Goal: Transaction & Acquisition: Subscribe to service/newsletter

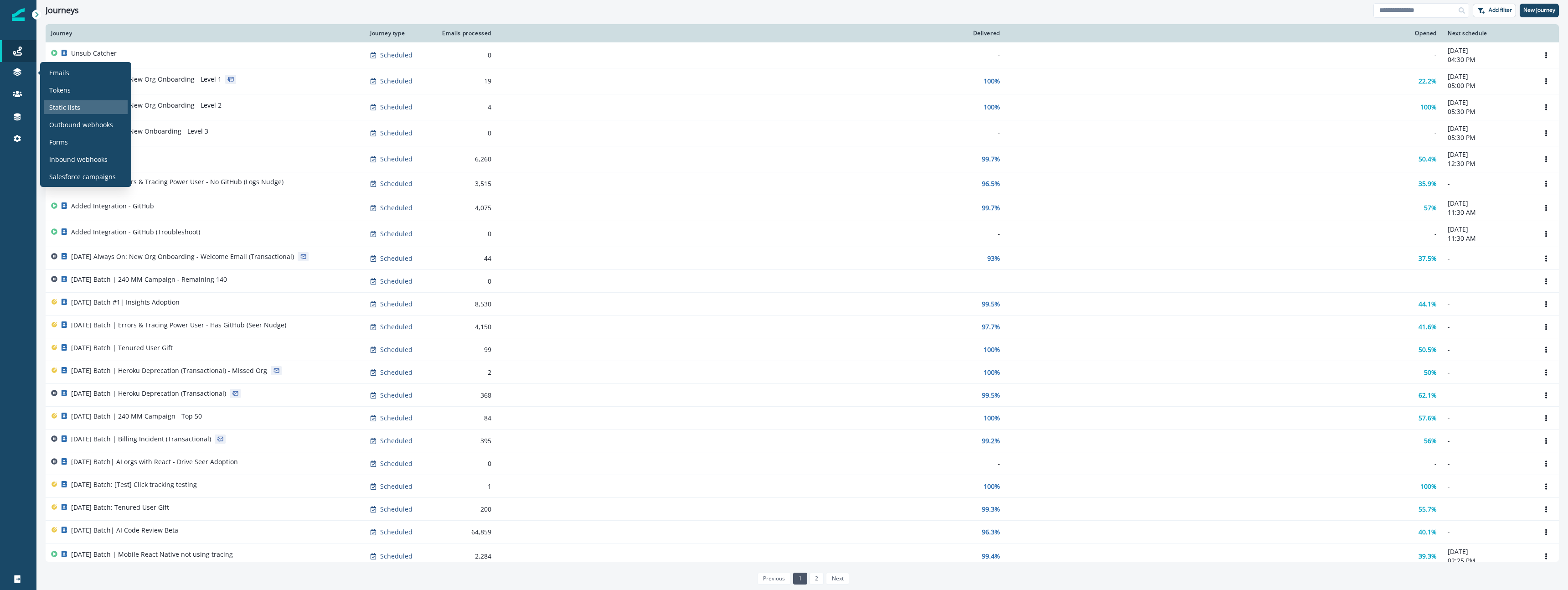
click at [68, 110] on p "Static lists" at bounding box center [65, 107] width 31 height 10
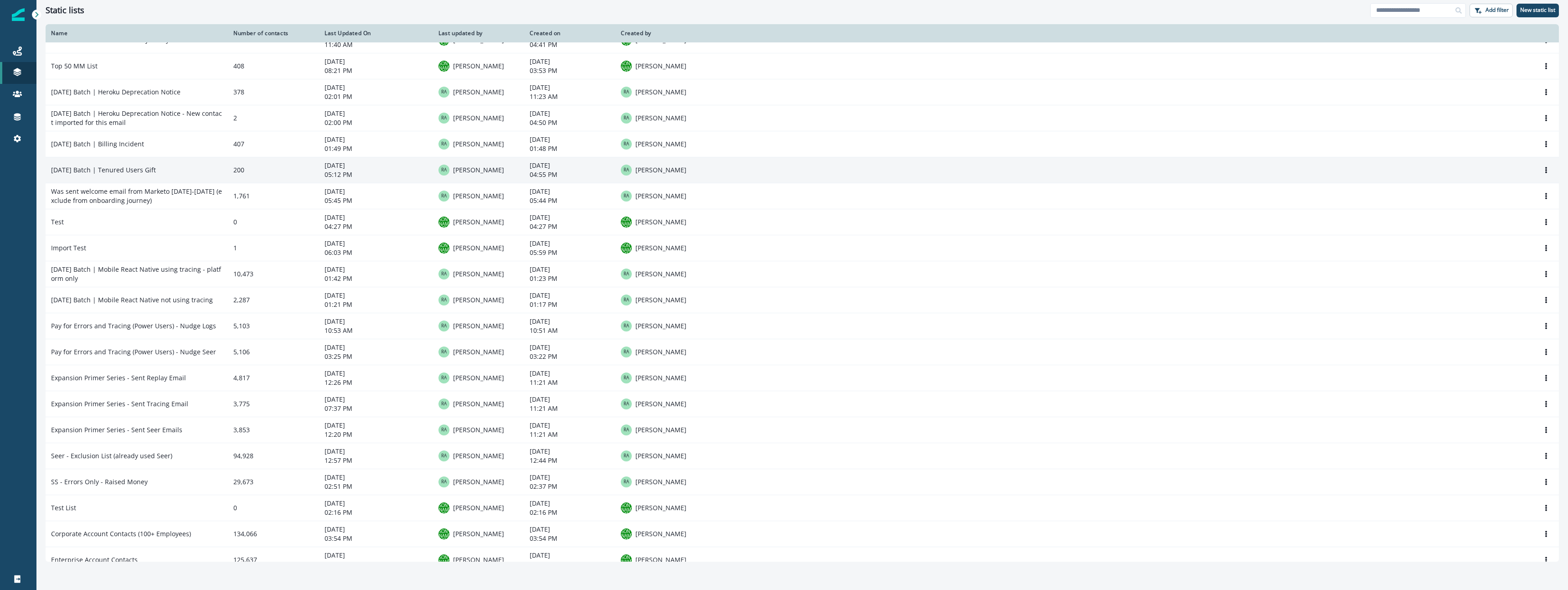
scroll to position [194, 0]
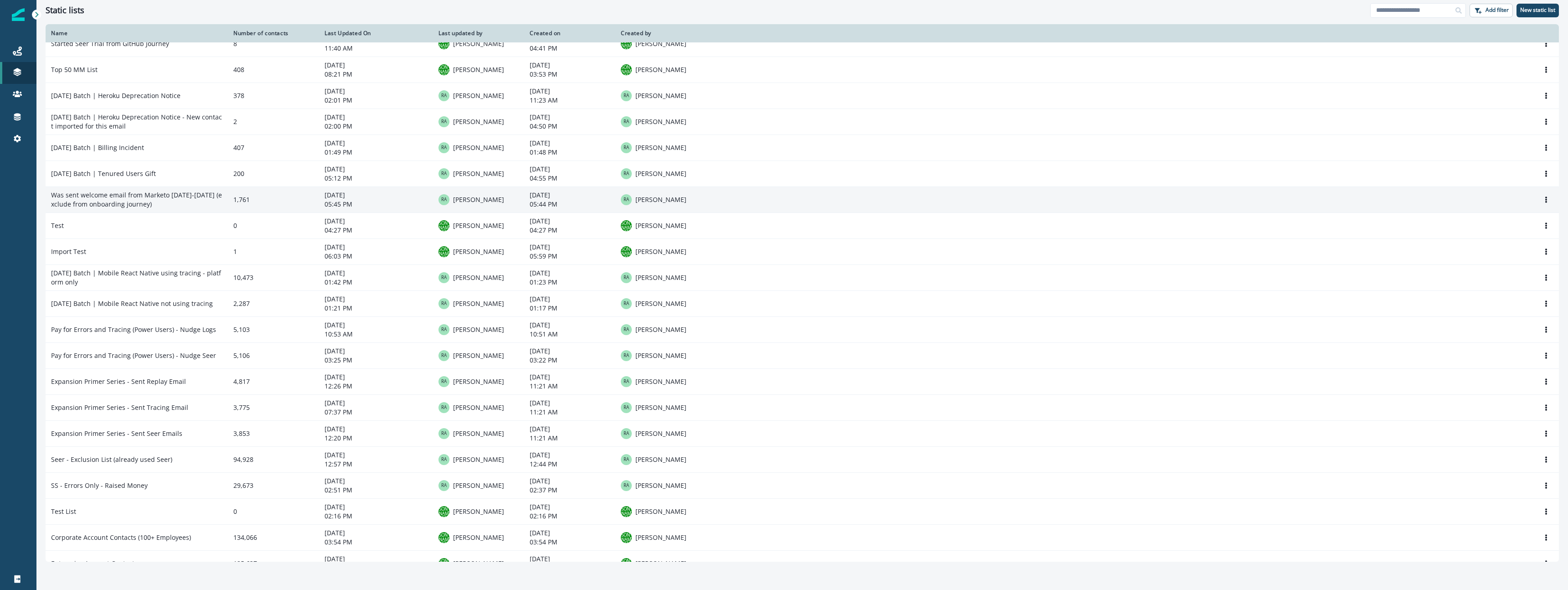
click at [108, 192] on td "Was sent welcome email from Marketo [DATE]-[DATE] (exclude from onboarding jour…" at bounding box center [137, 199] width 183 height 26
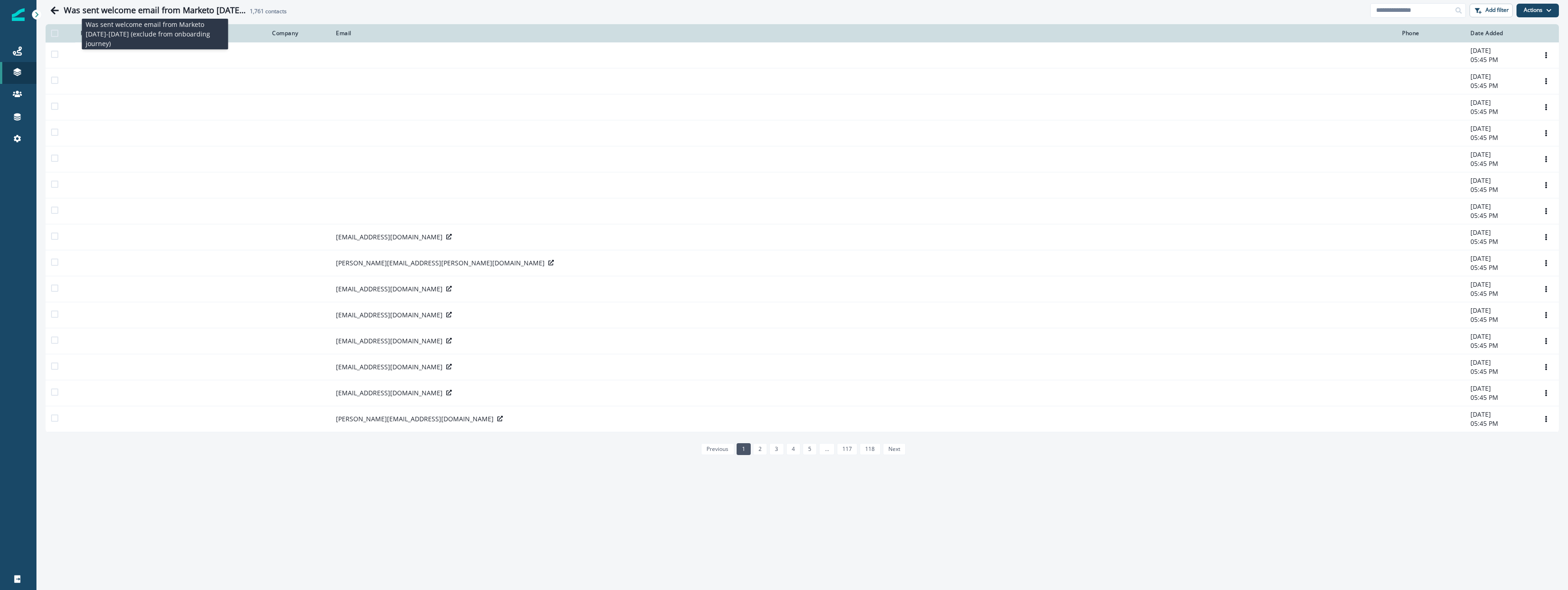
click at [135, 12] on h1 "Was sent welcome email from Marketo [DATE]-[DATE] (exclude from onboarding jour…" at bounding box center [155, 10] width 183 height 10
copy h1 "Was sent welcome email from Marketo [DATE]-[DATE] (exclude from onboarding jour…"
click at [54, 7] on icon "Go back" at bounding box center [54, 10] width 8 height 8
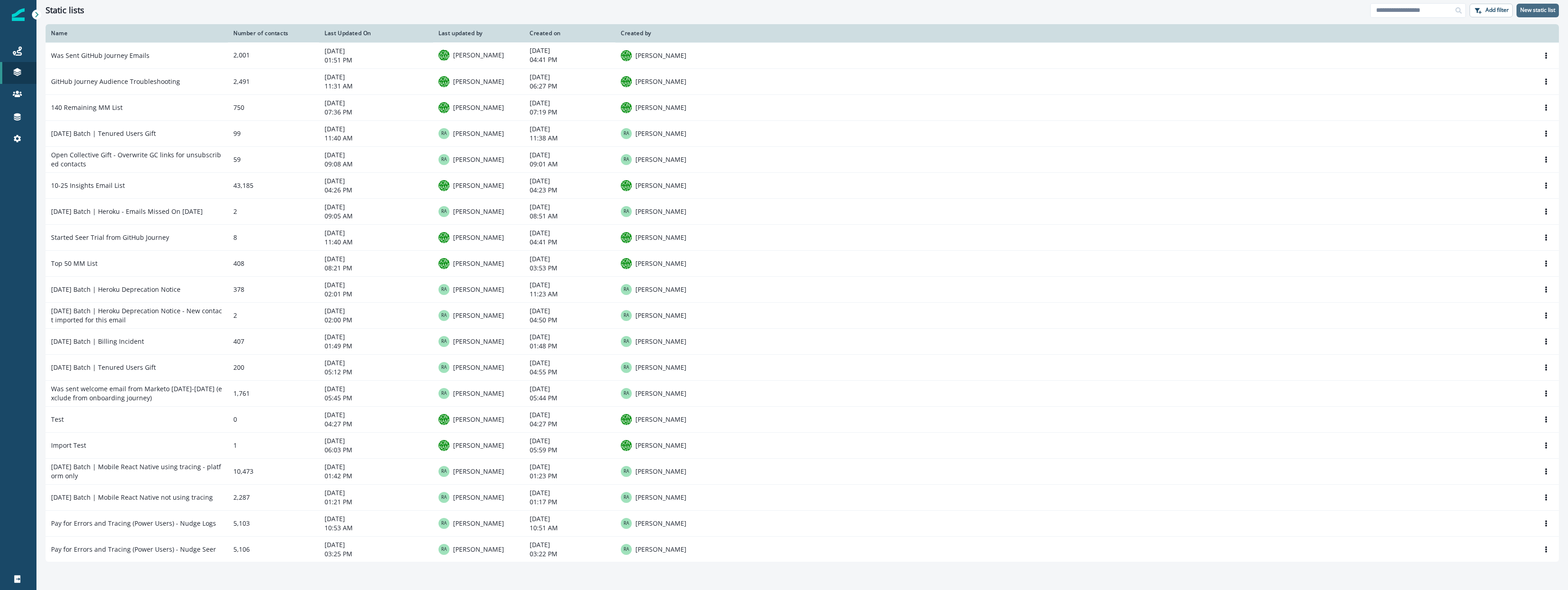
click at [1535, 15] on button "New static list" at bounding box center [1538, 10] width 43 height 13
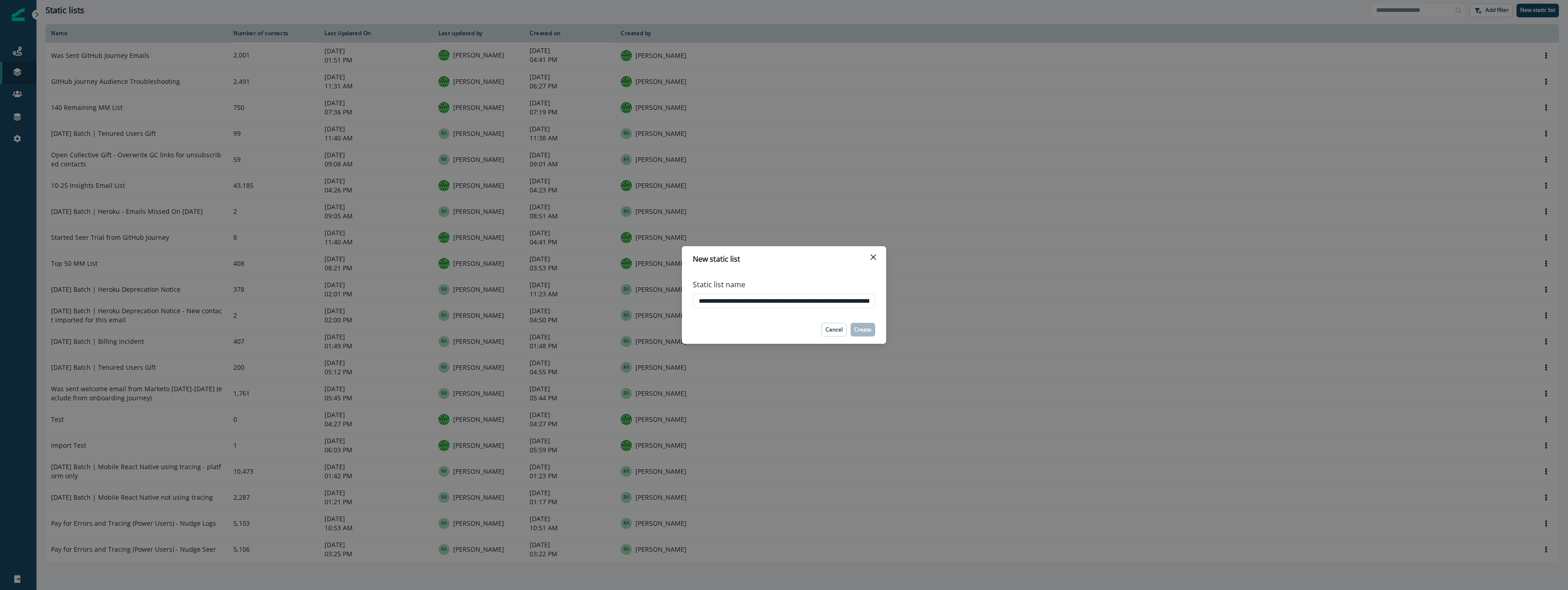
scroll to position [0, 81]
click at [740, 299] on input "**********" at bounding box center [784, 301] width 183 height 15
drag, startPoint x: 740, startPoint y: 299, endPoint x: 758, endPoint y: 298, distance: 18.0
click at [758, 298] on input "**********" at bounding box center [784, 301] width 183 height 15
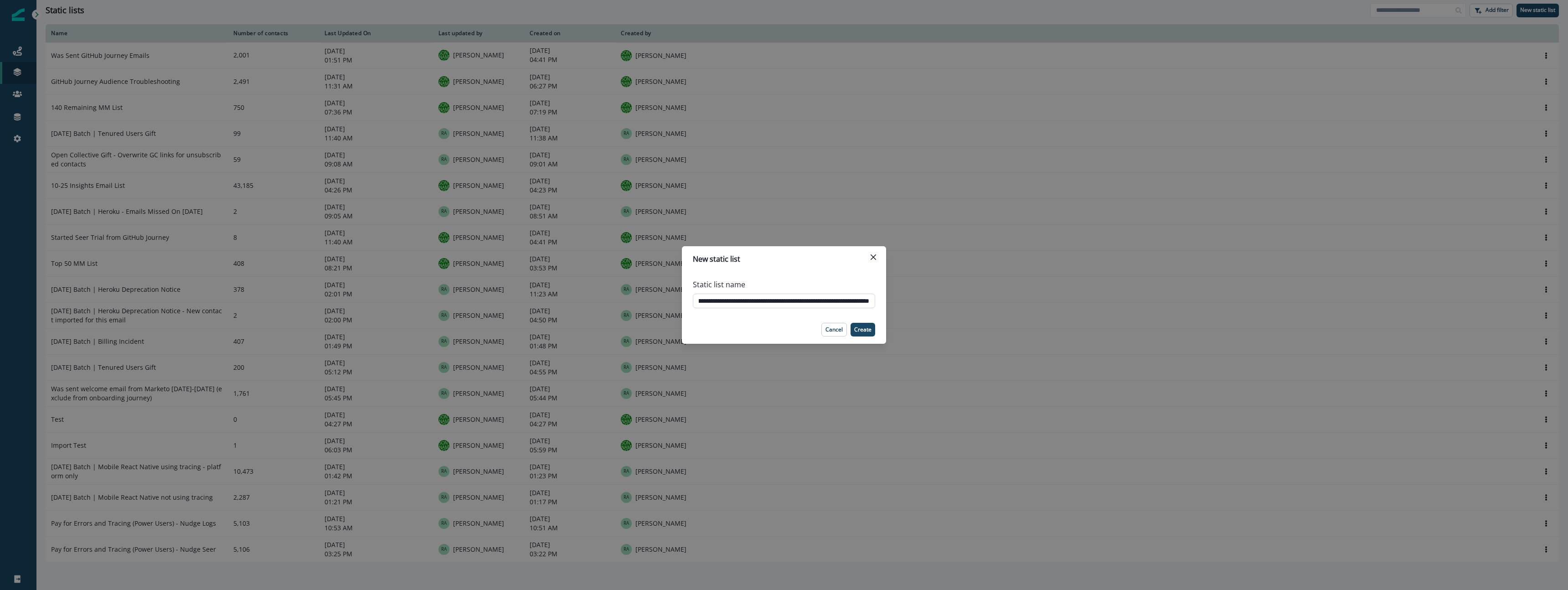
click at [807, 300] on input "**********" at bounding box center [784, 301] width 183 height 15
drag, startPoint x: 807, startPoint y: 300, endPoint x: 863, endPoint y: 320, distance: 59.5
click at [917, 302] on div "**********" at bounding box center [784, 295] width 1568 height 590
type input "**********"
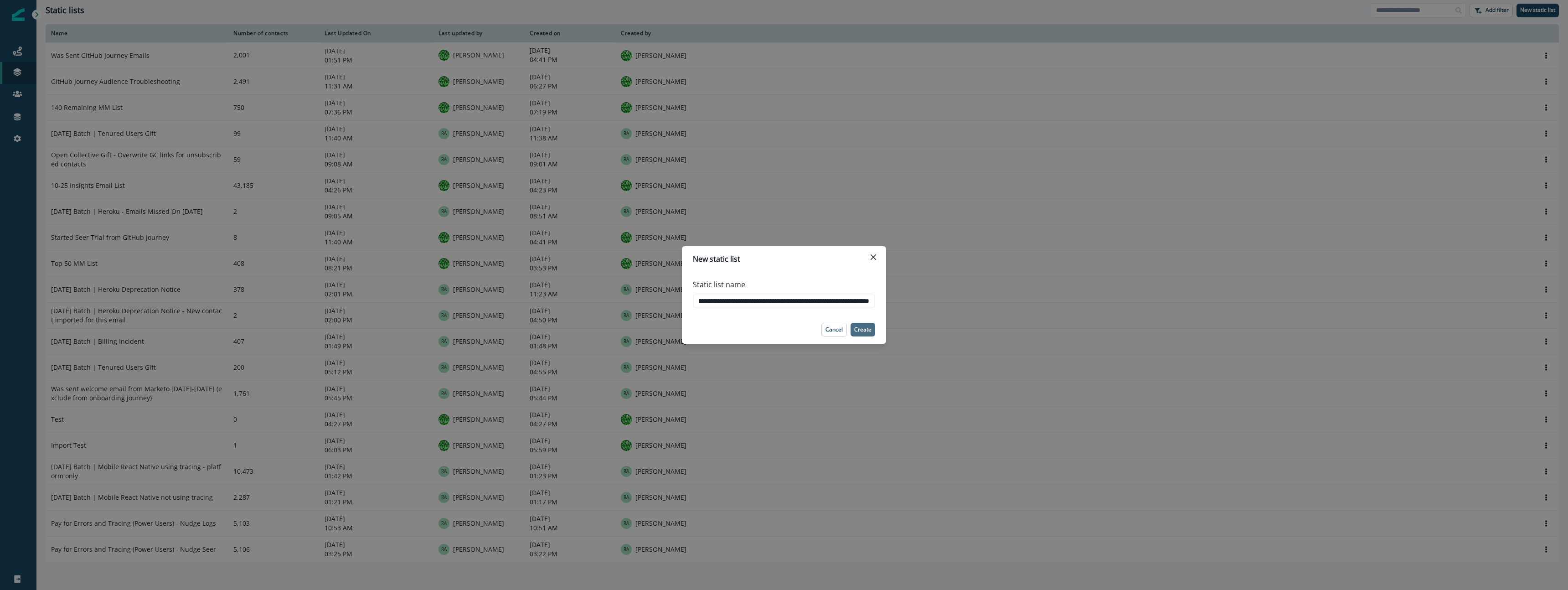
scroll to position [0, 0]
click at [863, 331] on p "Create" at bounding box center [863, 329] width 17 height 6
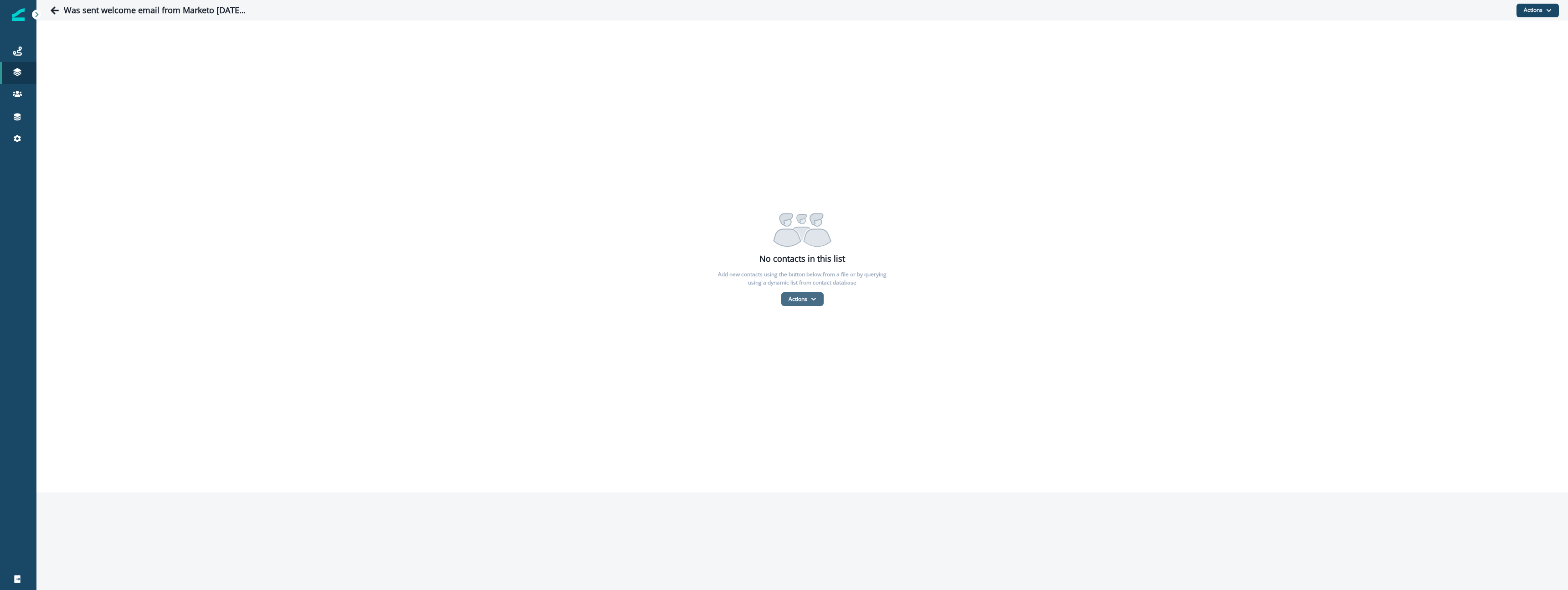
click at [799, 298] on button "Actions" at bounding box center [803, 299] width 43 height 13
click at [819, 339] on button "From a CSV file" at bounding box center [822, 338] width 81 height 15
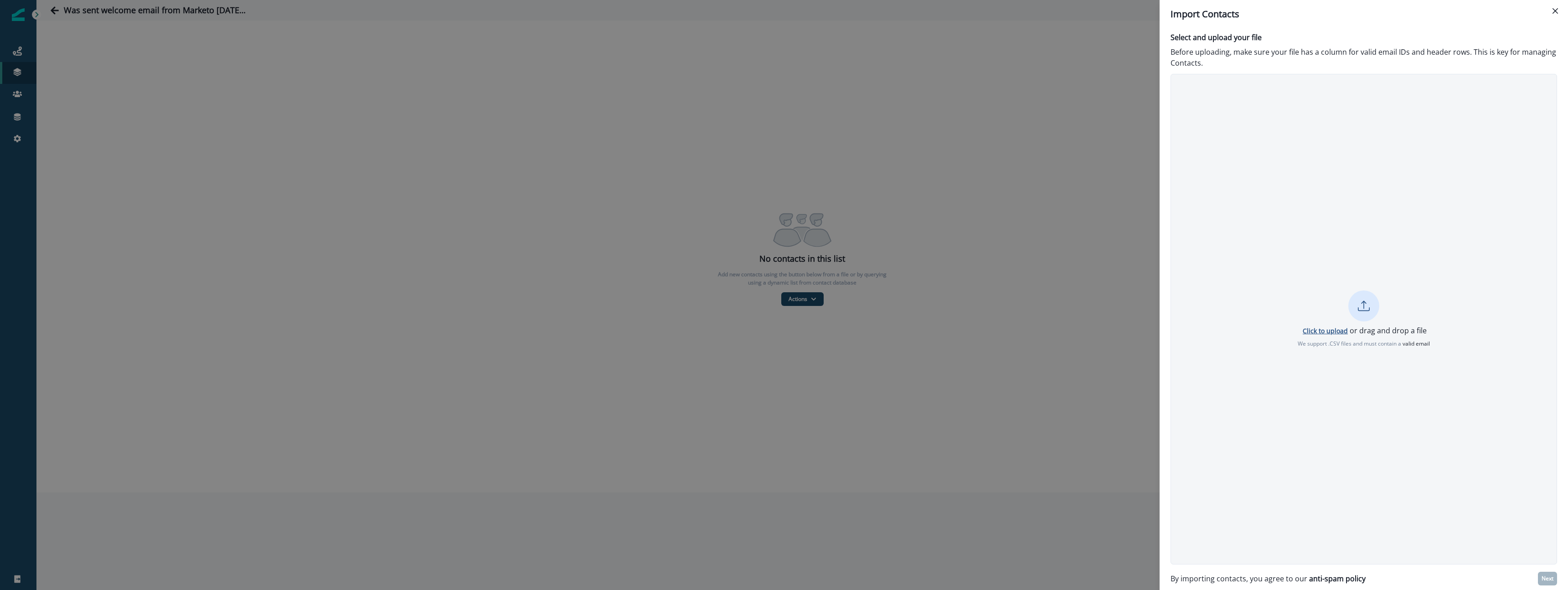
click at [1343, 329] on p "Click to upload" at bounding box center [1325, 331] width 45 height 9
click at [1544, 575] on p "Next" at bounding box center [1547, 578] width 12 height 6
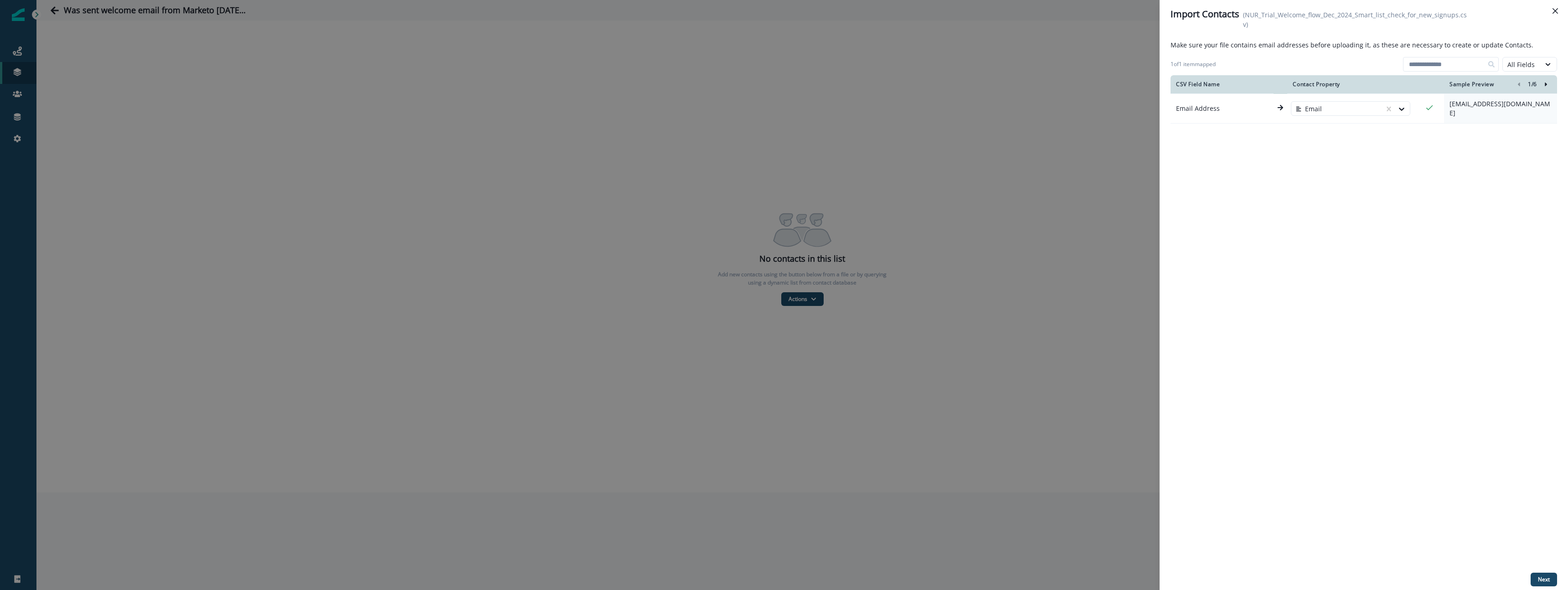
click at [1545, 83] on icon "Right-forward-icon" at bounding box center [1546, 85] width 2 height 4
drag, startPoint x: 1540, startPoint y: 580, endPoint x: 1458, endPoint y: 575, distance: 82.2
click at [1540, 580] on p "Next" at bounding box center [1544, 580] width 12 height 6
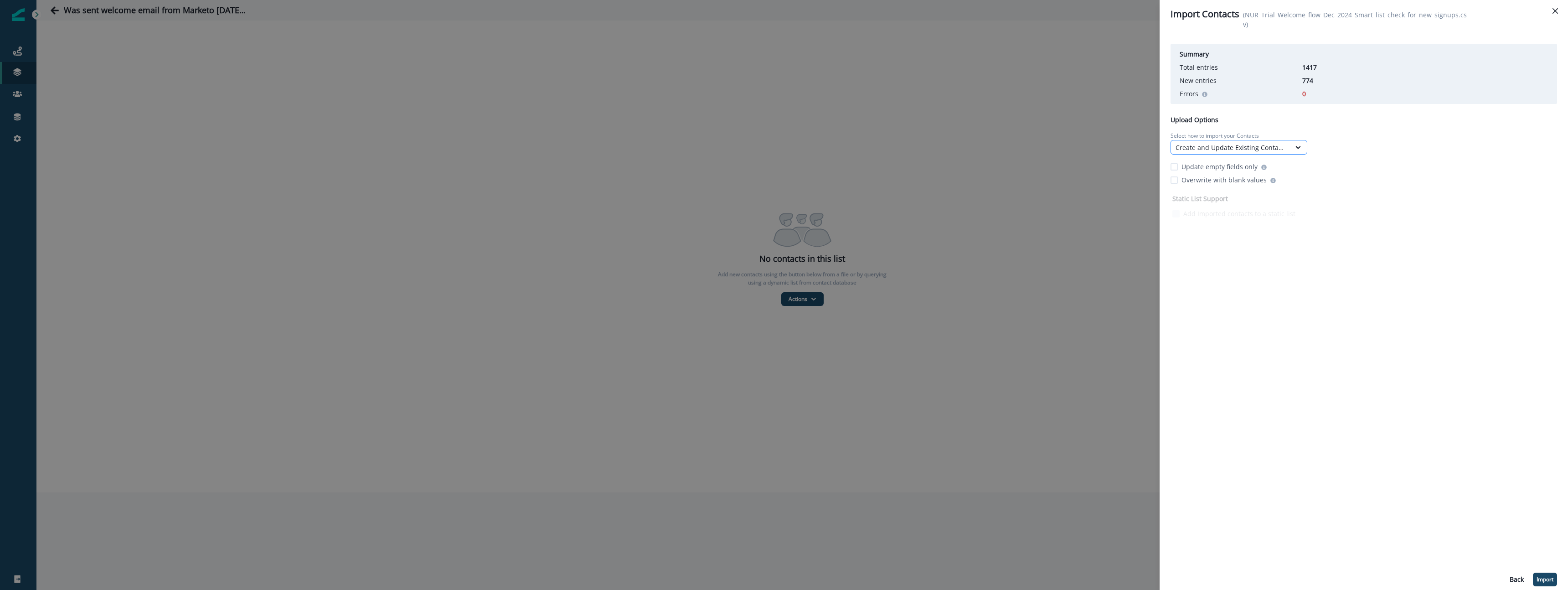
click at [1200, 142] on div "Create and Update Existing Contacts" at bounding box center [1231, 147] width 119 height 12
click at [1206, 200] on div "Only Update Existing Contacts" at bounding box center [1239, 202] width 137 height 17
click at [1545, 577] on p "Import" at bounding box center [1545, 580] width 17 height 6
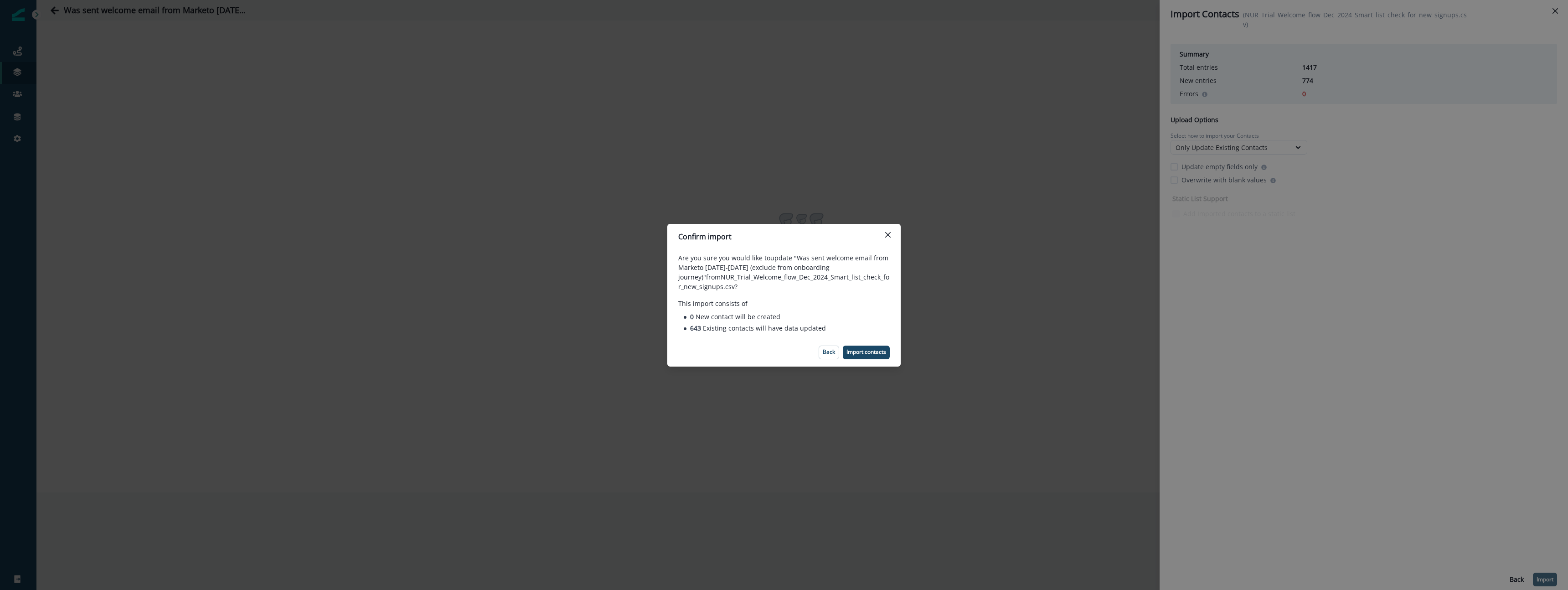
drag, startPoint x: 888, startPoint y: 237, endPoint x: 1077, endPoint y: 337, distance: 213.8
click at [889, 237] on button "Close" at bounding box center [888, 235] width 15 height 15
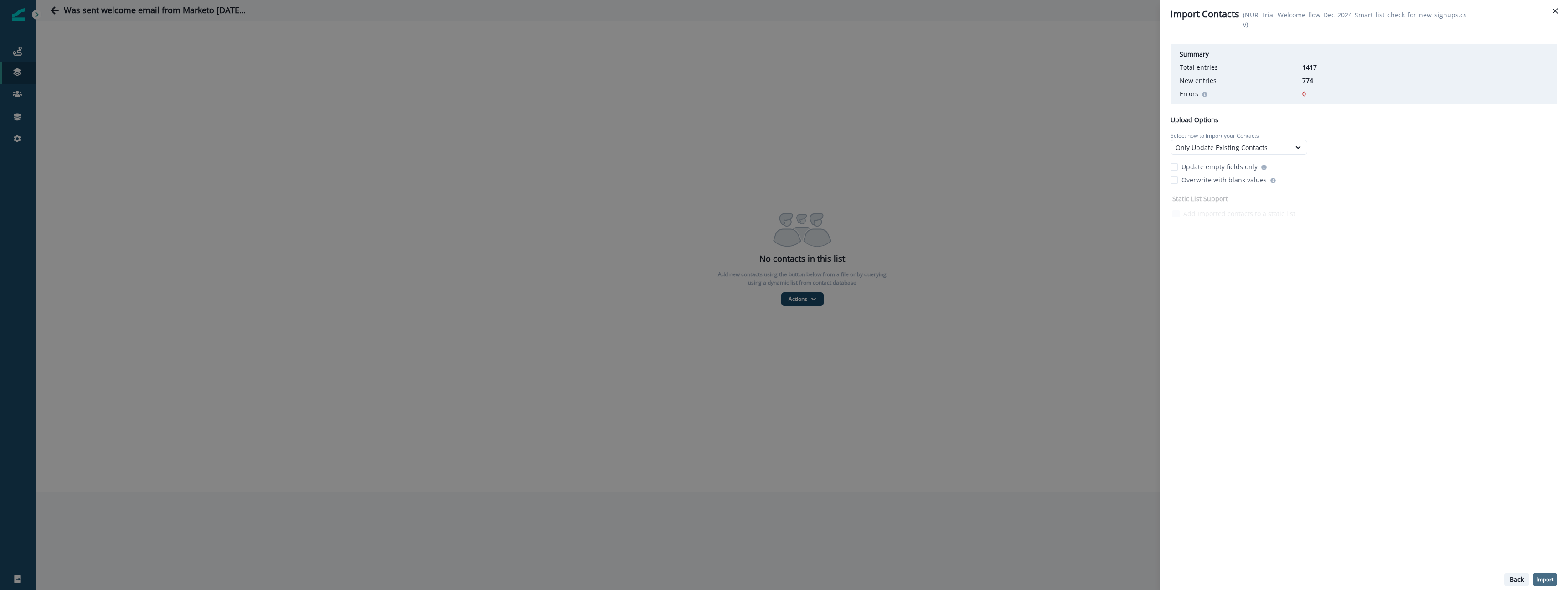
click at [1513, 578] on p "Back" at bounding box center [1516, 580] width 14 height 8
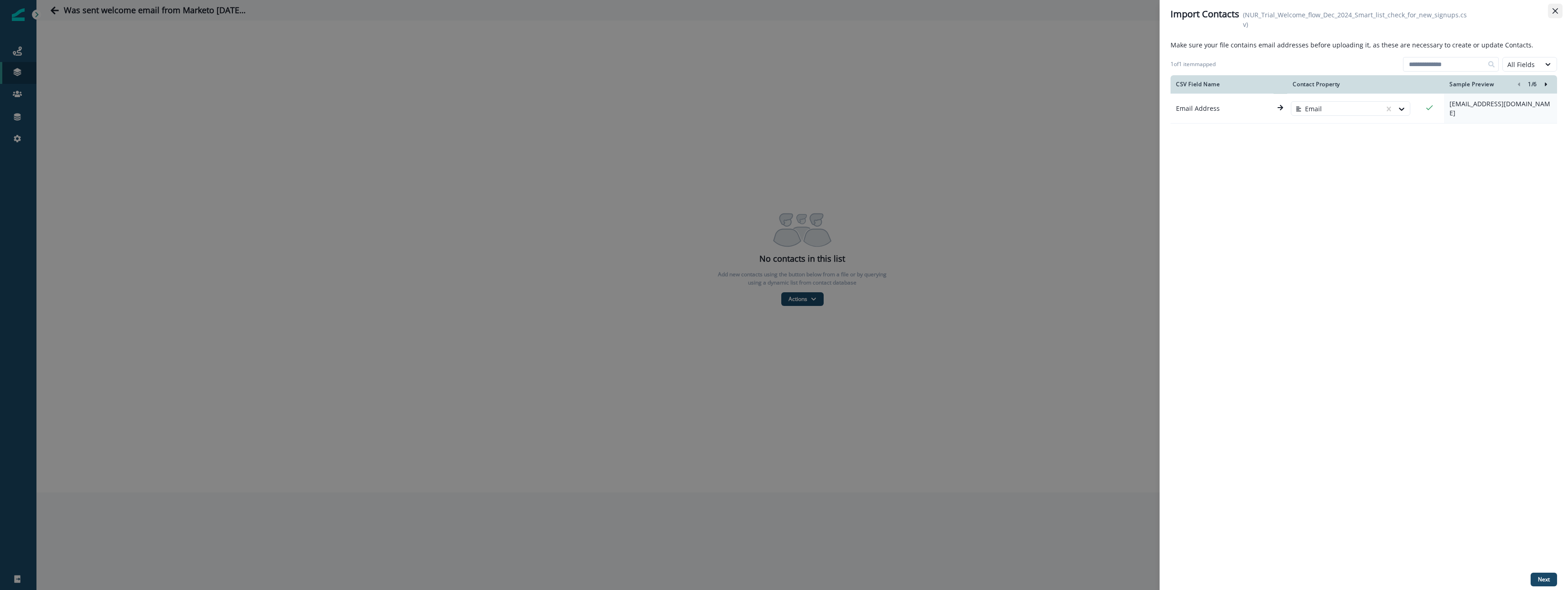
click at [1557, 12] on icon "Close" at bounding box center [1555, 10] width 5 height 5
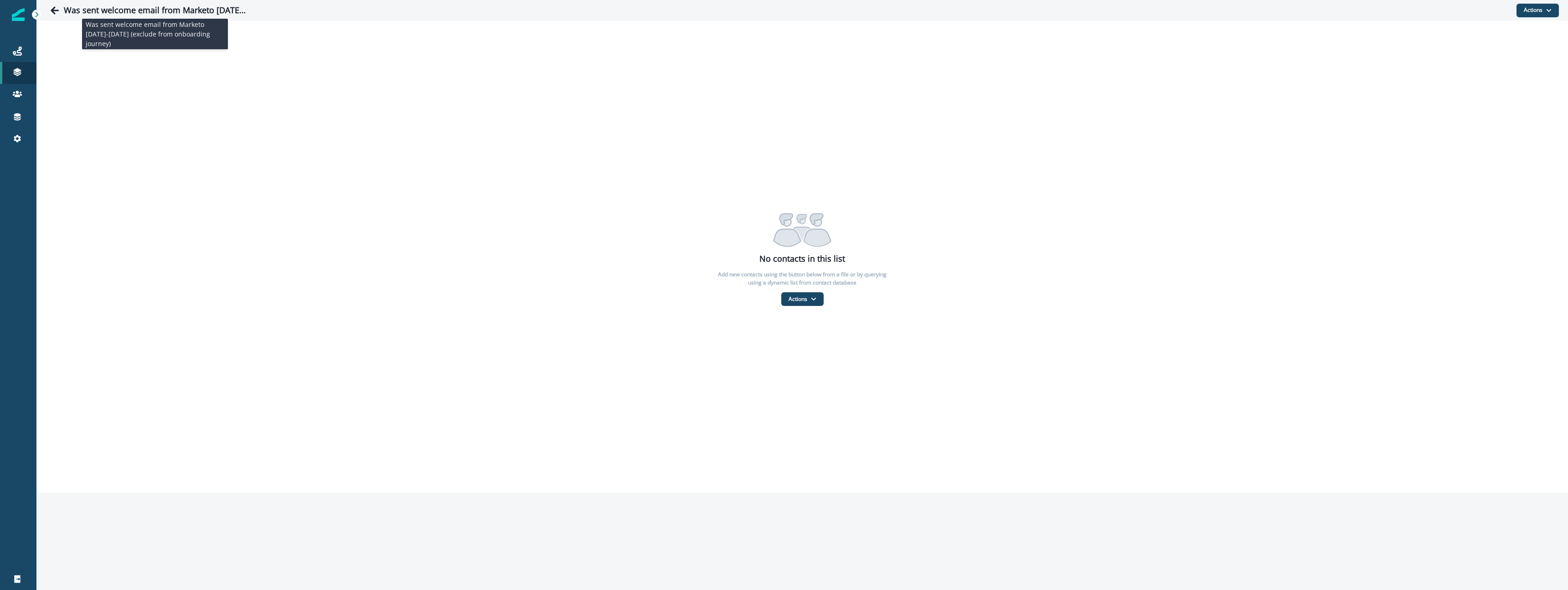
click at [170, 7] on h1 "Was sent welcome email from Marketo [DATE]-[DATE] (exclude from onboarding jour…" at bounding box center [155, 10] width 183 height 10
click at [171, 8] on h1 "Was sent welcome email from Marketo [DATE]-[DATE] (exclude from onboarding jour…" at bounding box center [155, 10] width 183 height 10
click at [293, 15] on div "Was sent welcome email from Marketo [DATE]-[DATE] (exclude from onboarding jour…" at bounding box center [781, 10] width 1471 height 18
click at [119, 10] on h1 "Was sent welcome email from Marketo [DATE]-[DATE] (exclude from onboarding jour…" at bounding box center [155, 10] width 183 height 10
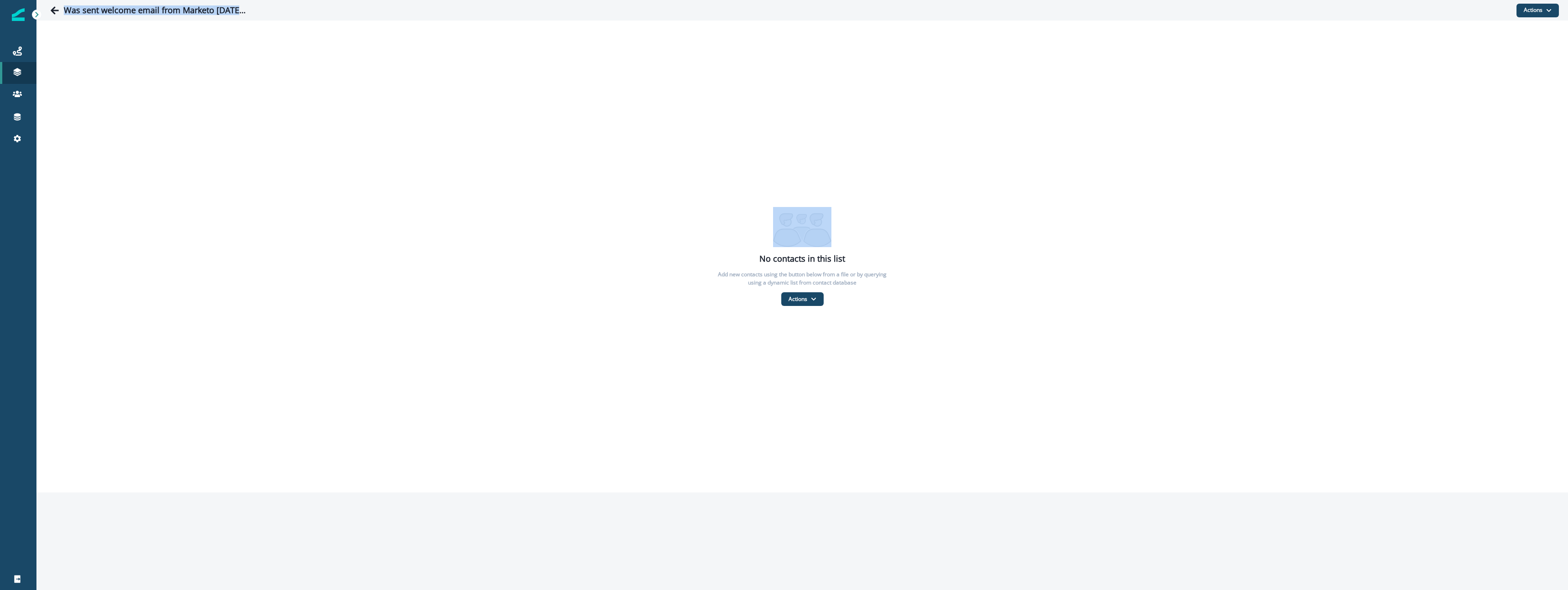
click at [119, 10] on h1 "Was sent welcome email from Marketo [DATE]-[DATE] (exclude from onboarding jour…" at bounding box center [155, 10] width 183 height 10
copy div "Was sent welcome email from Marketo [DATE]-[DATE] (exclude from onboarding jour…"
click at [57, 12] on icon "Go back" at bounding box center [54, 10] width 9 height 9
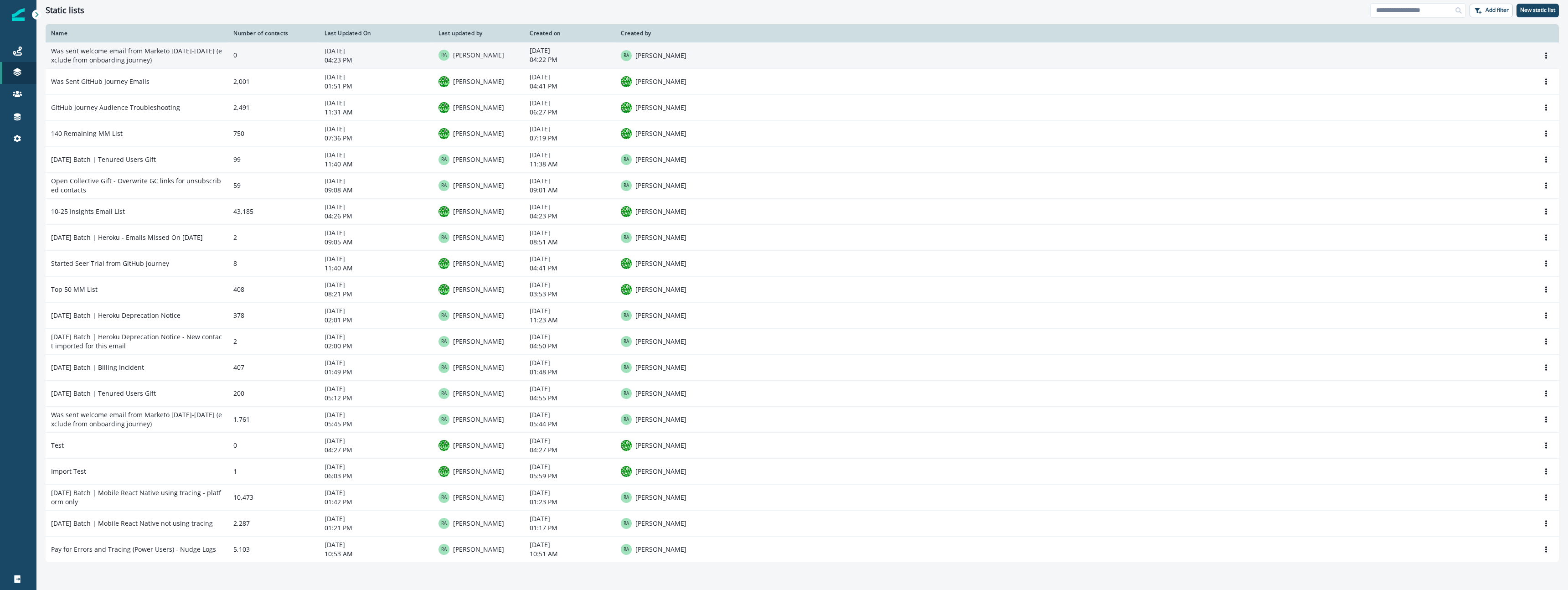
click at [97, 54] on td "Was sent welcome email from Marketo [DATE]-[DATE] (exclude from onboarding jour…" at bounding box center [137, 55] width 183 height 26
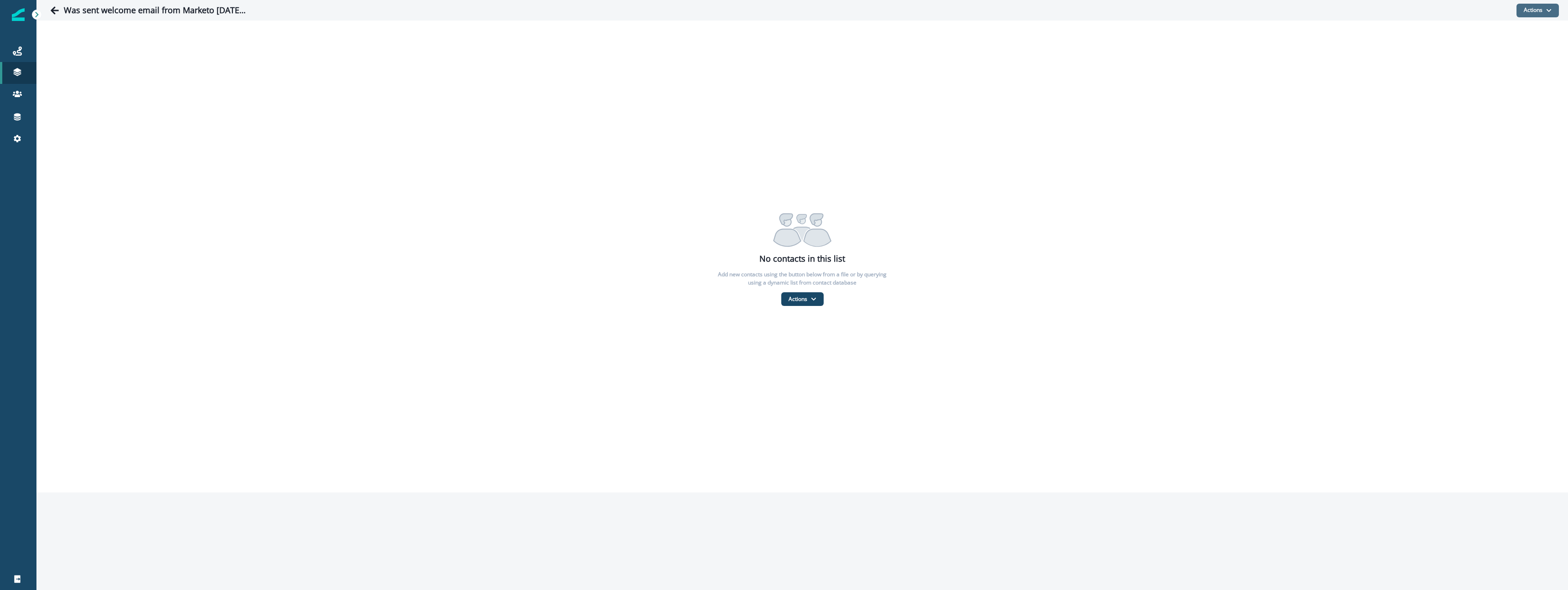
click at [1545, 9] on button "Actions" at bounding box center [1538, 10] width 43 height 13
drag, startPoint x: 496, startPoint y: 167, endPoint x: 735, endPoint y: 263, distance: 257.6
click at [498, 167] on div "No contacts in this list Add new contacts using the button below from a file or…" at bounding box center [802, 256] width 1531 height 472
click at [803, 298] on button "Actions" at bounding box center [803, 299] width 43 height 13
click at [811, 340] on button "From a CSV file" at bounding box center [822, 338] width 81 height 15
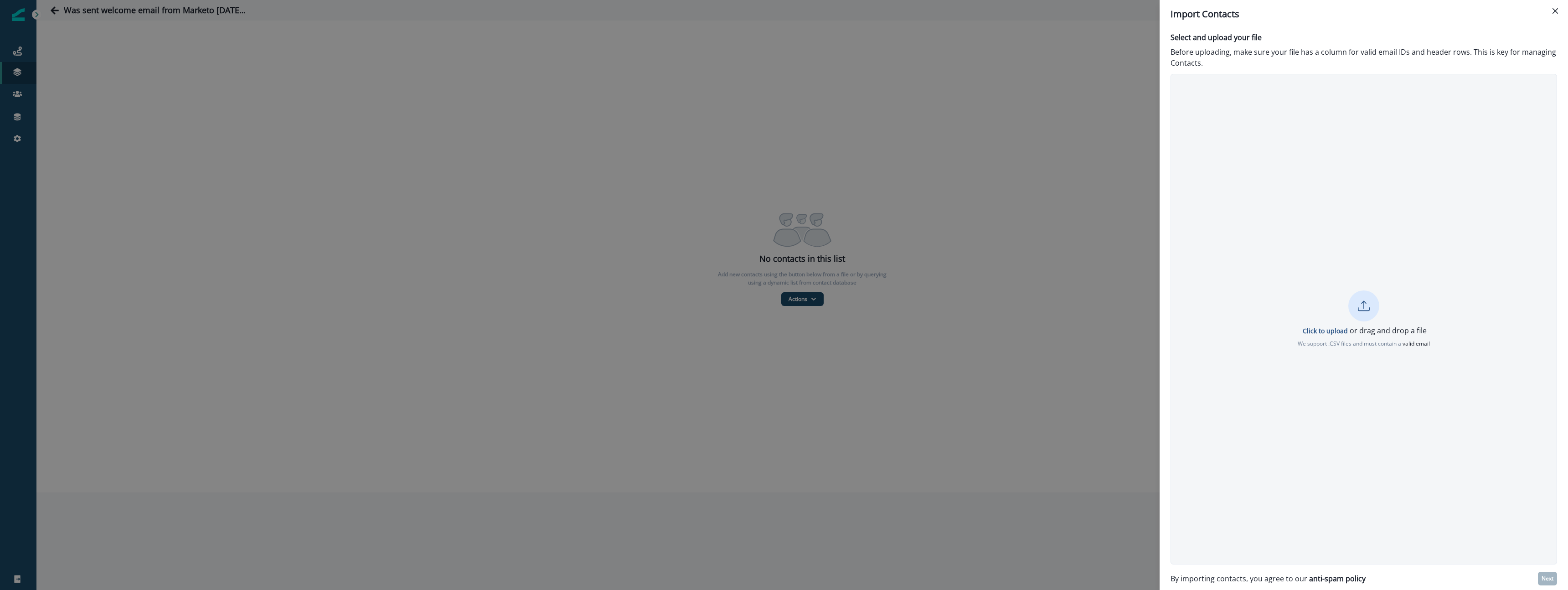
click at [1331, 328] on p "Click to upload" at bounding box center [1325, 331] width 45 height 9
click at [1333, 332] on p "Click to upload" at bounding box center [1325, 331] width 45 height 9
click at [1317, 333] on p "Click to upload" at bounding box center [1325, 331] width 45 height 9
click at [1545, 578] on p "Next" at bounding box center [1547, 578] width 12 height 6
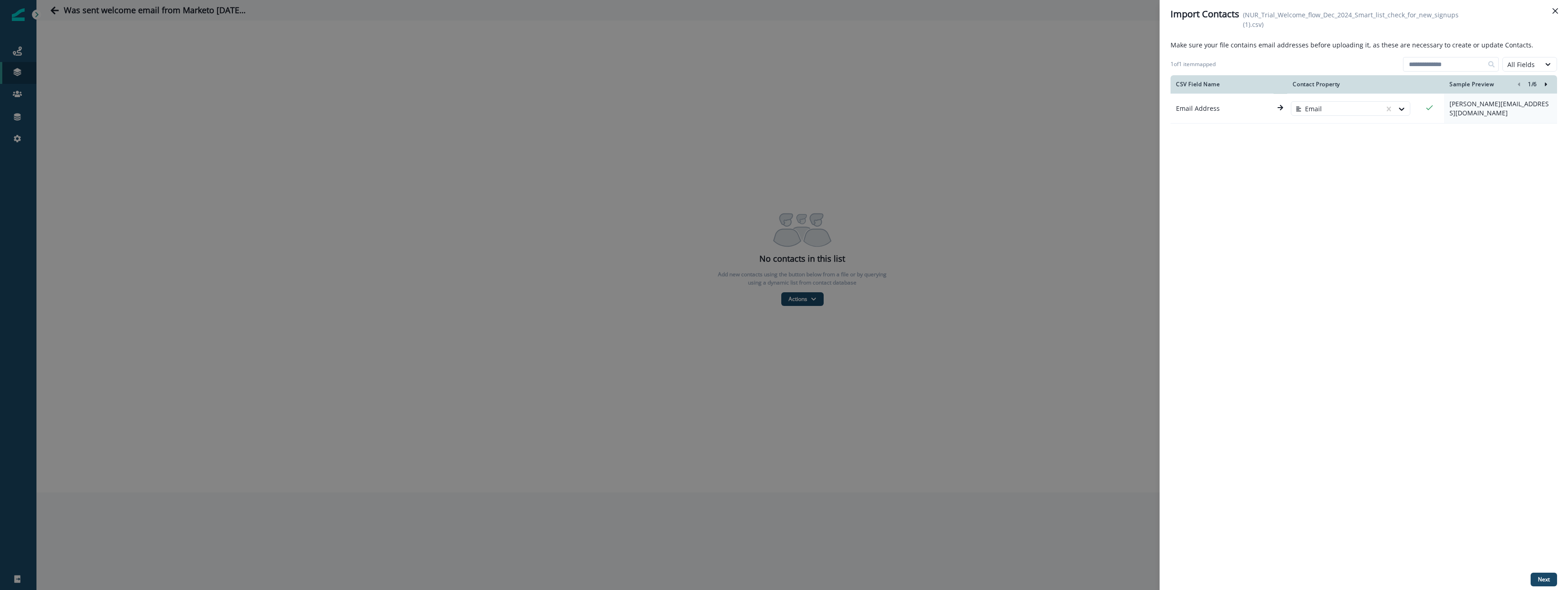
click at [1546, 82] on icon "Right-forward-icon" at bounding box center [1546, 84] width 6 height 6
click at [1542, 577] on p "Next" at bounding box center [1544, 580] width 12 height 6
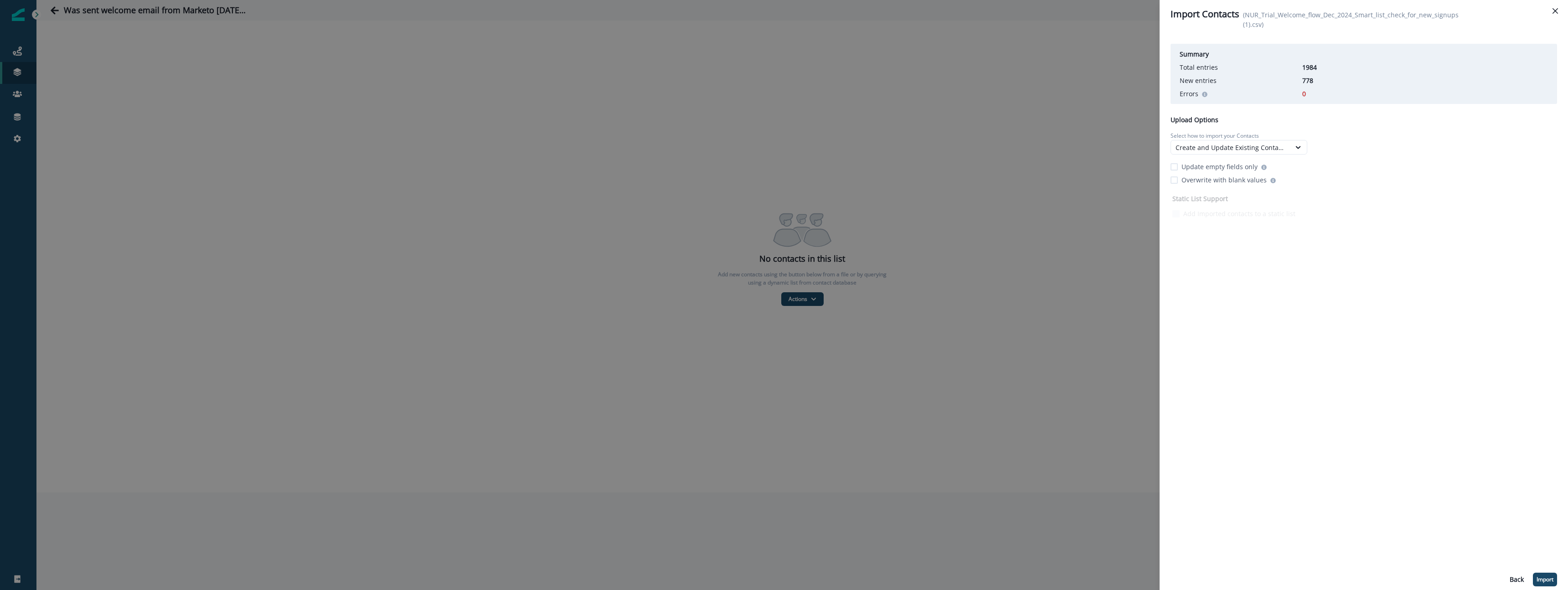
click at [1485, 244] on div "Summary Total entries 1984 New entries 778 Errors 0 Upload Options Select how t…" at bounding box center [1363, 313] width 387 height 546
click at [1287, 149] on div "Create and Update Existing Contacts" at bounding box center [1231, 147] width 119 height 12
click at [1257, 205] on div "Only Update Existing Contacts" at bounding box center [1239, 202] width 137 height 17
click at [1378, 263] on div "Summary Total entries 1984 New entries 778 Errors 0 Upload Options Select how t…" at bounding box center [1363, 313] width 387 height 546
click at [1552, 579] on p "Import" at bounding box center [1545, 580] width 17 height 6
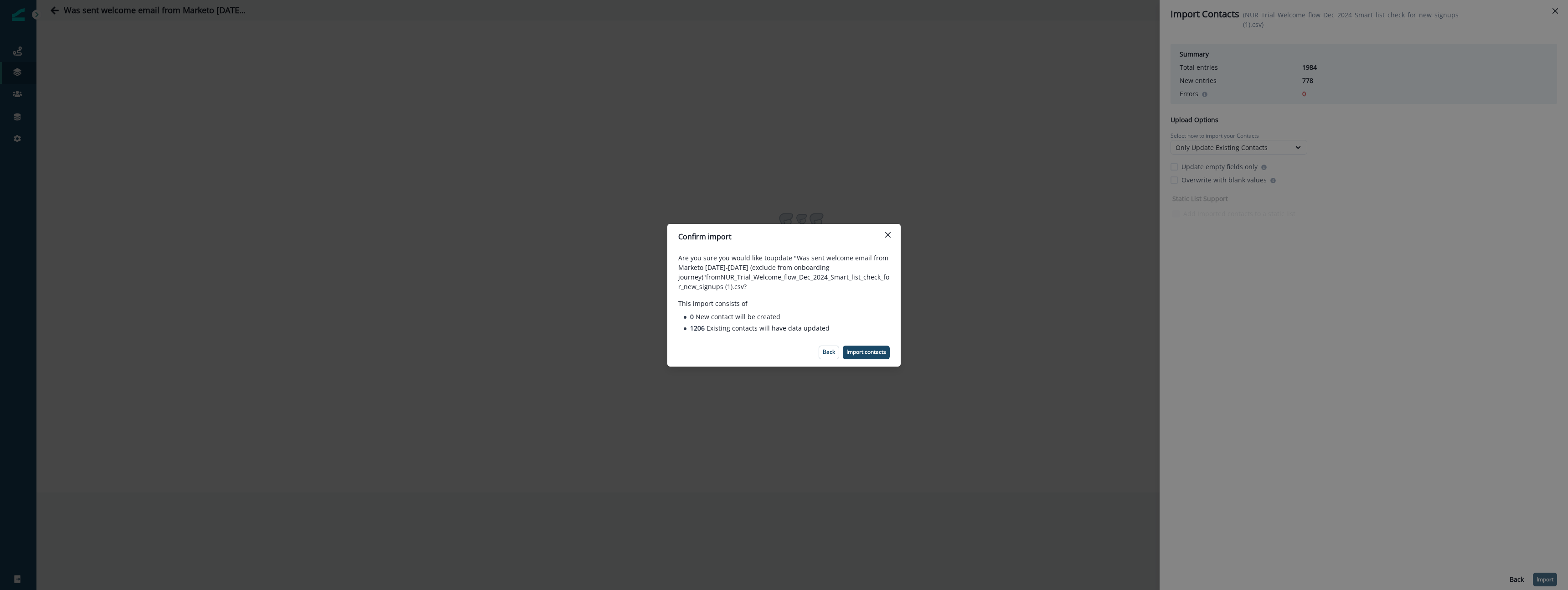
click at [823, 353] on p "Back" at bounding box center [829, 352] width 12 height 6
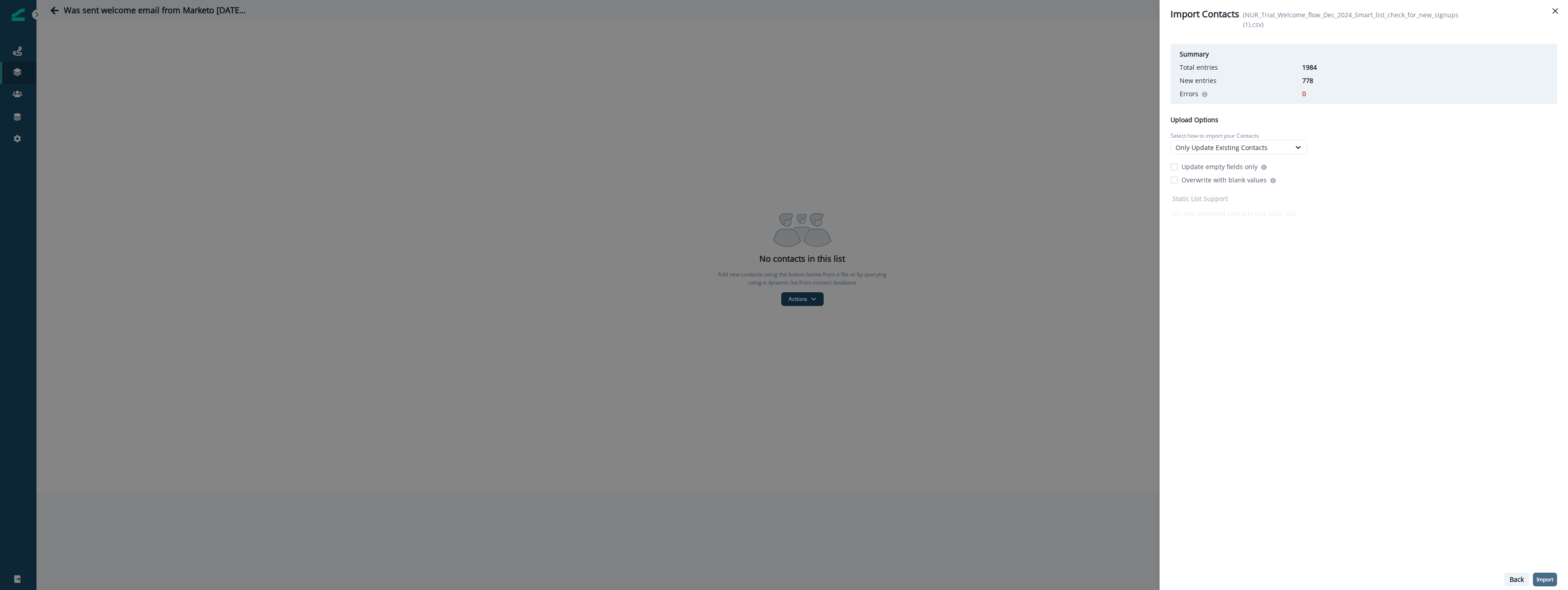
click at [1510, 579] on p "Back" at bounding box center [1516, 580] width 14 height 8
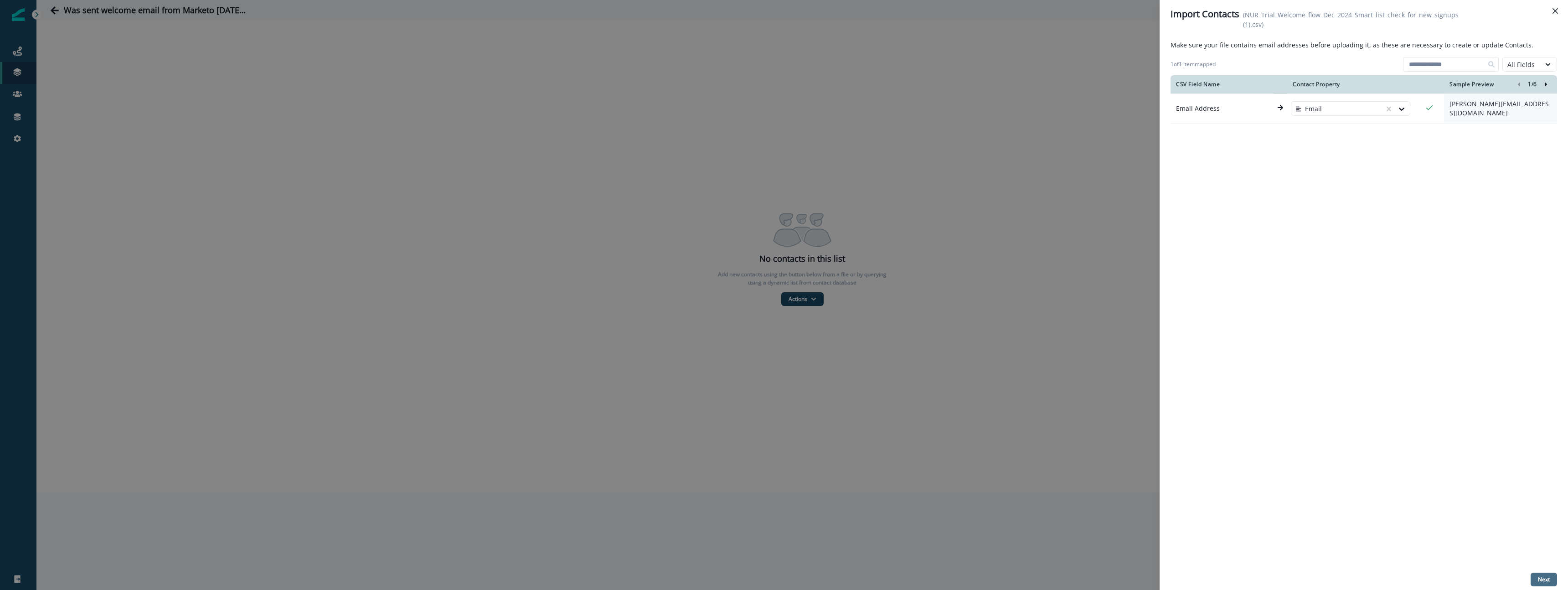
click at [1543, 578] on p "Next" at bounding box center [1544, 580] width 12 height 6
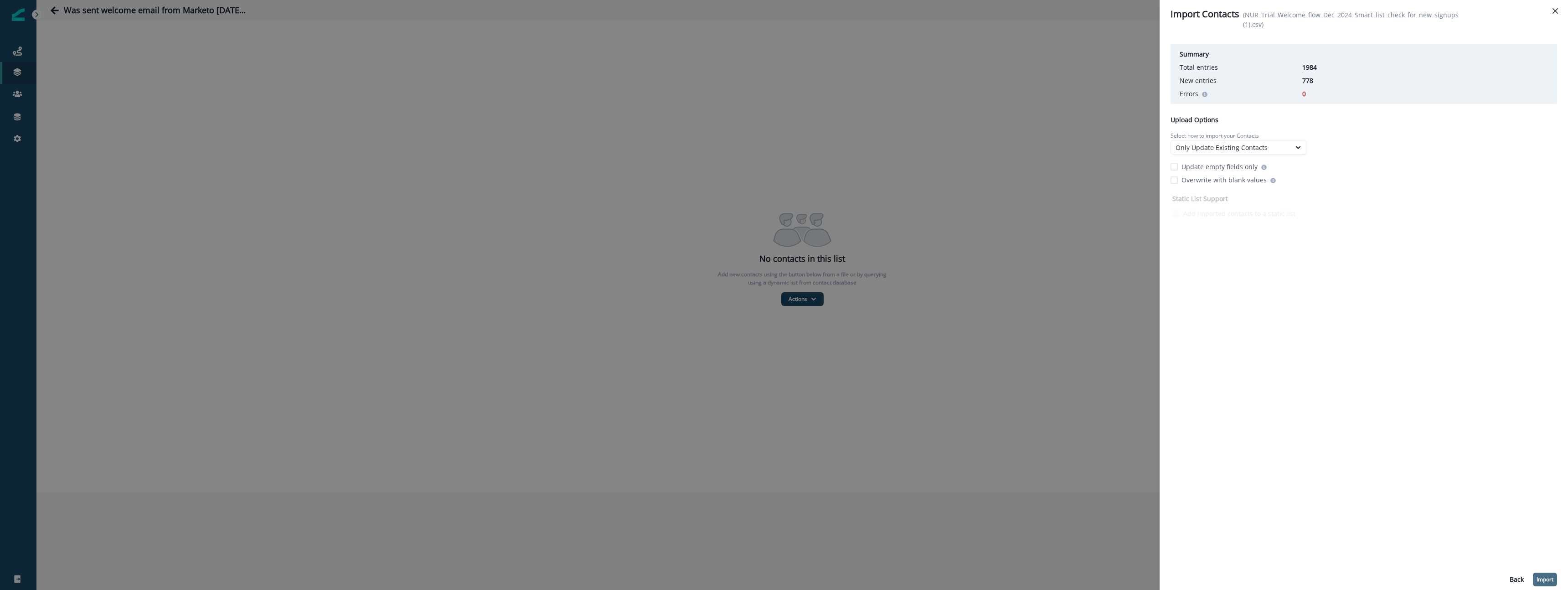
click at [1542, 580] on p "Import" at bounding box center [1545, 580] width 17 height 6
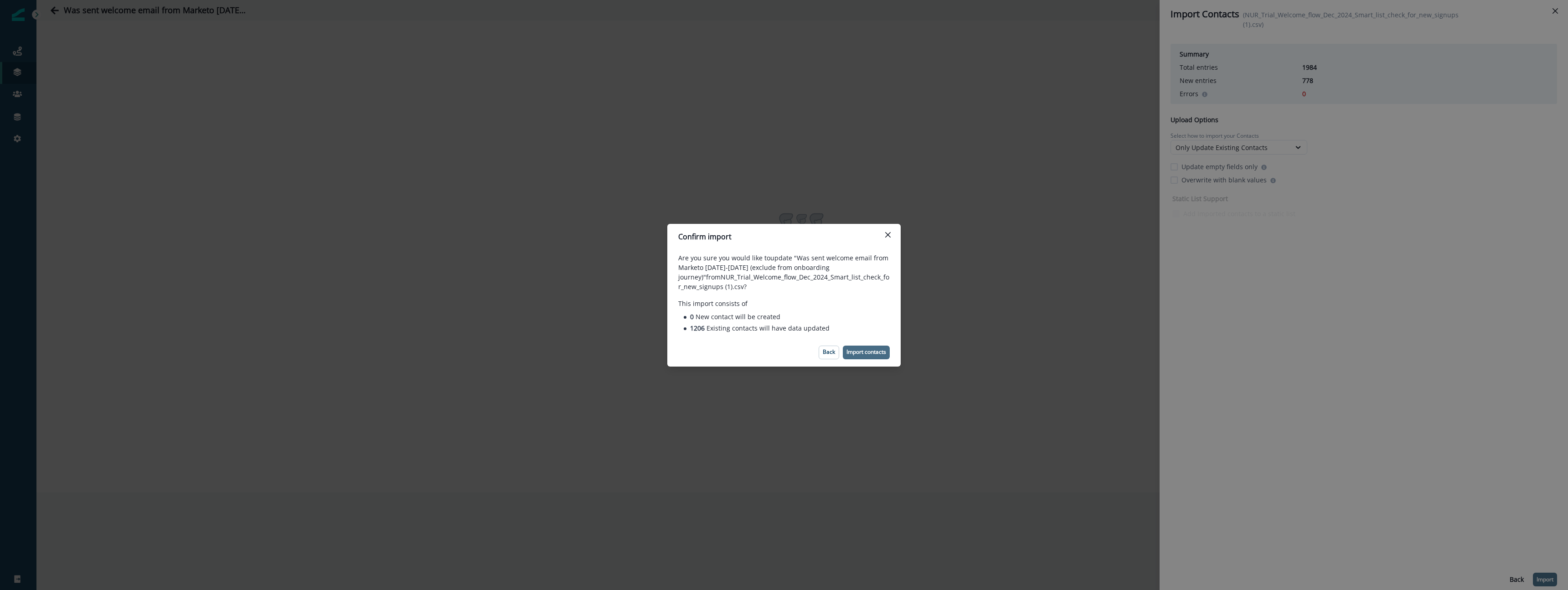
click at [878, 354] on p "Import contacts" at bounding box center [866, 352] width 40 height 6
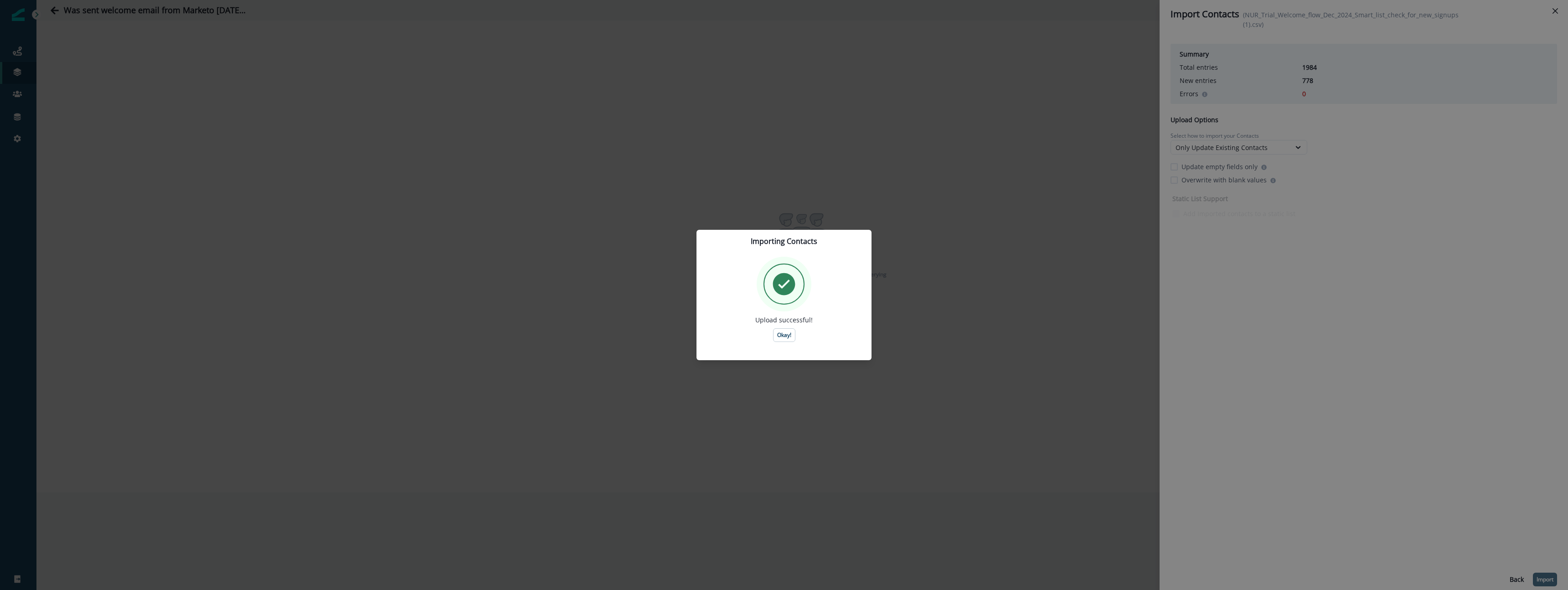
click at [796, 331] on div "Upload successful! Okay!" at bounding box center [784, 300] width 153 height 85
click at [788, 335] on p "Okay!" at bounding box center [784, 335] width 14 height 6
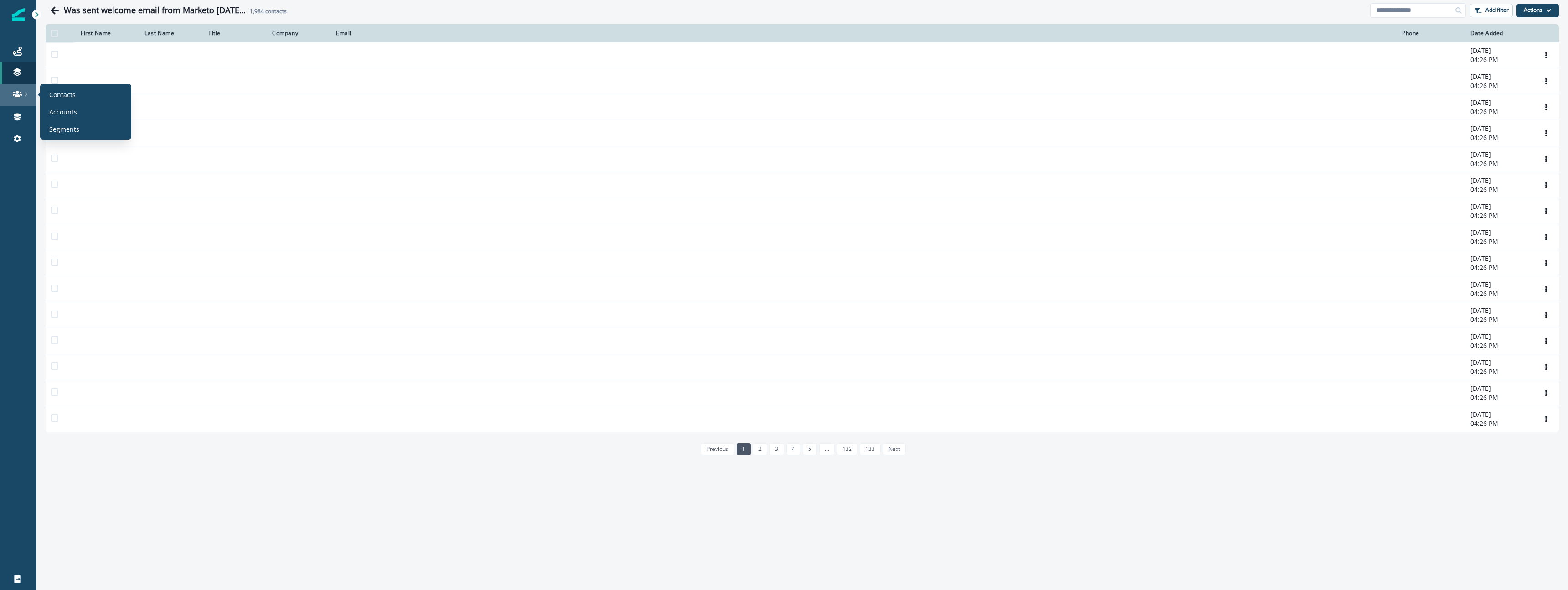
click at [24, 97] on div at bounding box center [18, 94] width 29 height 9
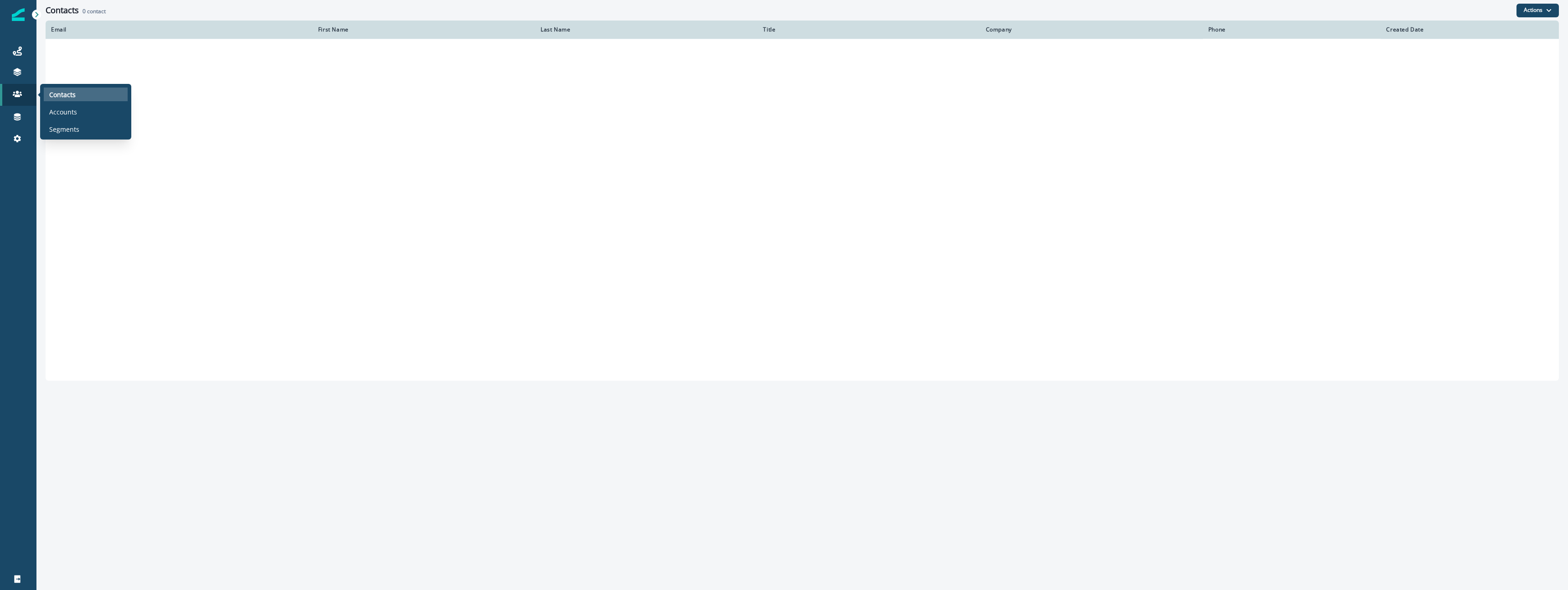
click at [97, 96] on div "Contacts" at bounding box center [86, 94] width 84 height 13
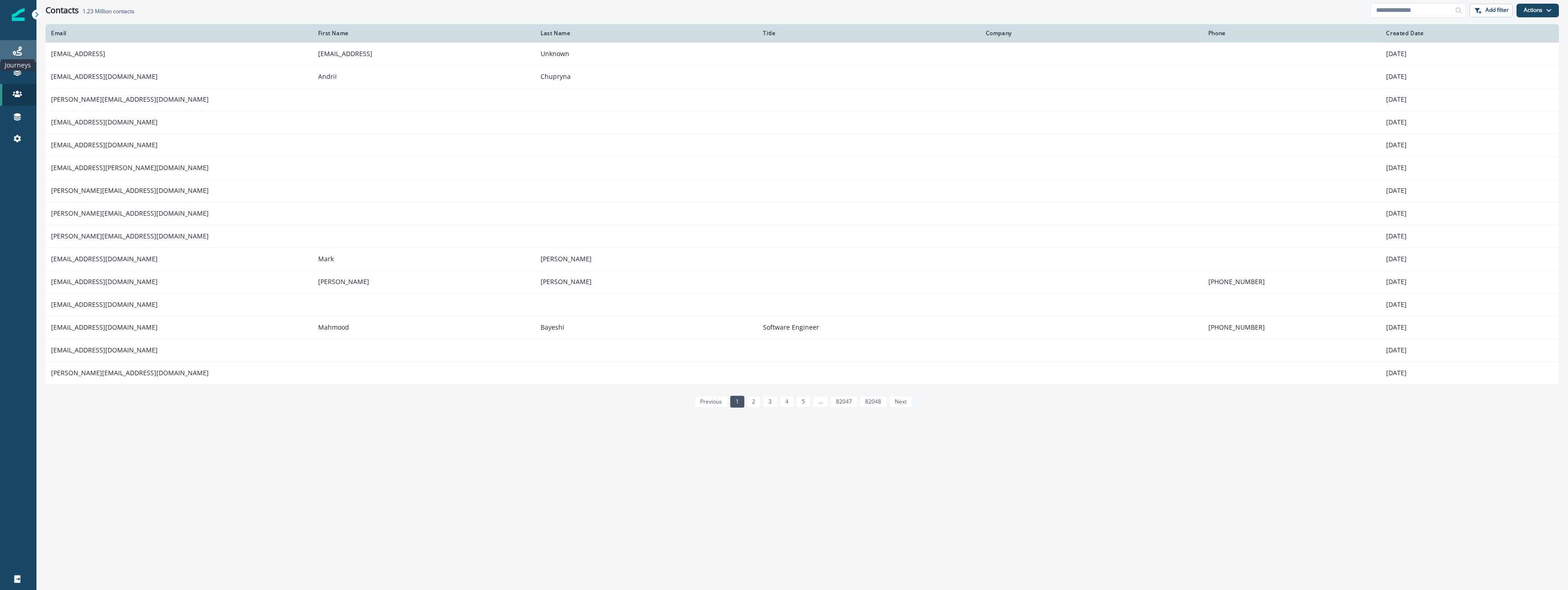
click at [20, 52] on icon at bounding box center [17, 51] width 9 height 9
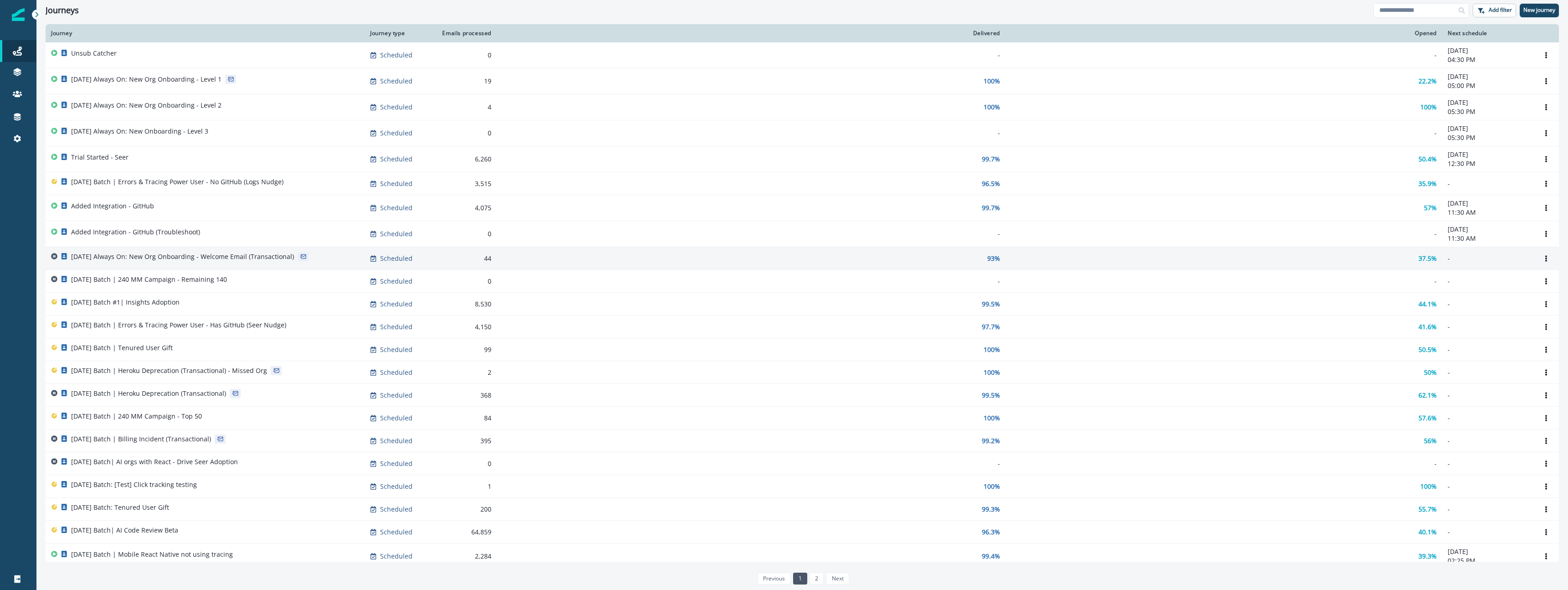
click at [271, 261] on p "[DATE] Always On: New Org Onboarding - Welcome Email (Transactional)" at bounding box center [183, 256] width 223 height 9
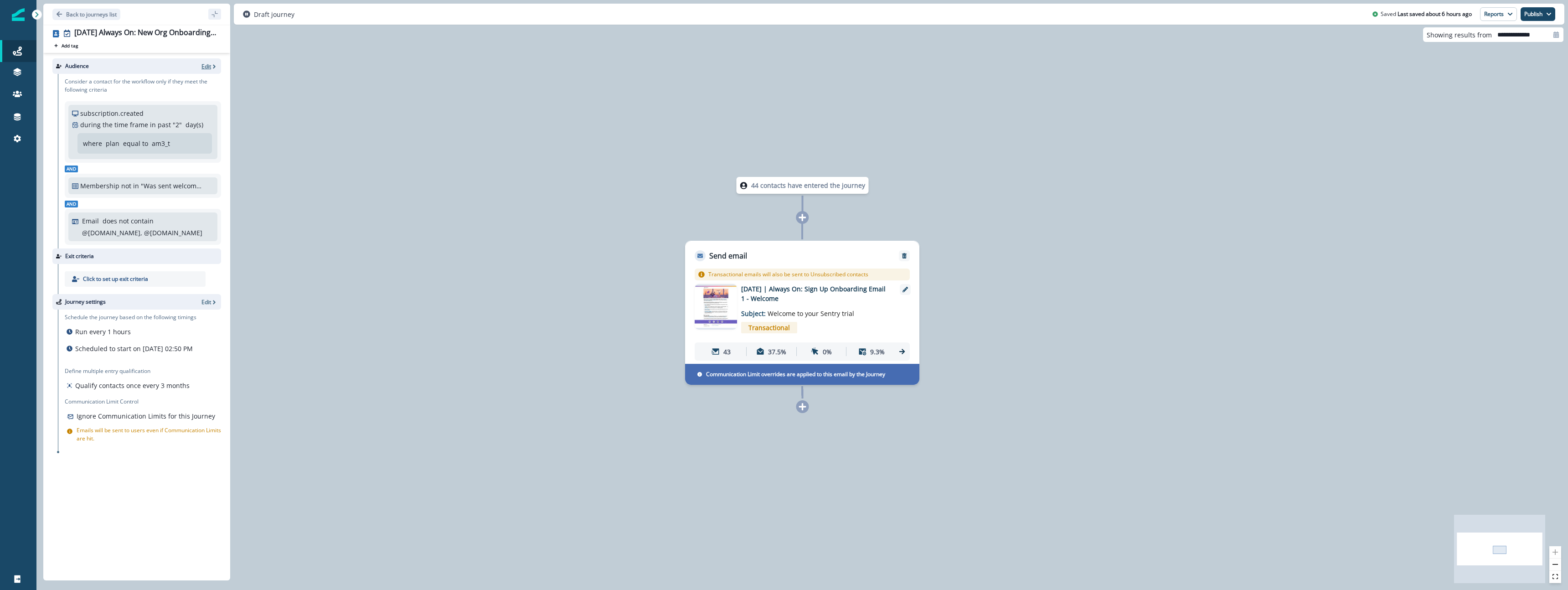
click at [212, 63] on icon "button" at bounding box center [214, 66] width 6 height 6
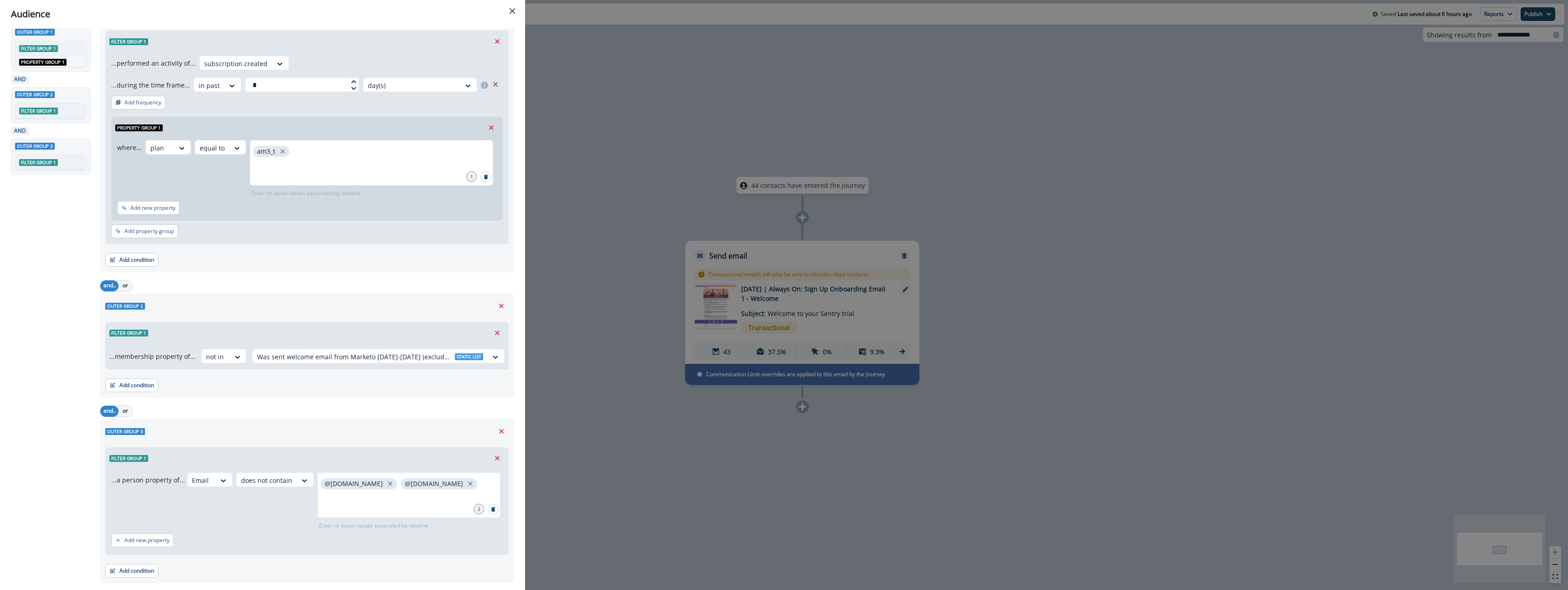
scroll to position [52, 0]
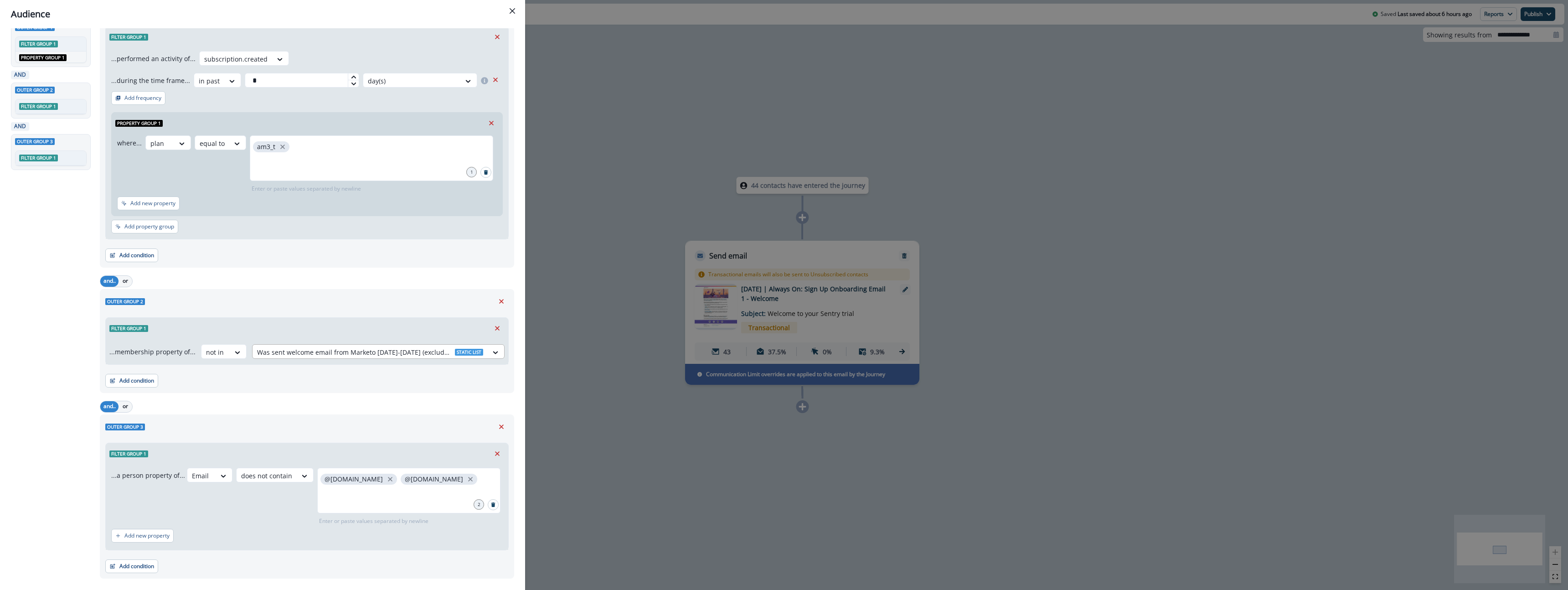
click at [359, 350] on div at bounding box center [369, 352] width 226 height 12
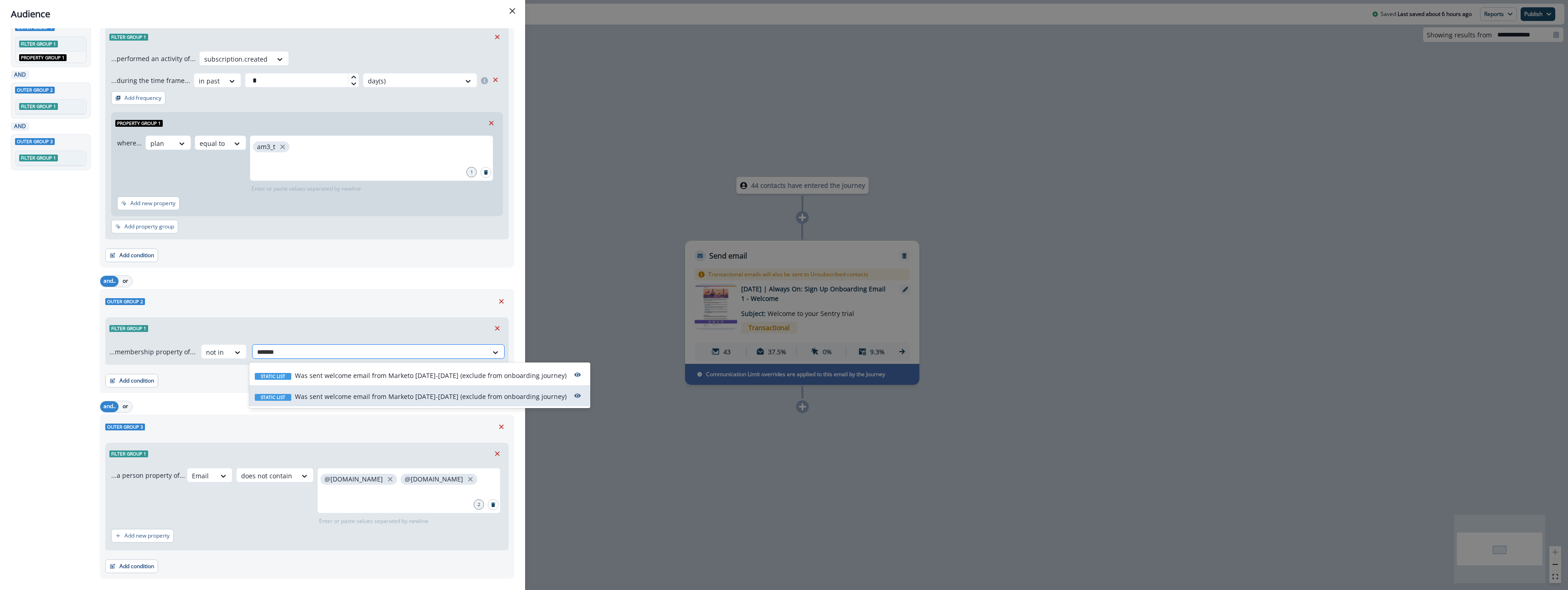
type input "********"
click at [467, 378] on p "Was sent welcome email from Marketo [DATE]-[DATE] (exclude from onboarding jour…" at bounding box center [430, 376] width 271 height 10
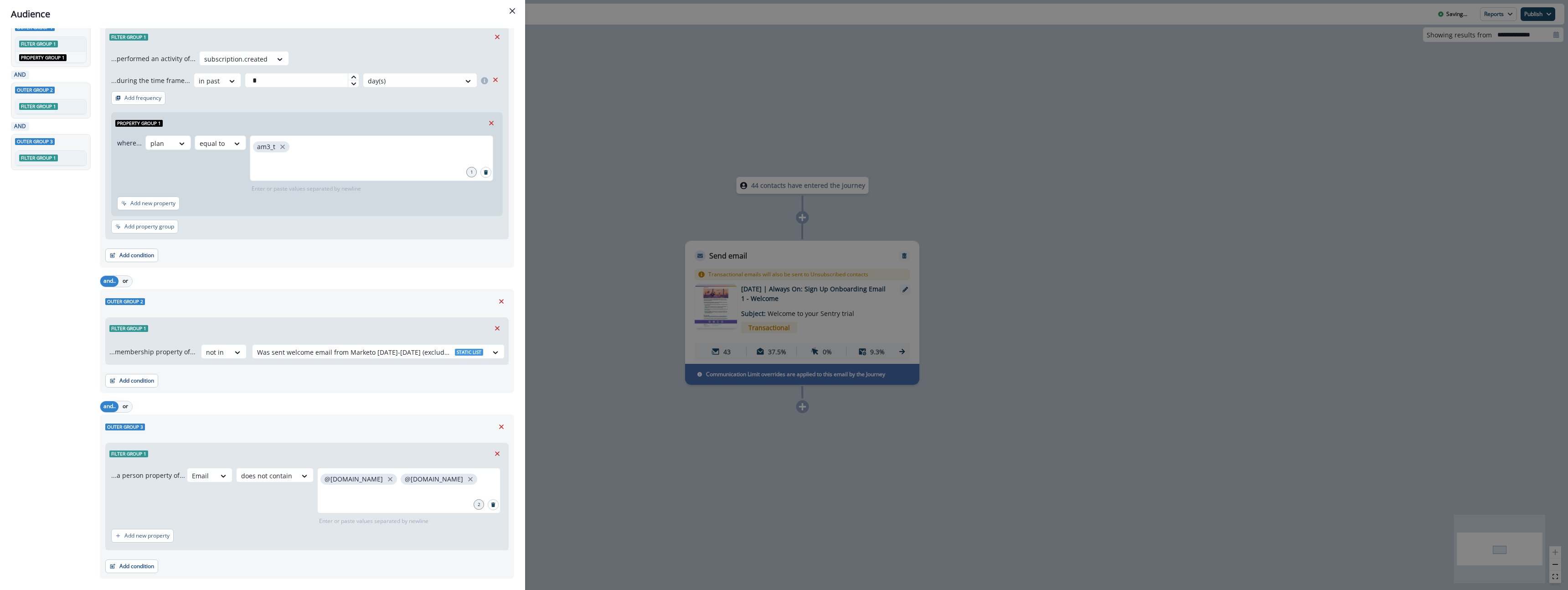
click at [313, 384] on div "Add condition Contact properties A person property Performed a product event Pe…" at bounding box center [307, 376] width 404 height 23
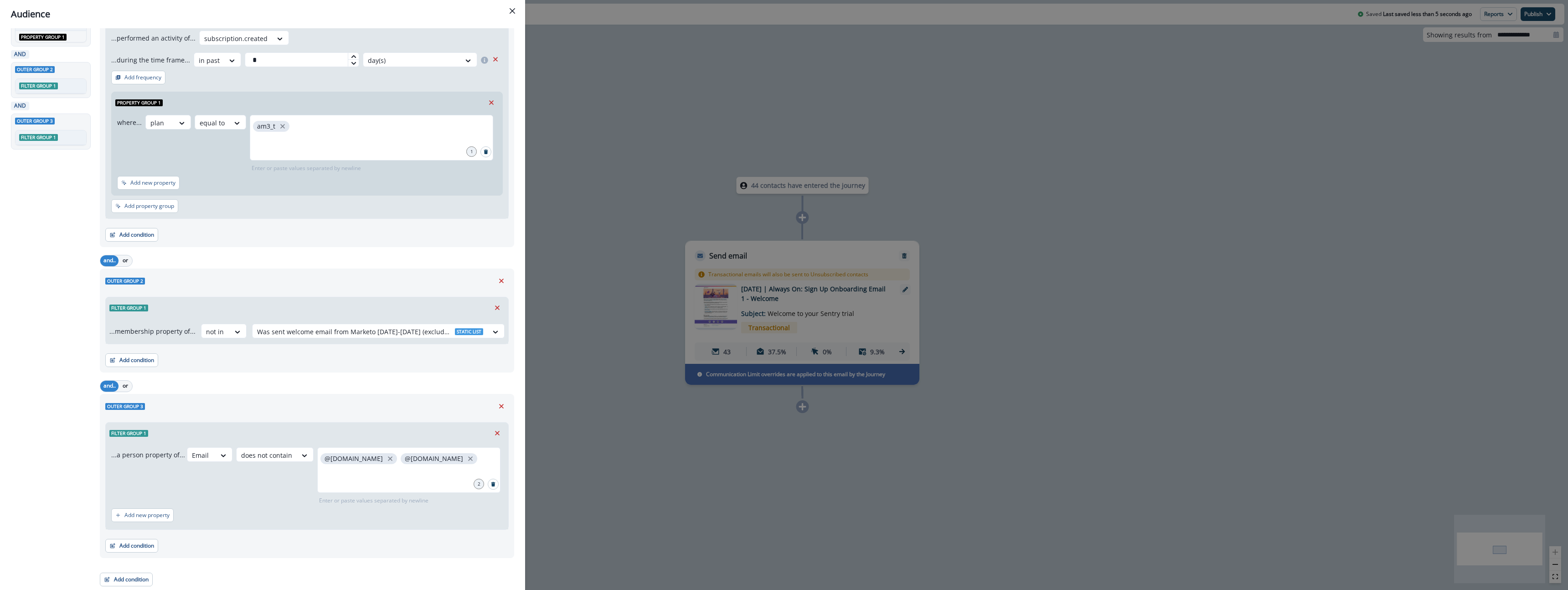
scroll to position [0, 0]
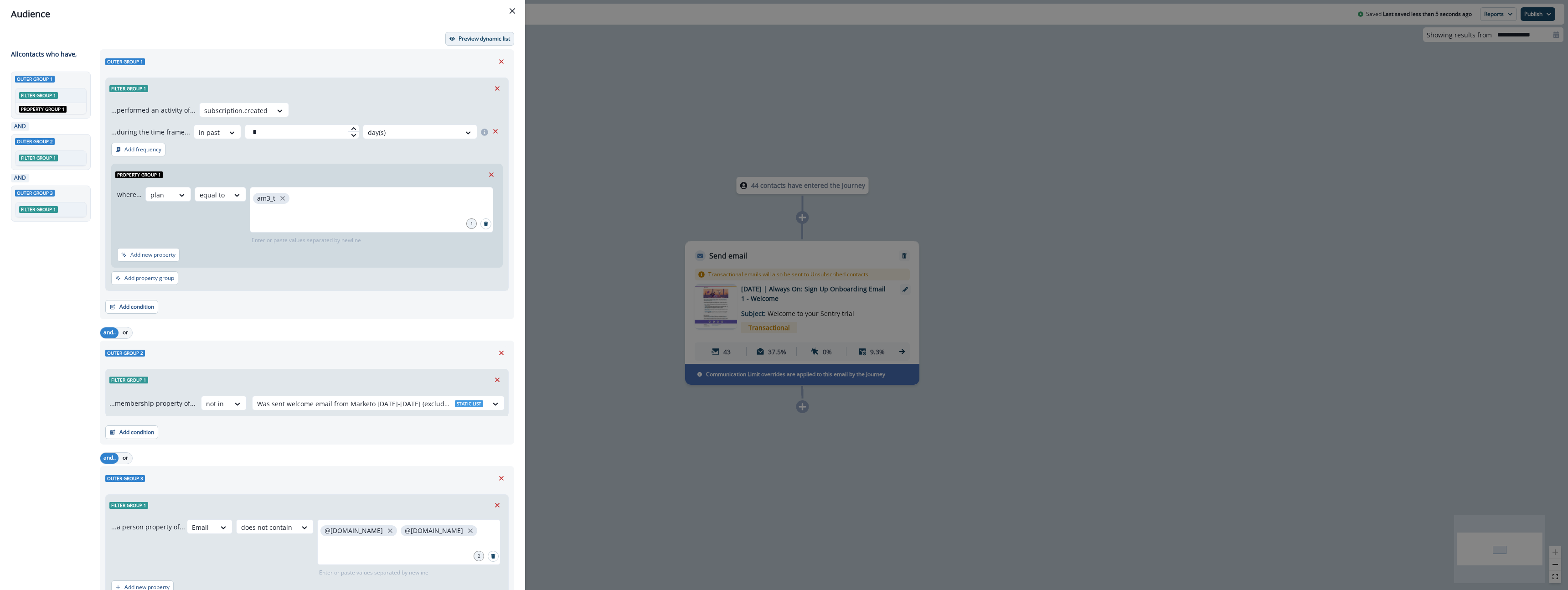
click at [491, 37] on p "Preview dynamic list" at bounding box center [484, 38] width 52 height 6
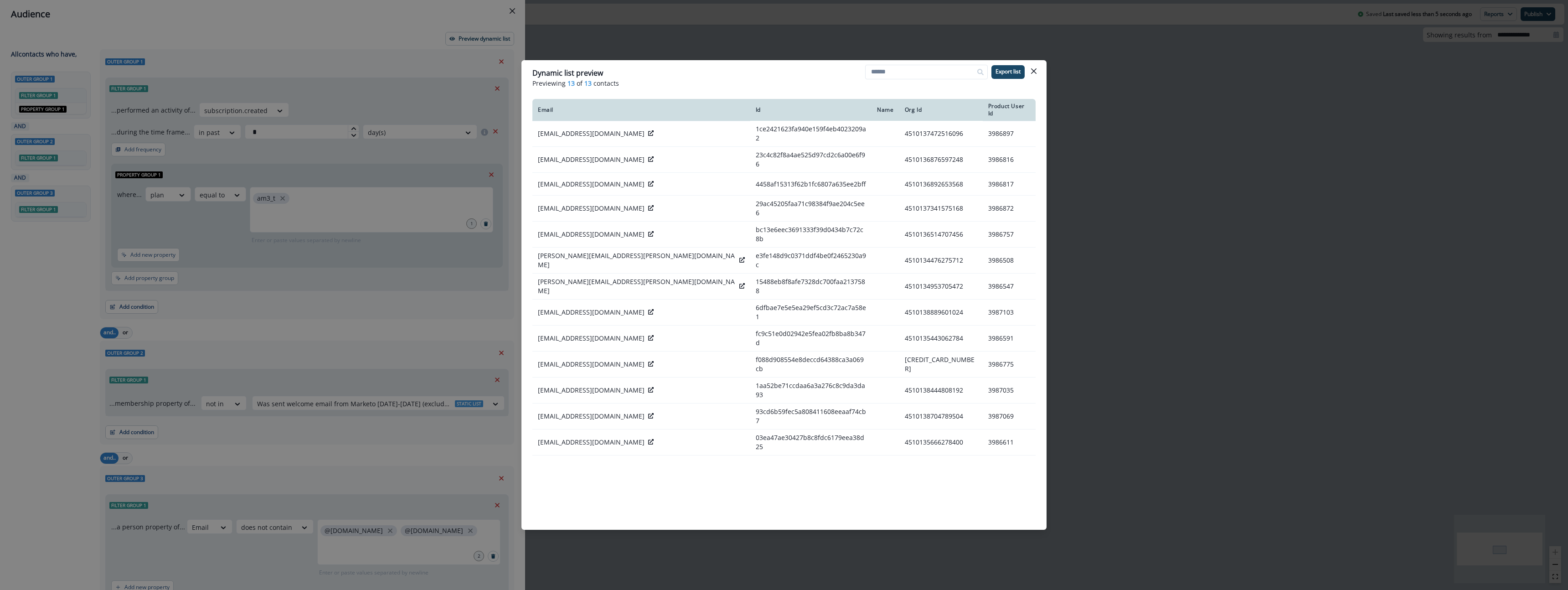
click at [1317, 181] on div "Dynamic list preview Previewing 13 of 13 contacts Export list Email Id Name Org…" at bounding box center [784, 295] width 1568 height 590
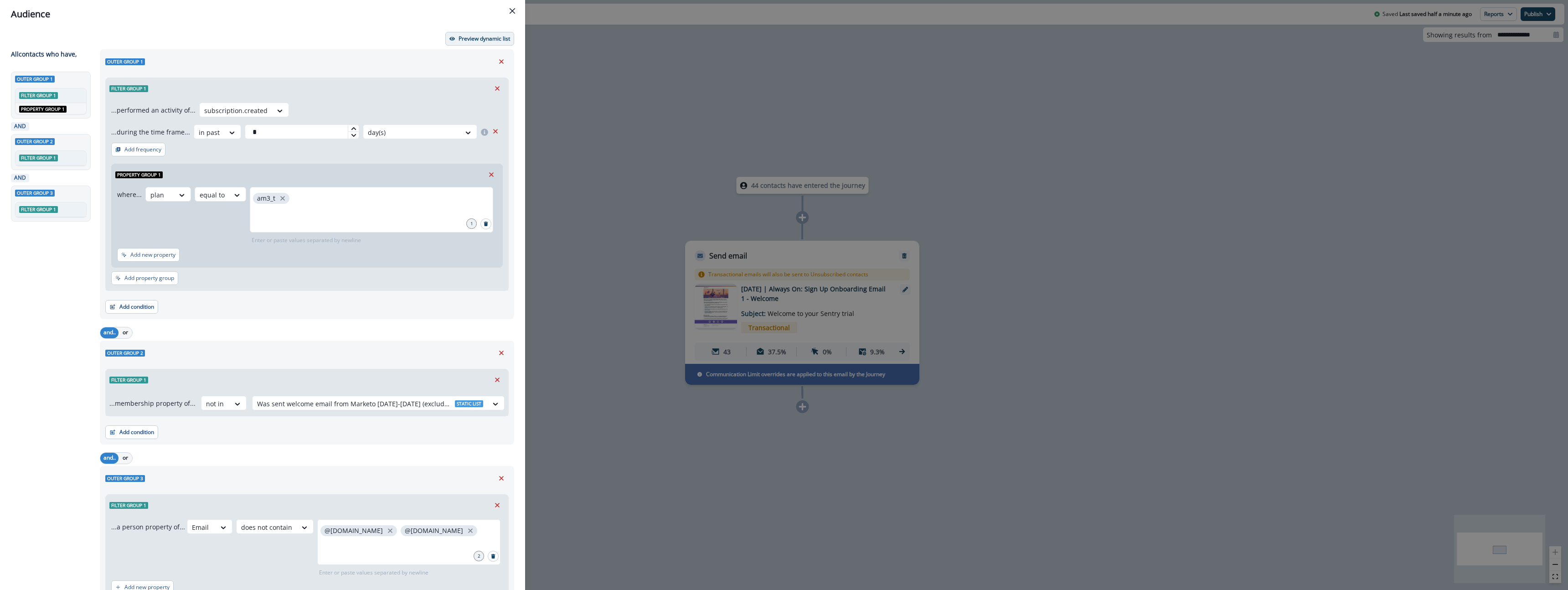
click at [485, 37] on p "Preview dynamic list" at bounding box center [484, 38] width 52 height 6
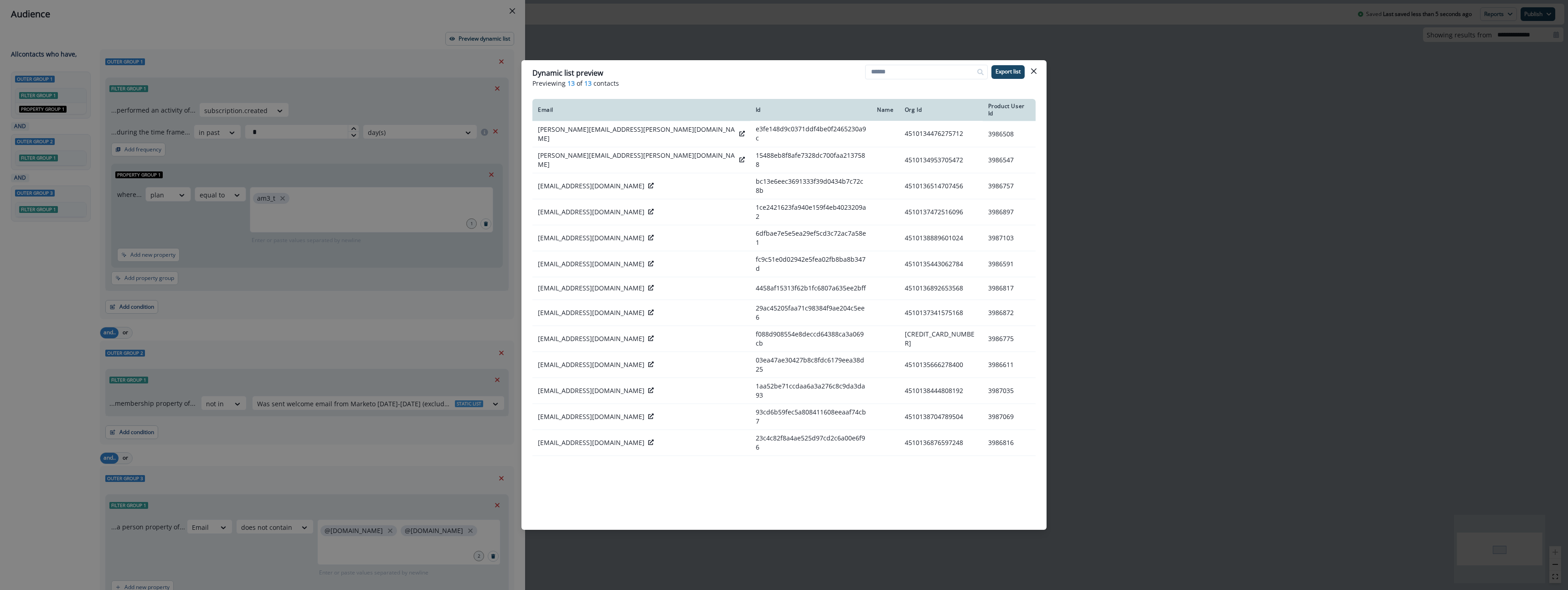
click at [371, 56] on div "Dynamic list preview Previewing 13 of 13 contacts Export list Email Id Name Org…" at bounding box center [784, 295] width 1568 height 590
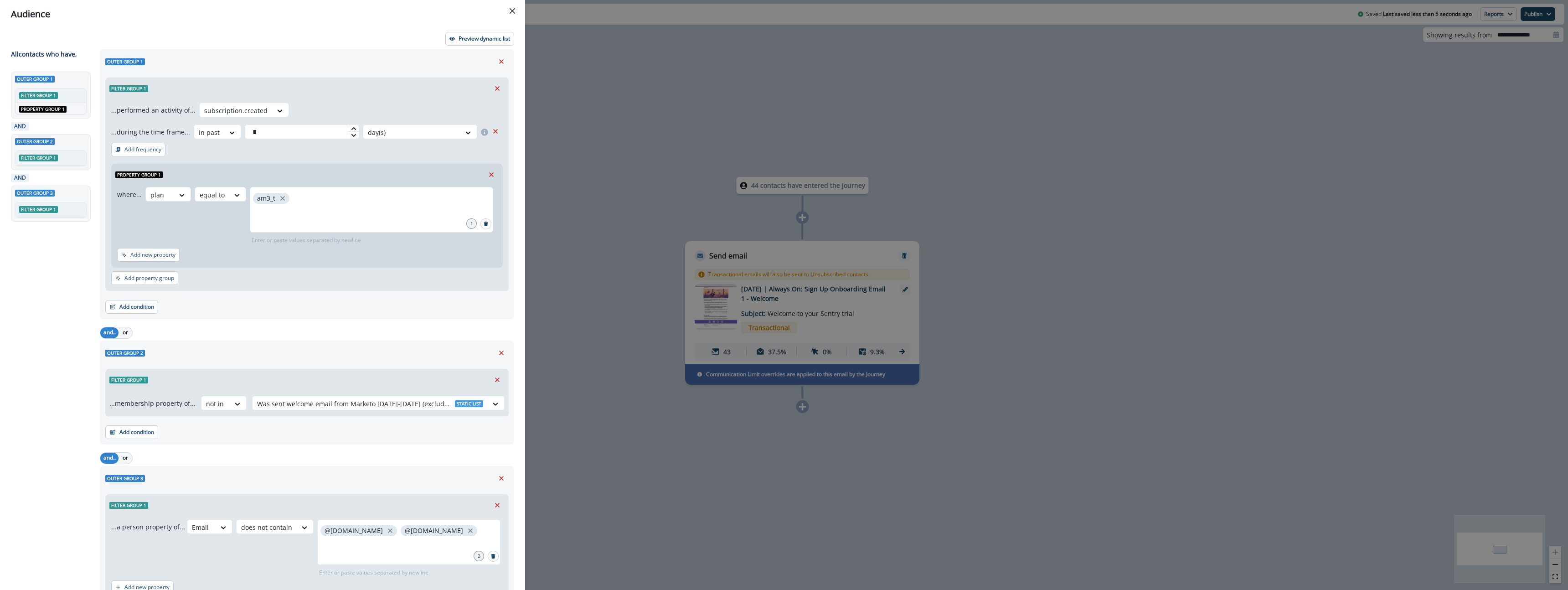
scroll to position [72, 0]
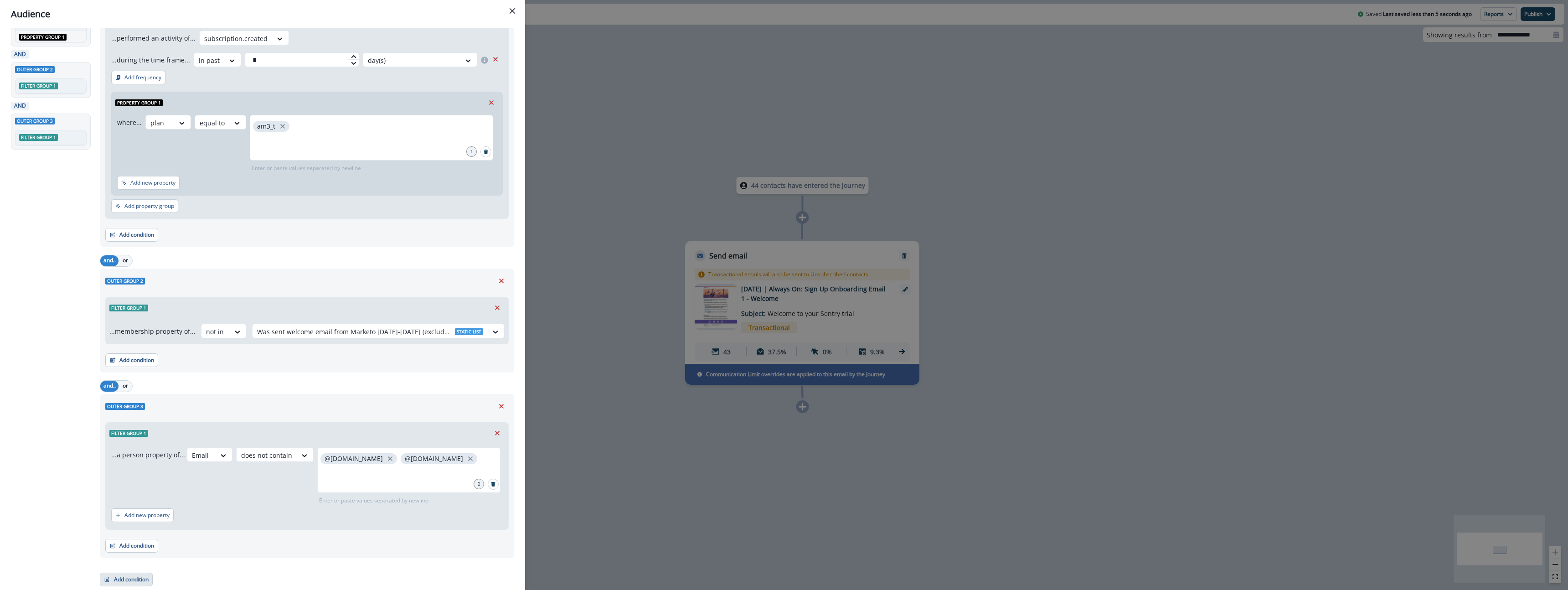
click at [138, 580] on button "Add condition" at bounding box center [126, 580] width 53 height 13
drag, startPoint x: 157, startPoint y: 436, endPoint x: 204, endPoint y: 449, distance: 48.8
click at [204, 449] on div "Contact properties A person property Performed a product event Performed a mark…" at bounding box center [158, 474] width 115 height 119
click at [204, 449] on button "Performed a product event" at bounding box center [158, 450] width 115 height 15
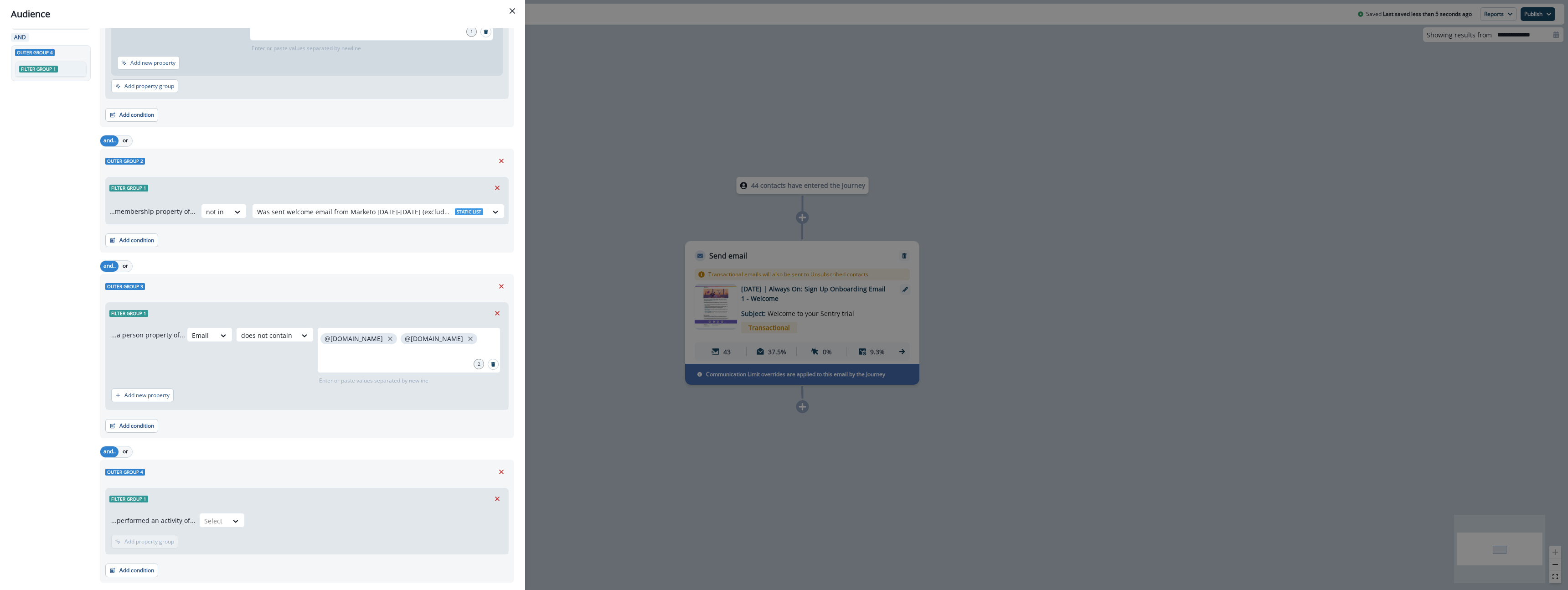
scroll to position [217, 0]
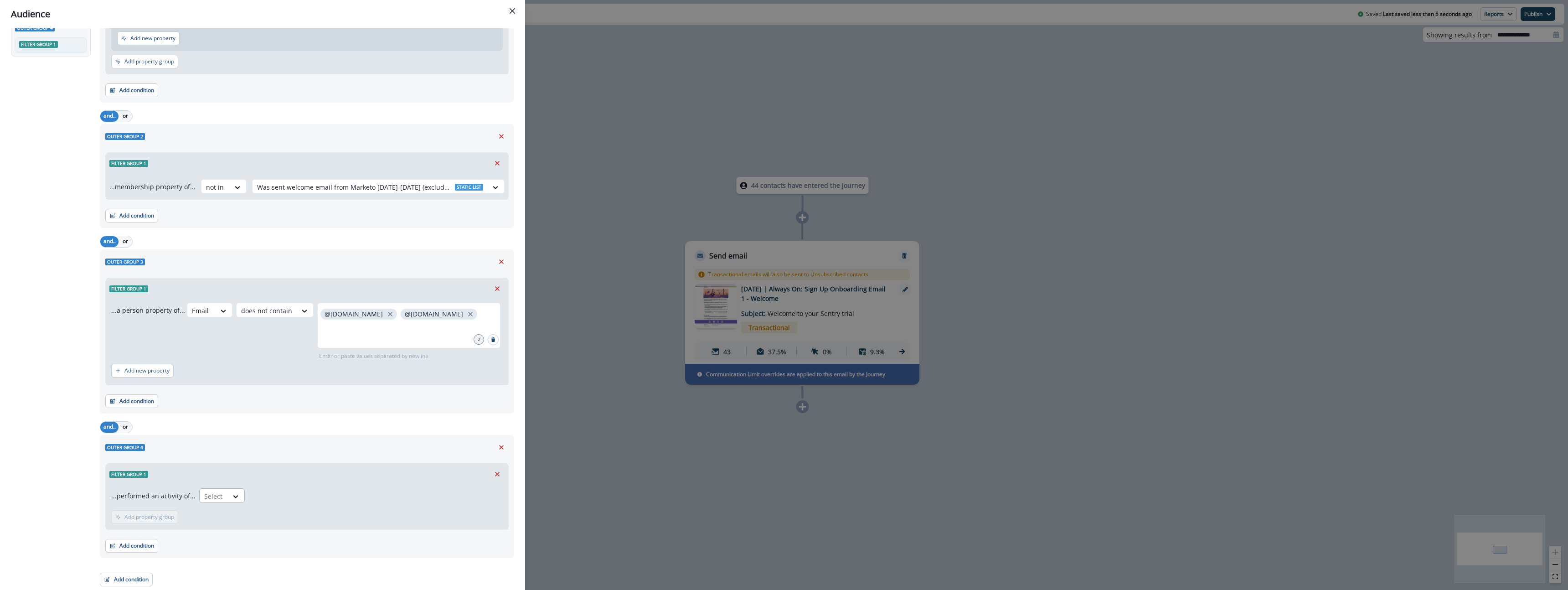
click at [206, 497] on div at bounding box center [213, 496] width 19 height 12
type input "**********"
click at [248, 516] on div "subscription.created" at bounding box center [234, 517] width 75 height 17
click at [274, 520] on p "Add property group" at bounding box center [268, 517] width 50 height 6
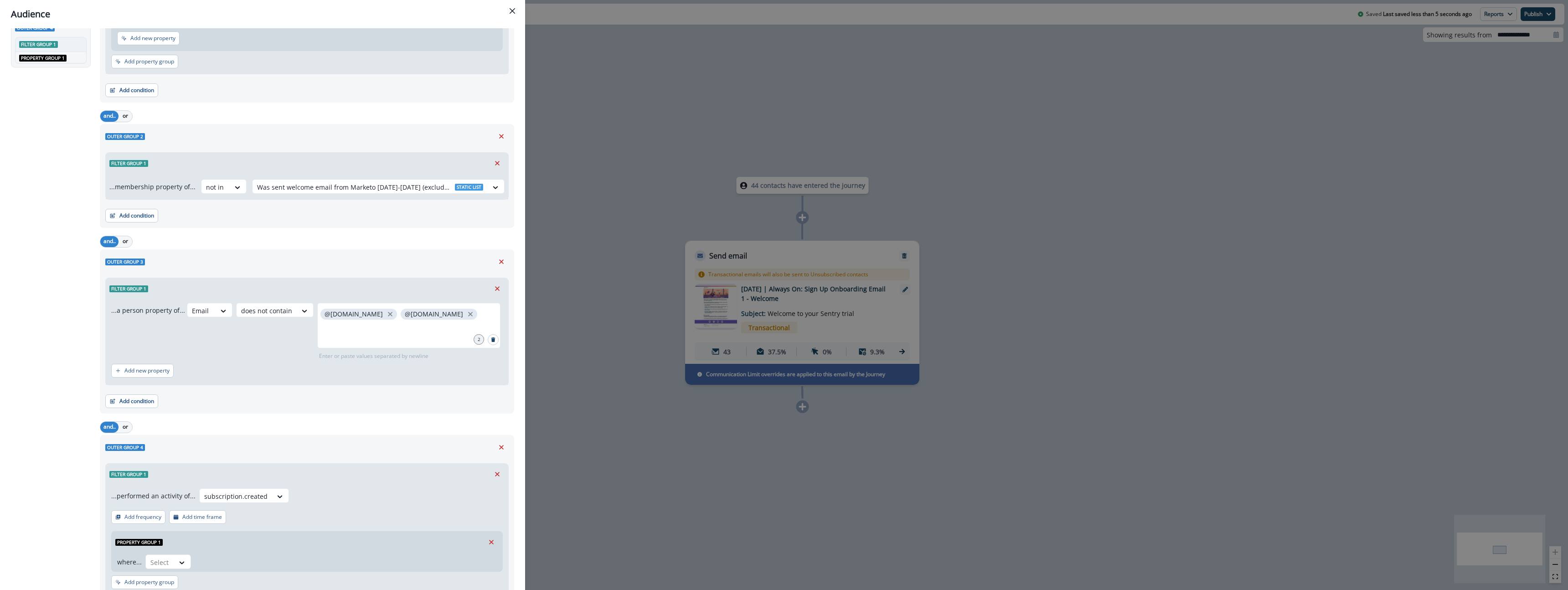
scroll to position [237, 0]
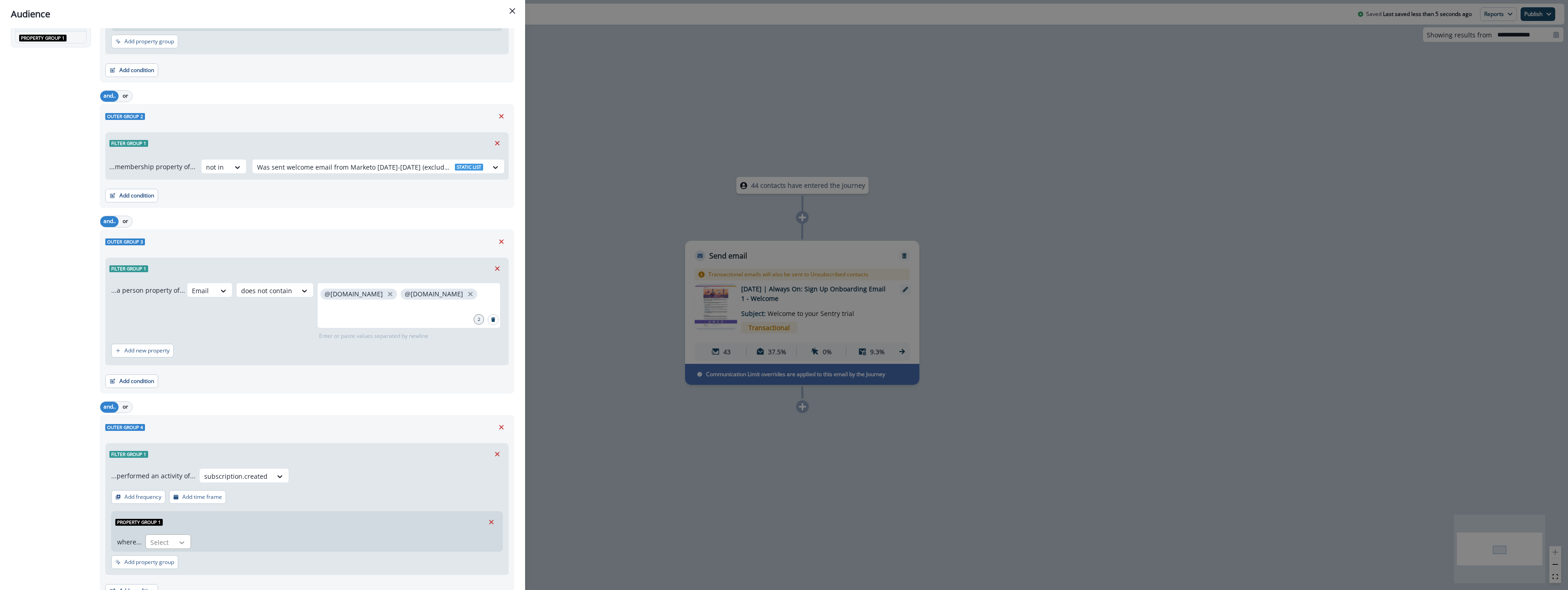
click at [181, 539] on icon at bounding box center [181, 543] width 8 height 9
click at [180, 456] on div "plan" at bounding box center [187, 453] width 86 height 17
click at [217, 542] on div at bounding box center [209, 542] width 19 height 12
drag, startPoint x: 222, startPoint y: 471, endPoint x: 250, endPoint y: 513, distance: 50.5
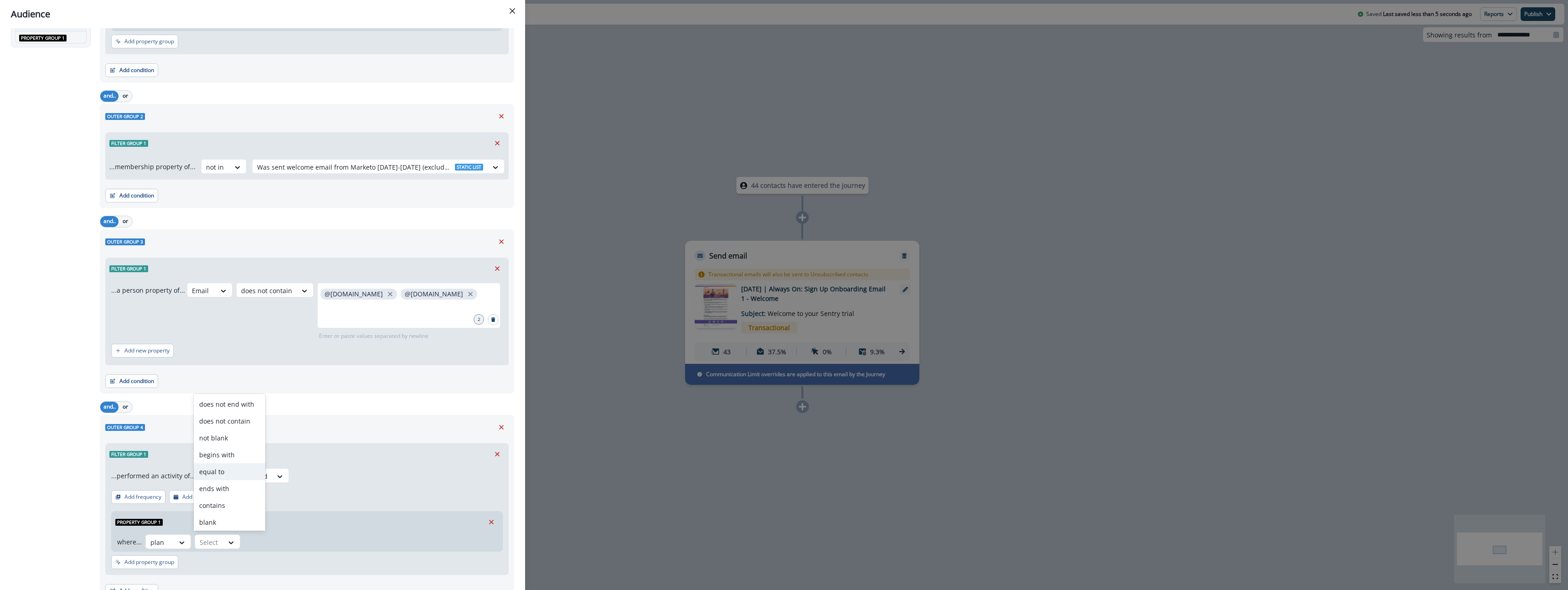
click at [222, 472] on div "equal to" at bounding box center [229, 472] width 72 height 17
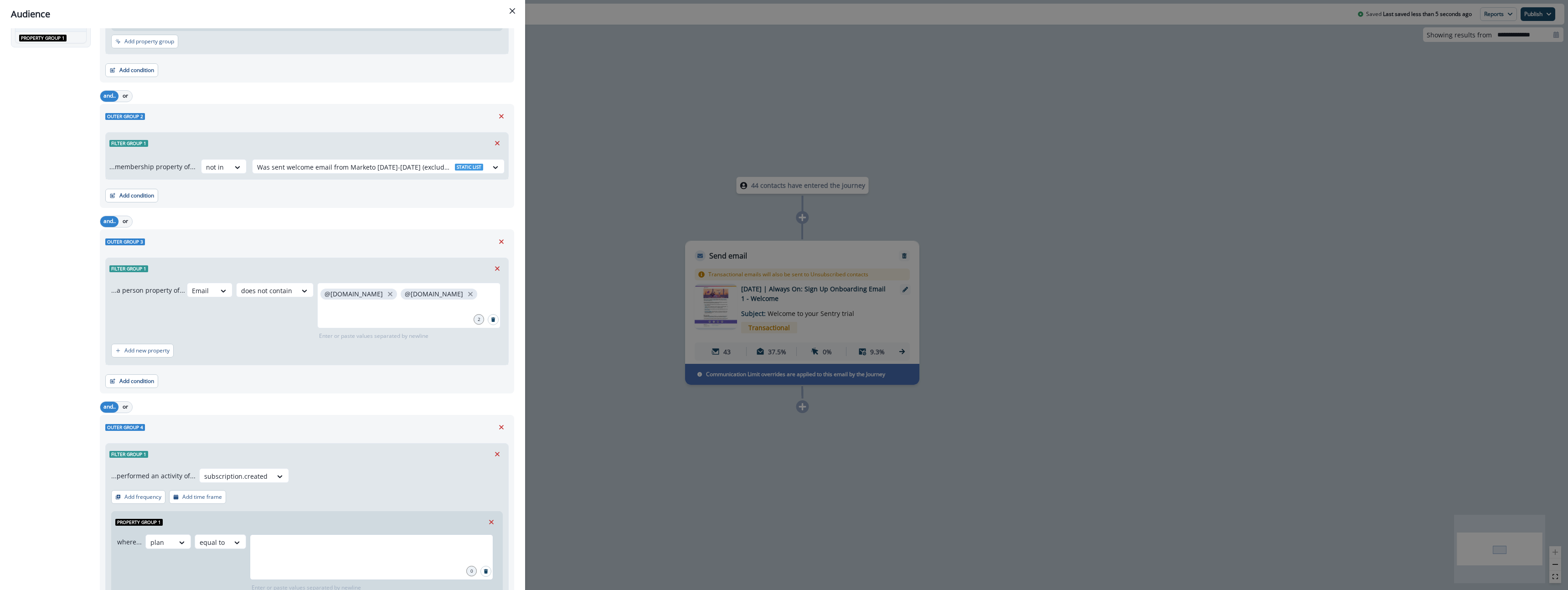
click at [300, 564] on div at bounding box center [371, 557] width 243 height 46
type input "*****"
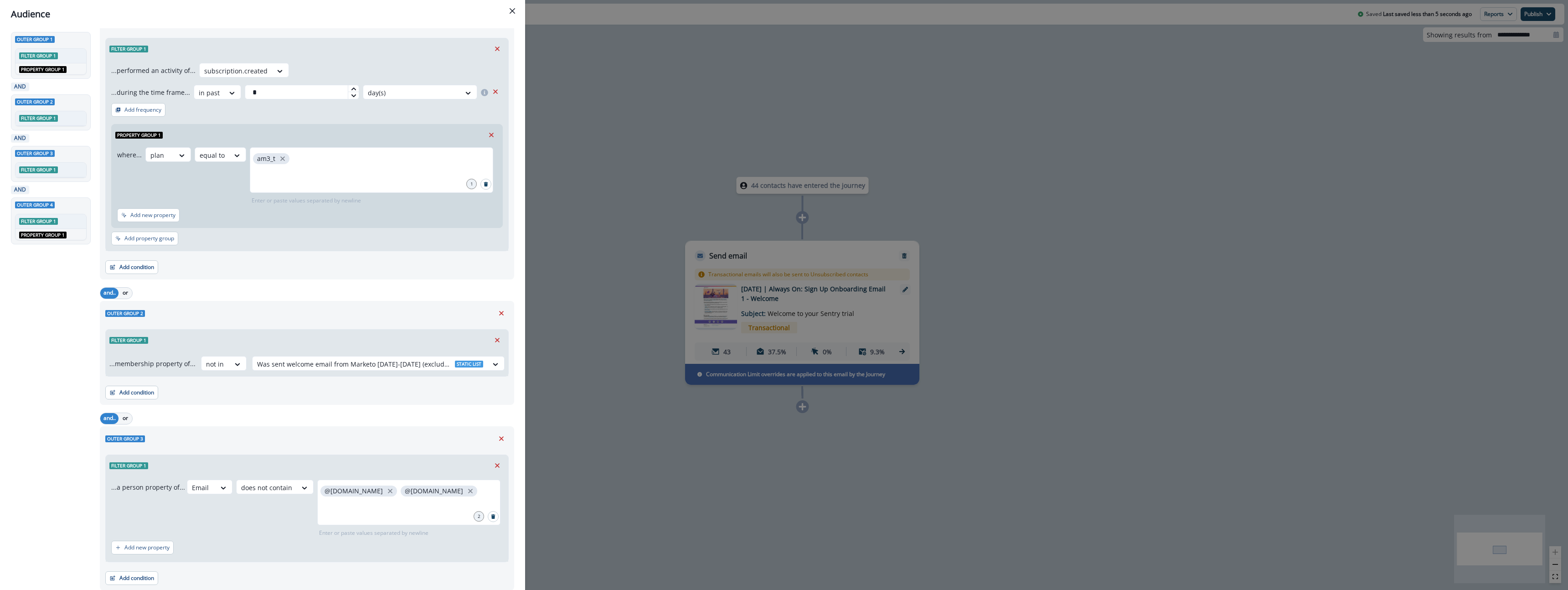
scroll to position [345, 0]
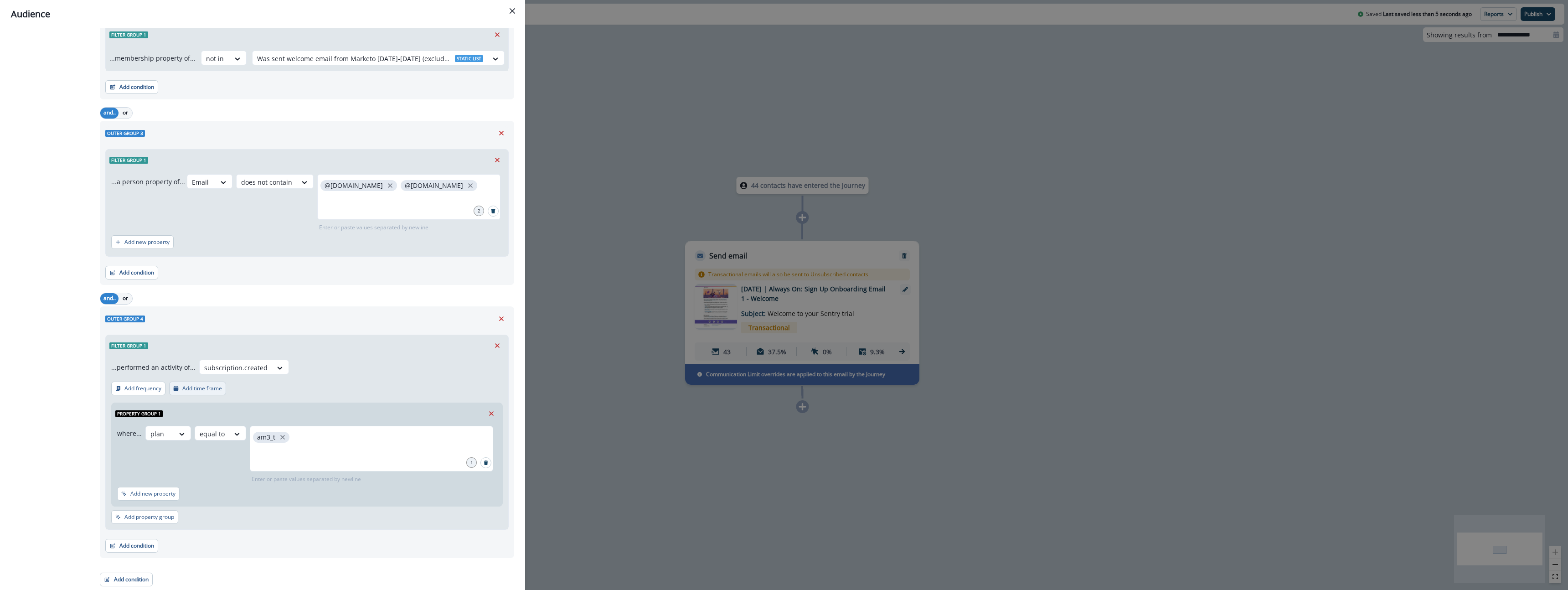
click at [197, 388] on p "Add time frame" at bounding box center [202, 388] width 40 height 6
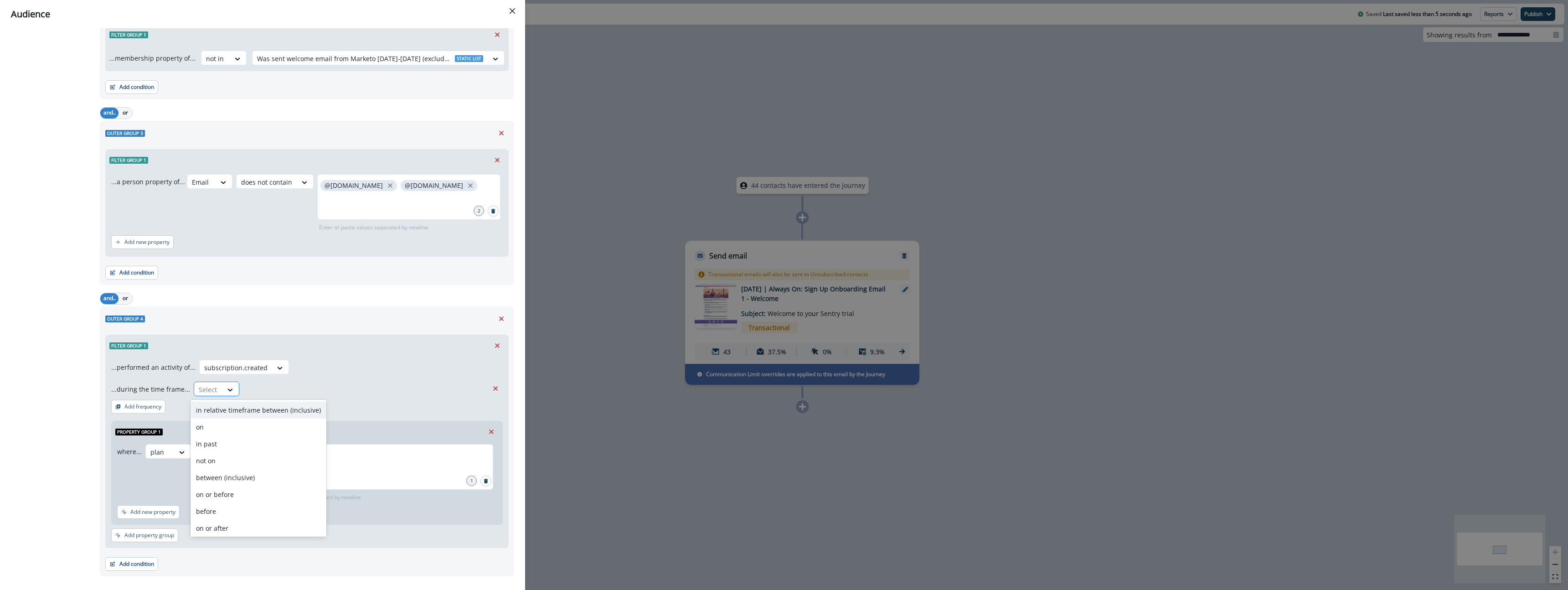
click at [215, 392] on div "Select" at bounding box center [208, 390] width 28 height 15
click at [228, 525] on div "on or after" at bounding box center [258, 529] width 136 height 17
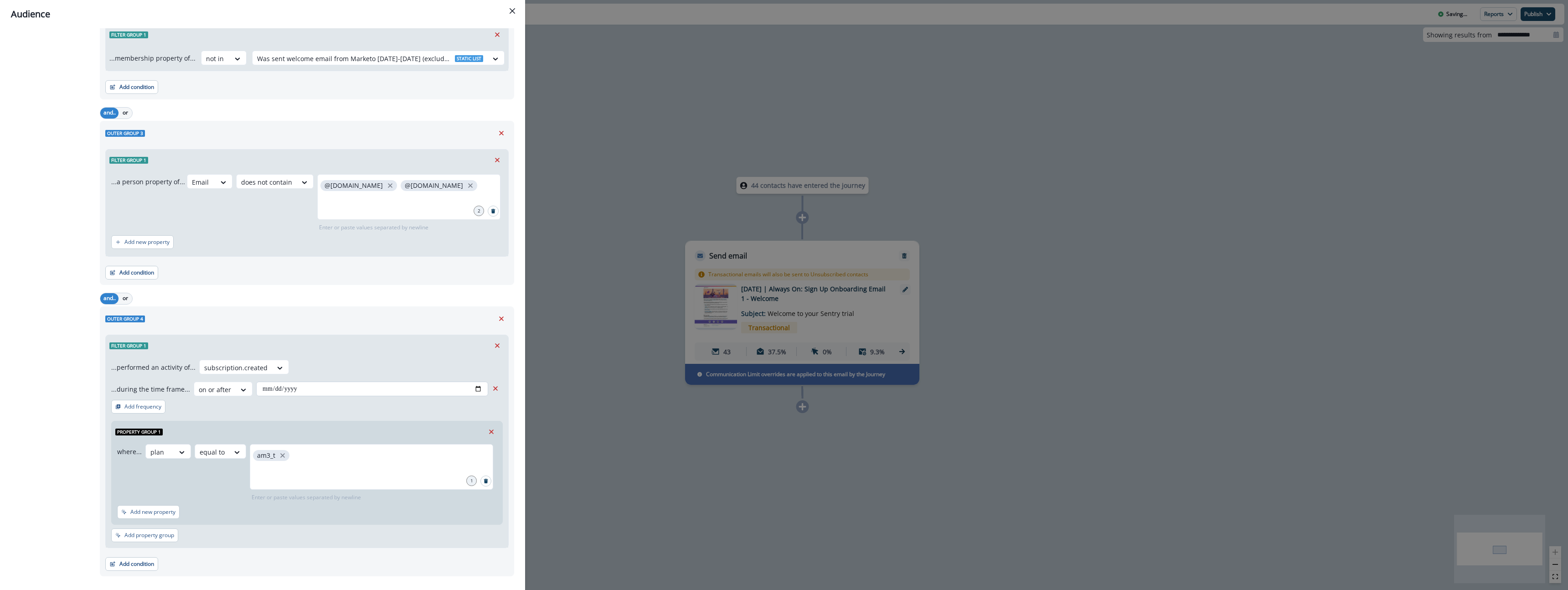
click at [484, 389] on input "date" at bounding box center [372, 389] width 232 height 15
click at [478, 390] on input "date" at bounding box center [372, 389] width 232 height 15
type input "**********"
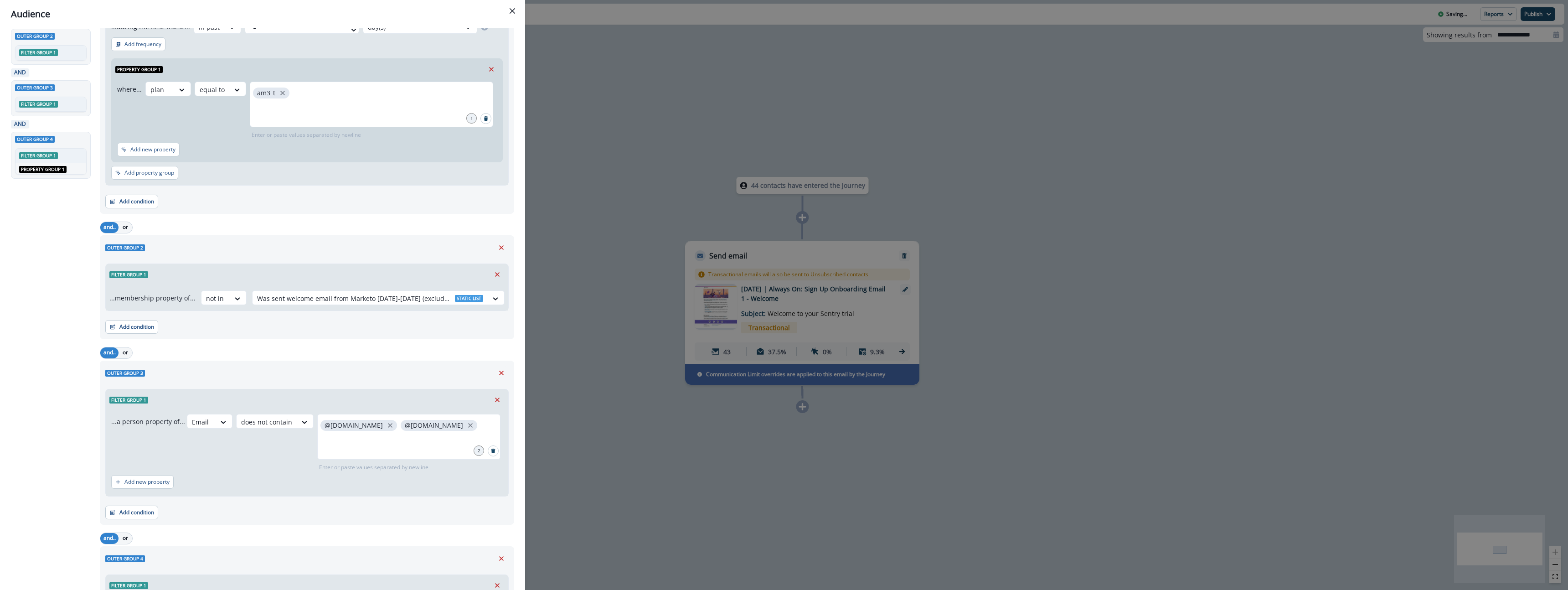
scroll to position [0, 0]
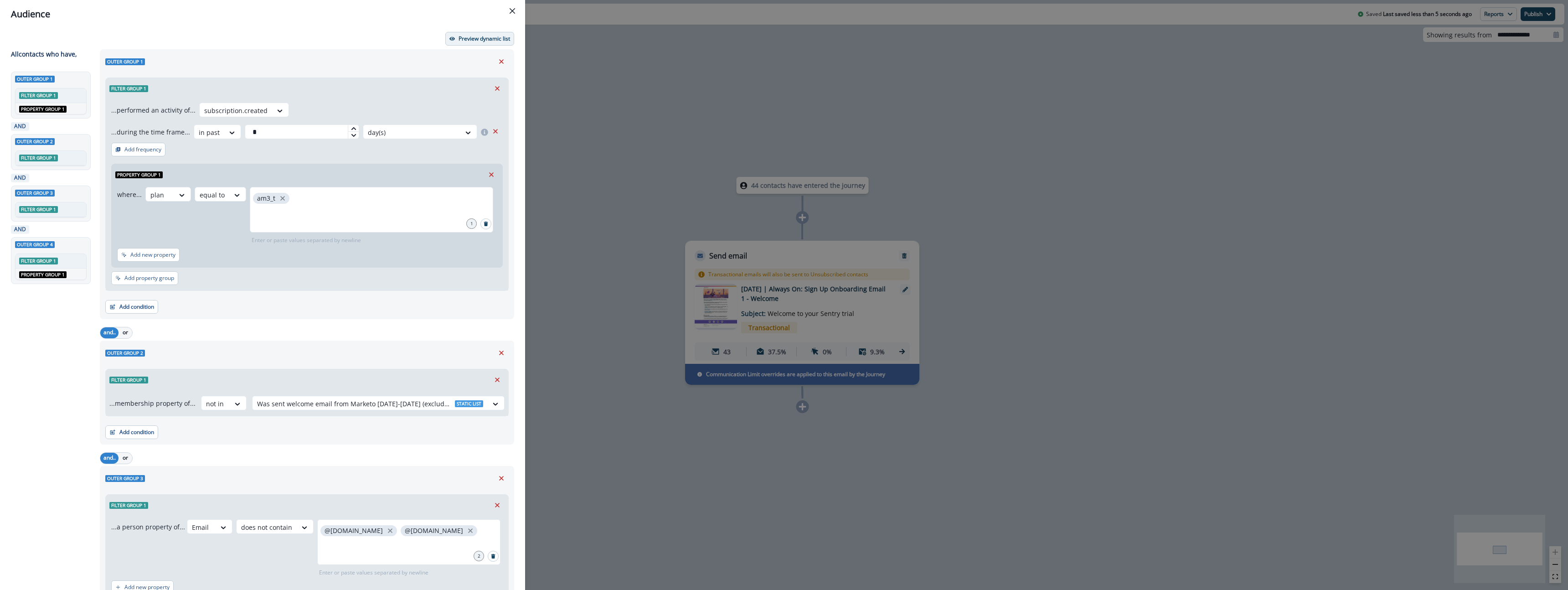
click at [485, 37] on p "Preview dynamic list" at bounding box center [484, 38] width 52 height 6
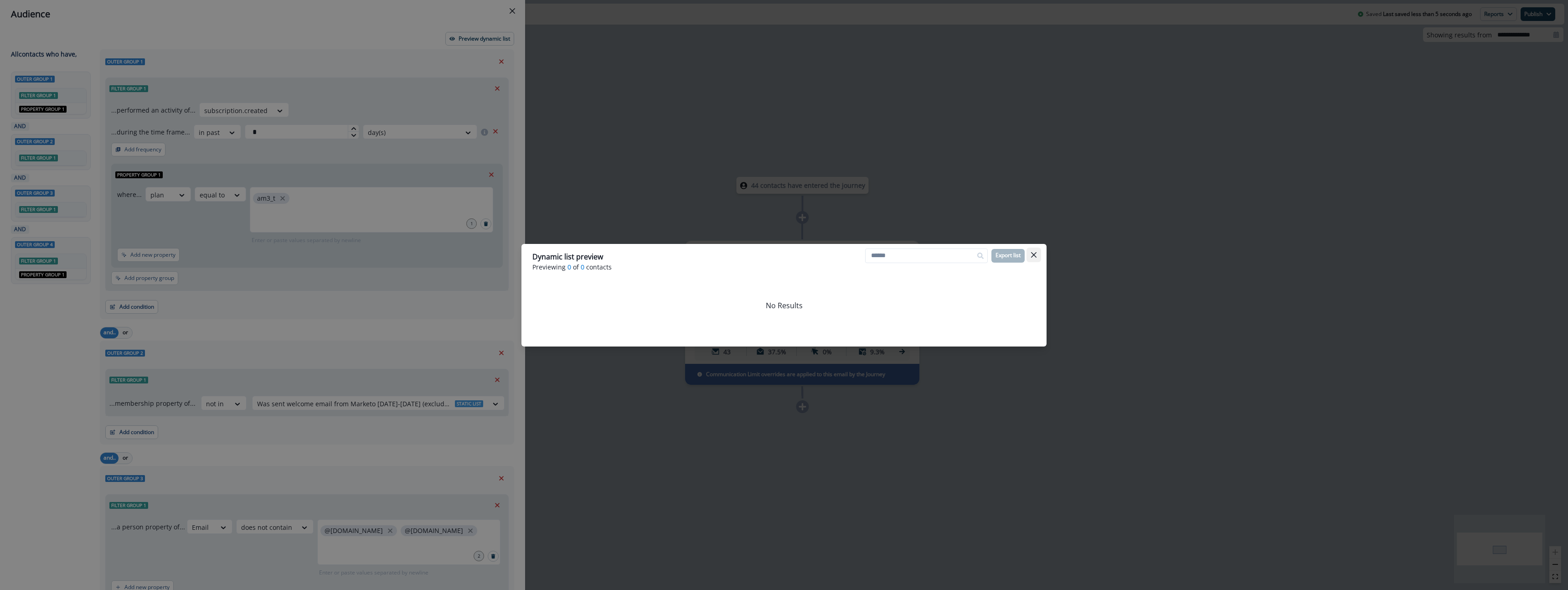
click at [1034, 253] on icon "Close" at bounding box center [1034, 254] width 5 height 5
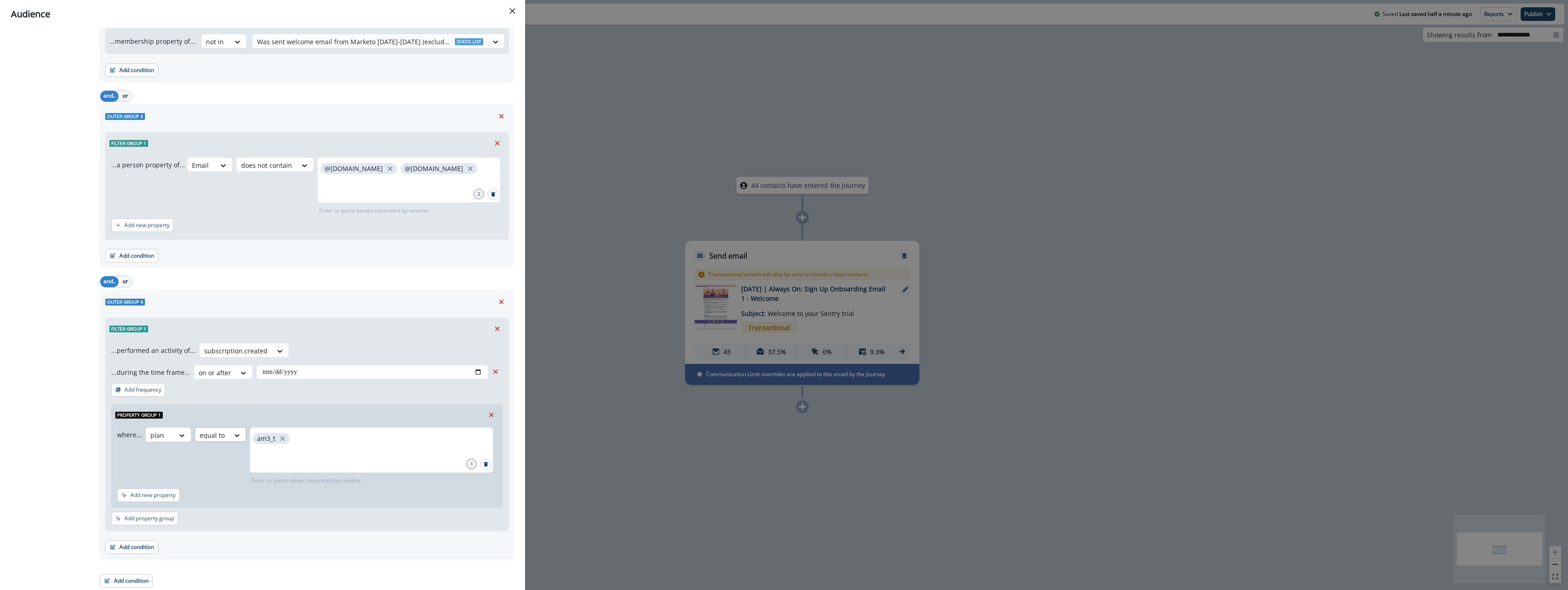
scroll to position [363, 0]
click at [567, 88] on div "Audience Preview dynamic list All contact s who have, Outer group 1 Filter grou…" at bounding box center [784, 295] width 1568 height 590
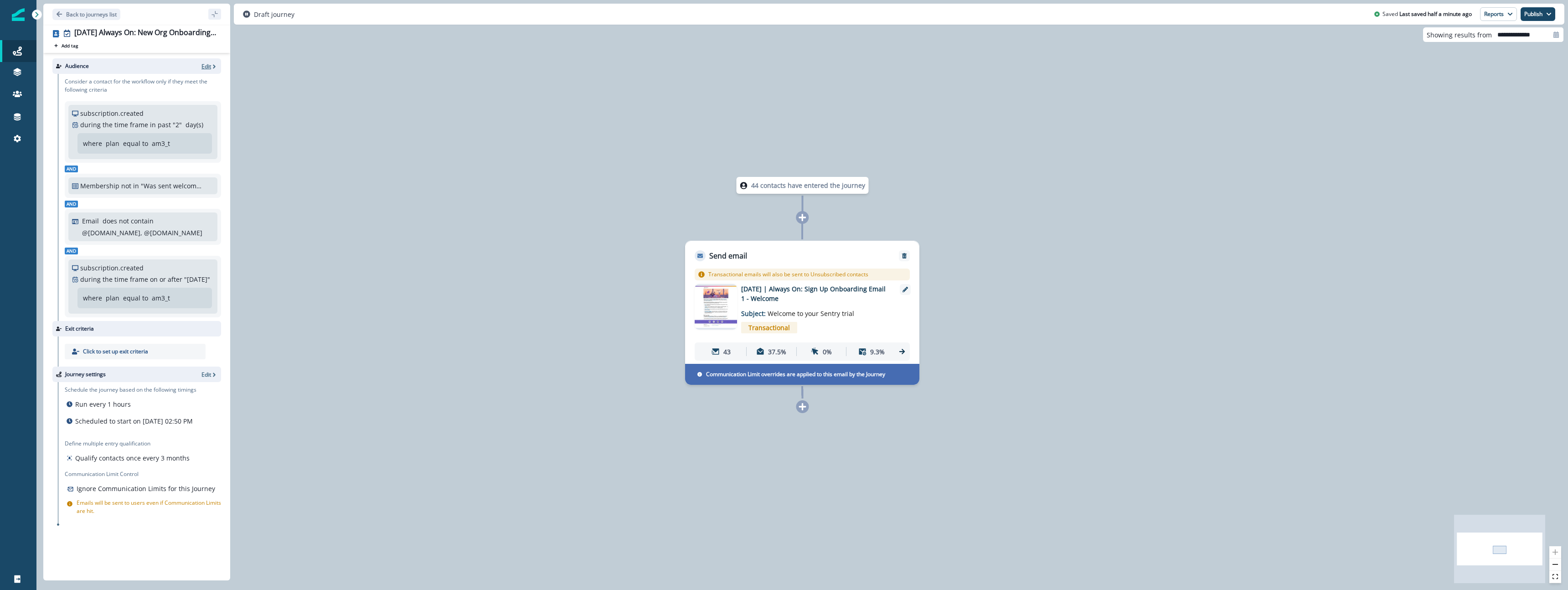
click at [209, 66] on p "Edit" at bounding box center [206, 66] width 10 height 8
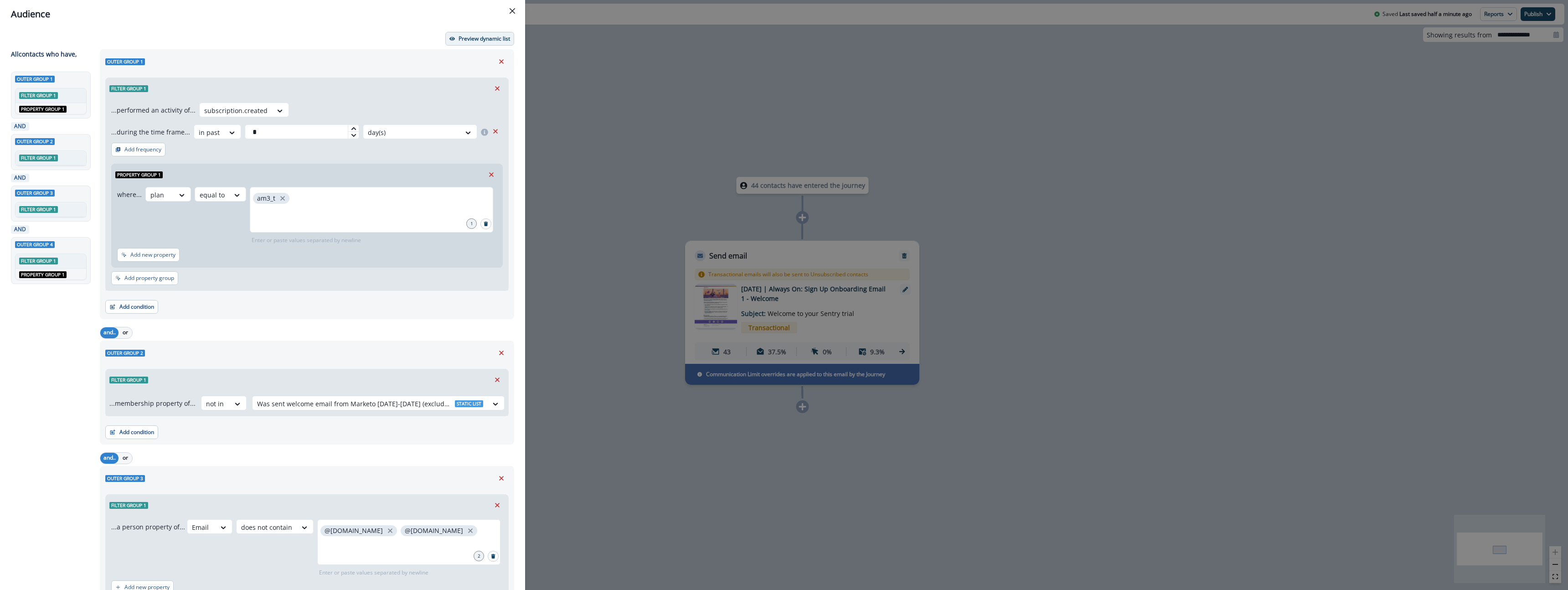
click at [464, 41] on p "Preview dynamic list" at bounding box center [484, 38] width 52 height 6
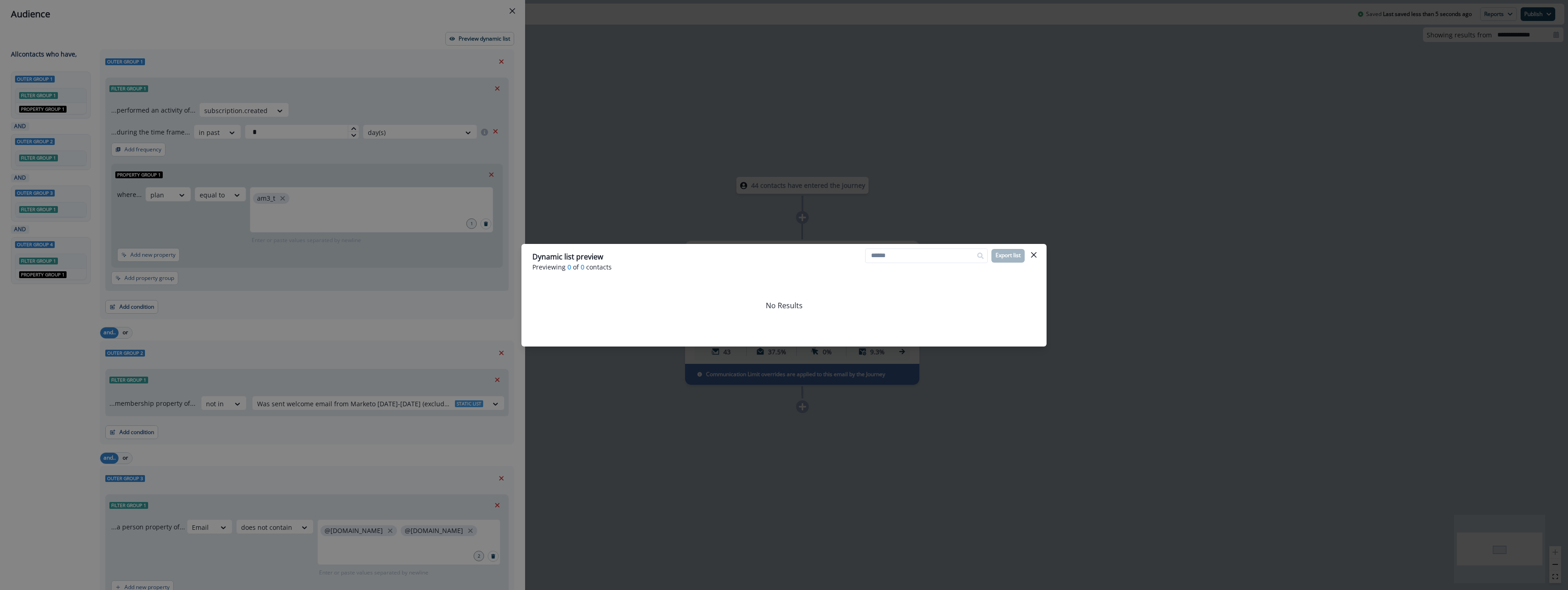
click at [680, 149] on div "Dynamic list preview Previewing 0 of 0 contacts Export list No Results" at bounding box center [784, 295] width 1568 height 590
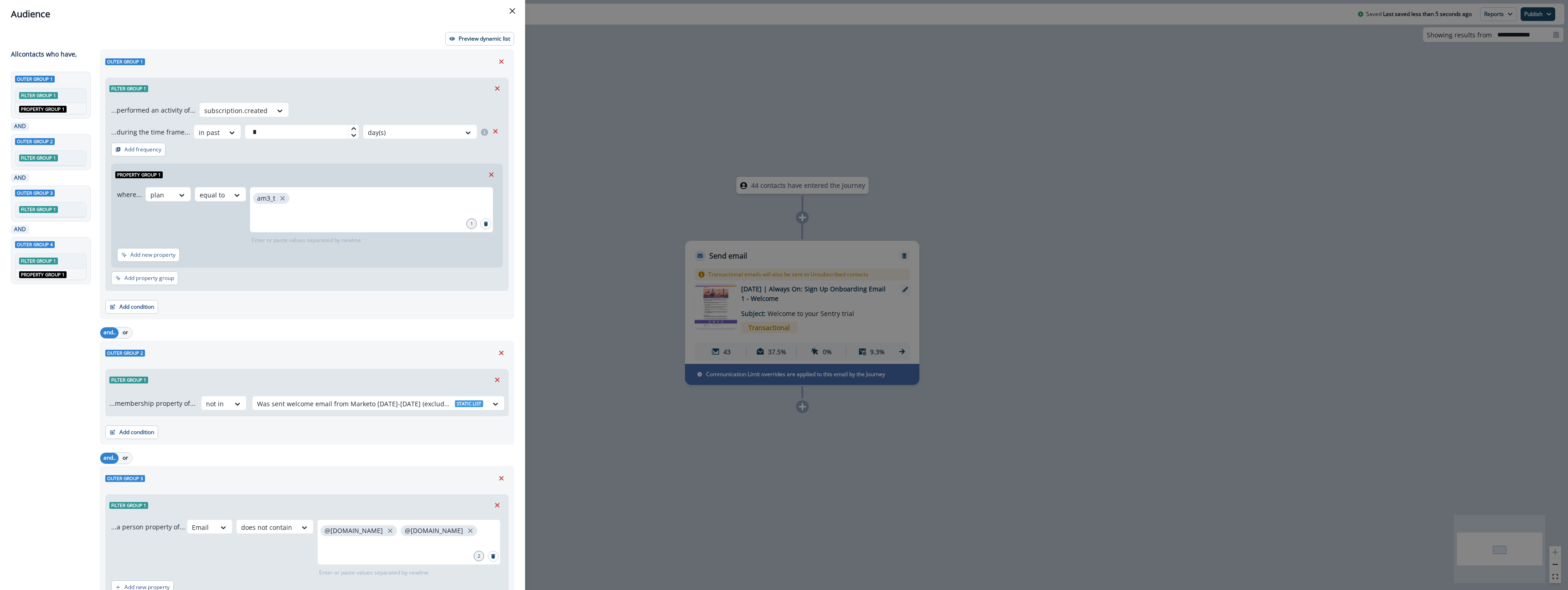
click at [642, 149] on div "Audience Preview dynamic list All contact s who have, Outer group 1 Filter grou…" at bounding box center [784, 295] width 1568 height 590
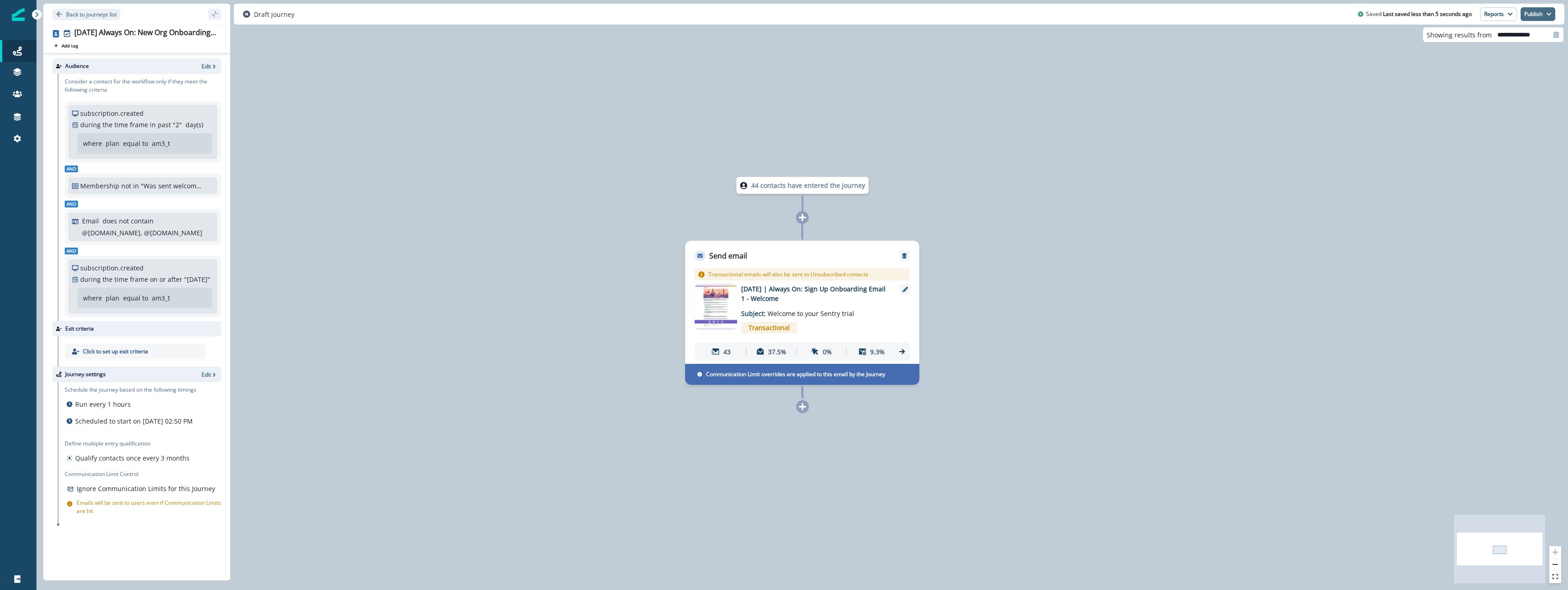
click at [1533, 10] on button "Publish" at bounding box center [1538, 14] width 35 height 13
click at [1527, 40] on button "as active journey" at bounding box center [1504, 37] width 101 height 16
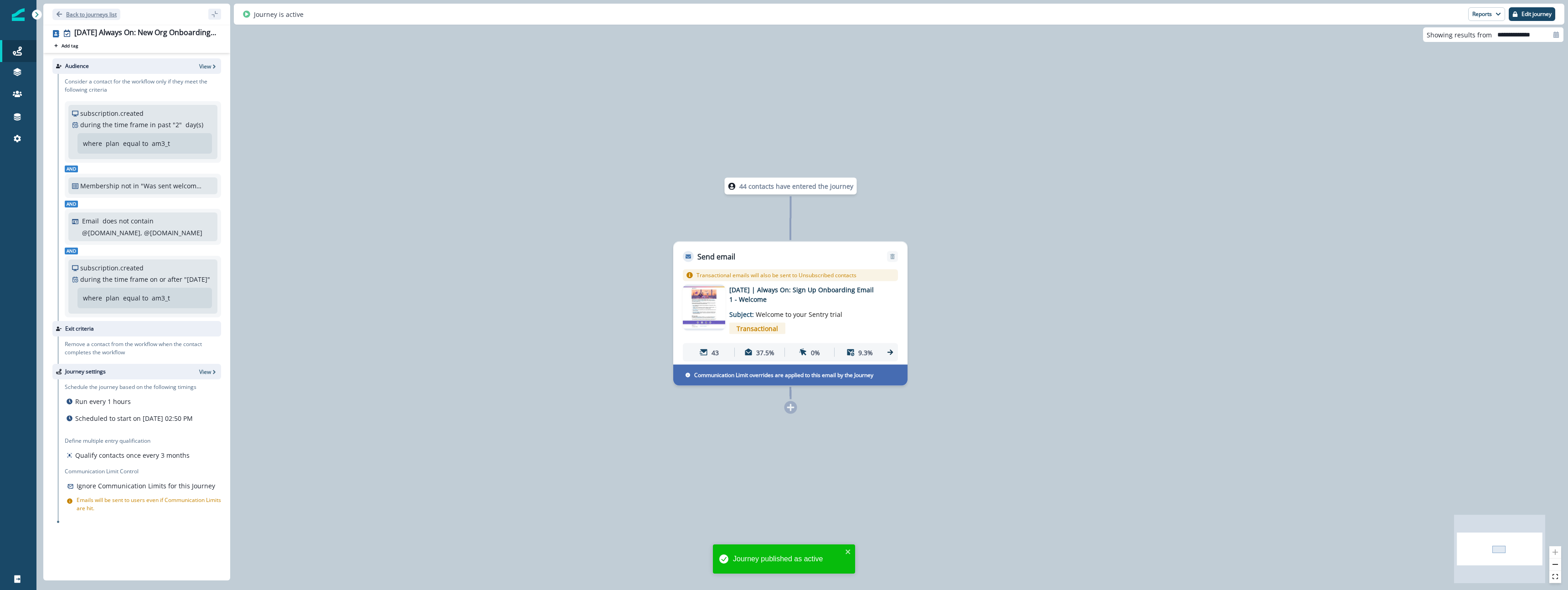
click at [99, 15] on p "Back to journeys list" at bounding box center [91, 14] width 51 height 8
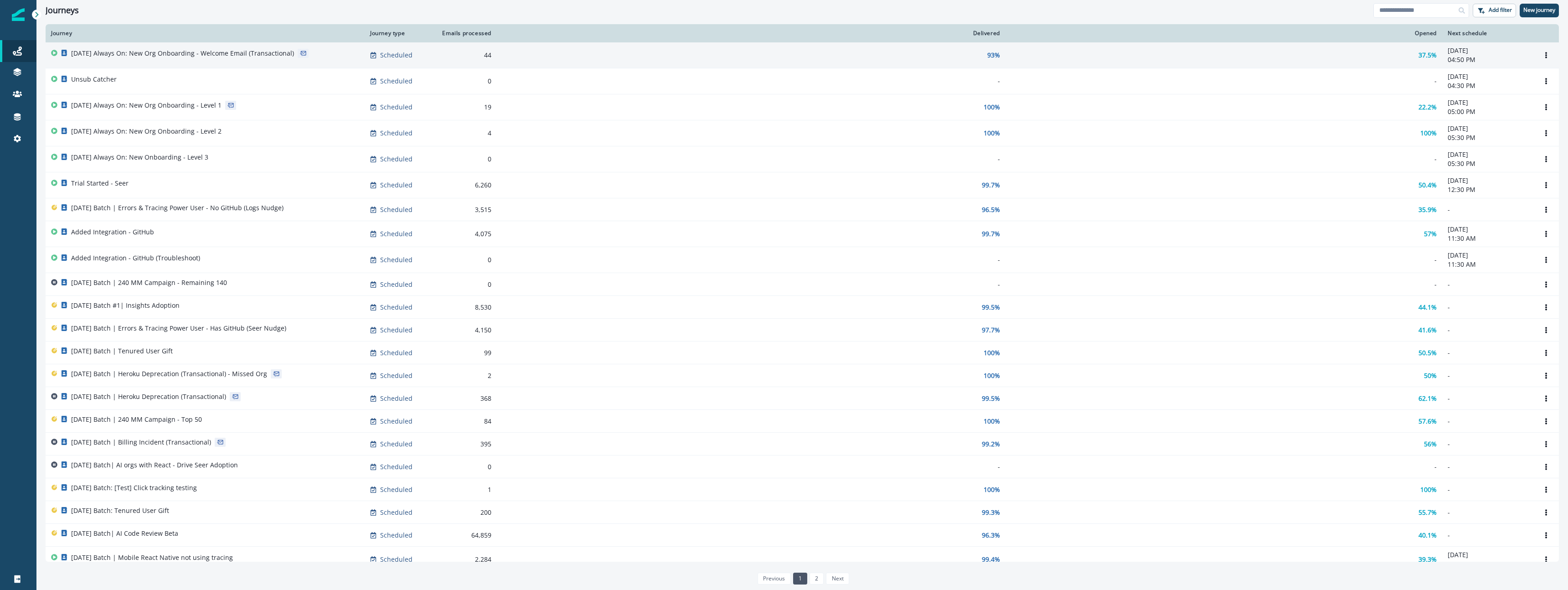
click at [179, 50] on p "[DATE] Always On: New Org Onboarding - Welcome Email (Transactional)" at bounding box center [183, 53] width 223 height 9
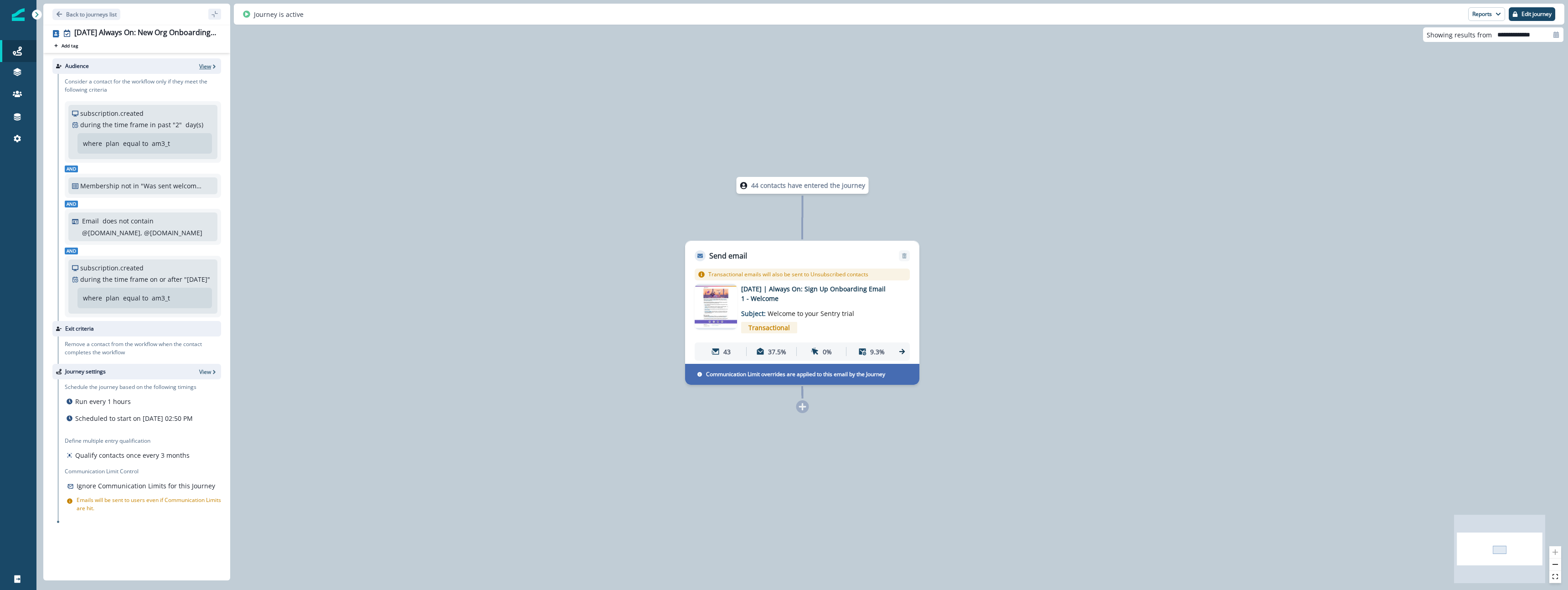
click at [208, 68] on p "View" at bounding box center [205, 66] width 12 height 8
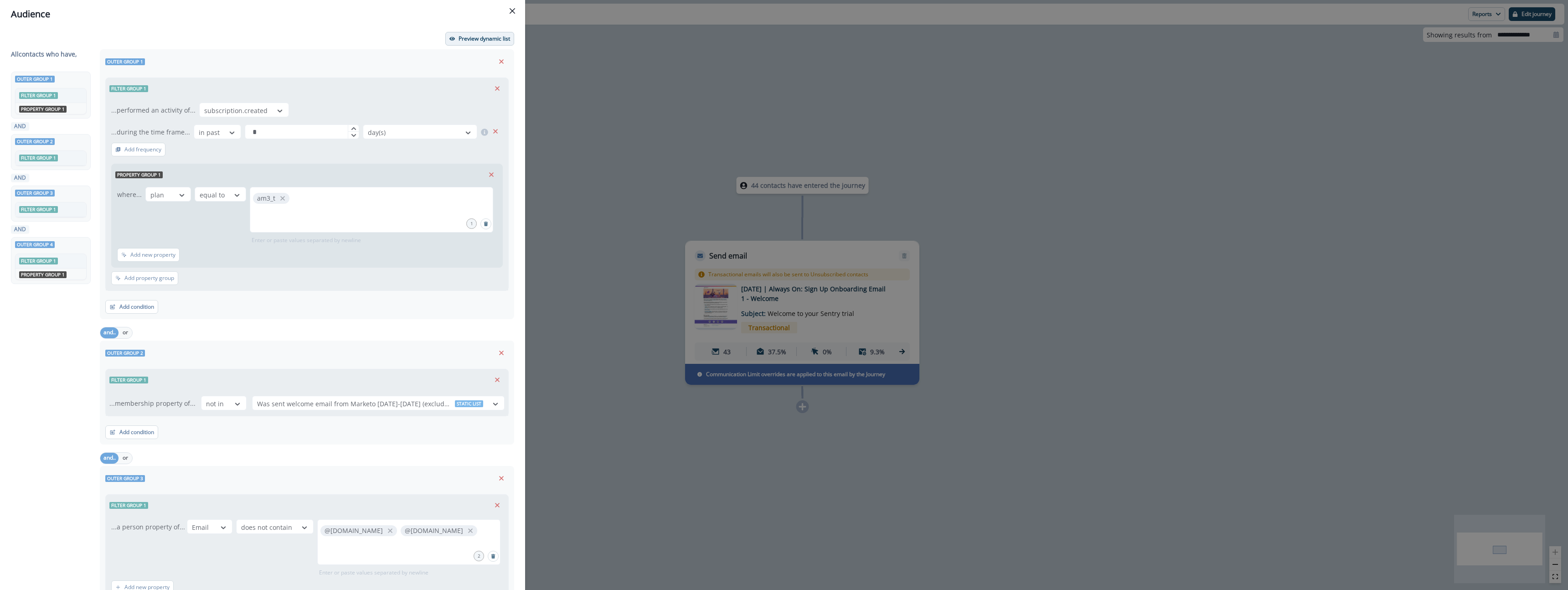
click at [474, 43] on button "Preview dynamic list" at bounding box center [480, 38] width 69 height 13
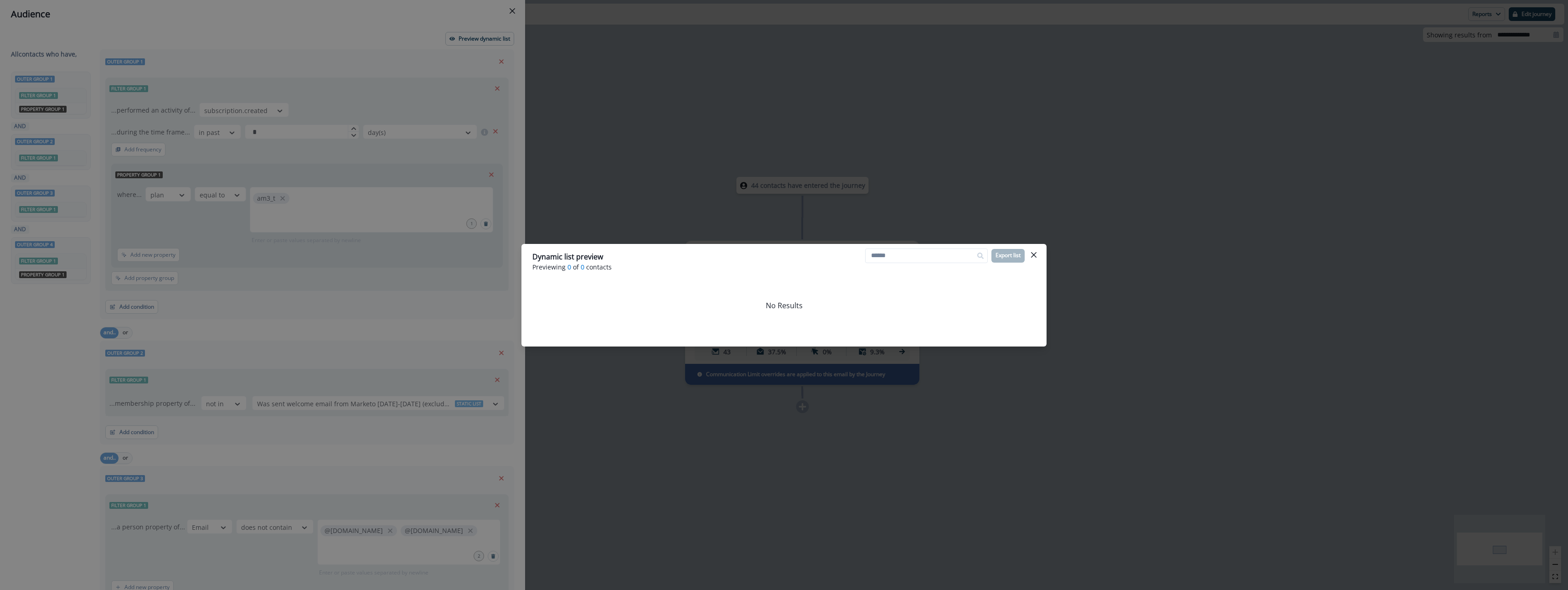
drag, startPoint x: 1228, startPoint y: 314, endPoint x: 1220, endPoint y: 318, distance: 8.9
click at [1228, 314] on div "Dynamic list preview Previewing 0 of 0 contacts Export list No Results" at bounding box center [784, 295] width 1568 height 590
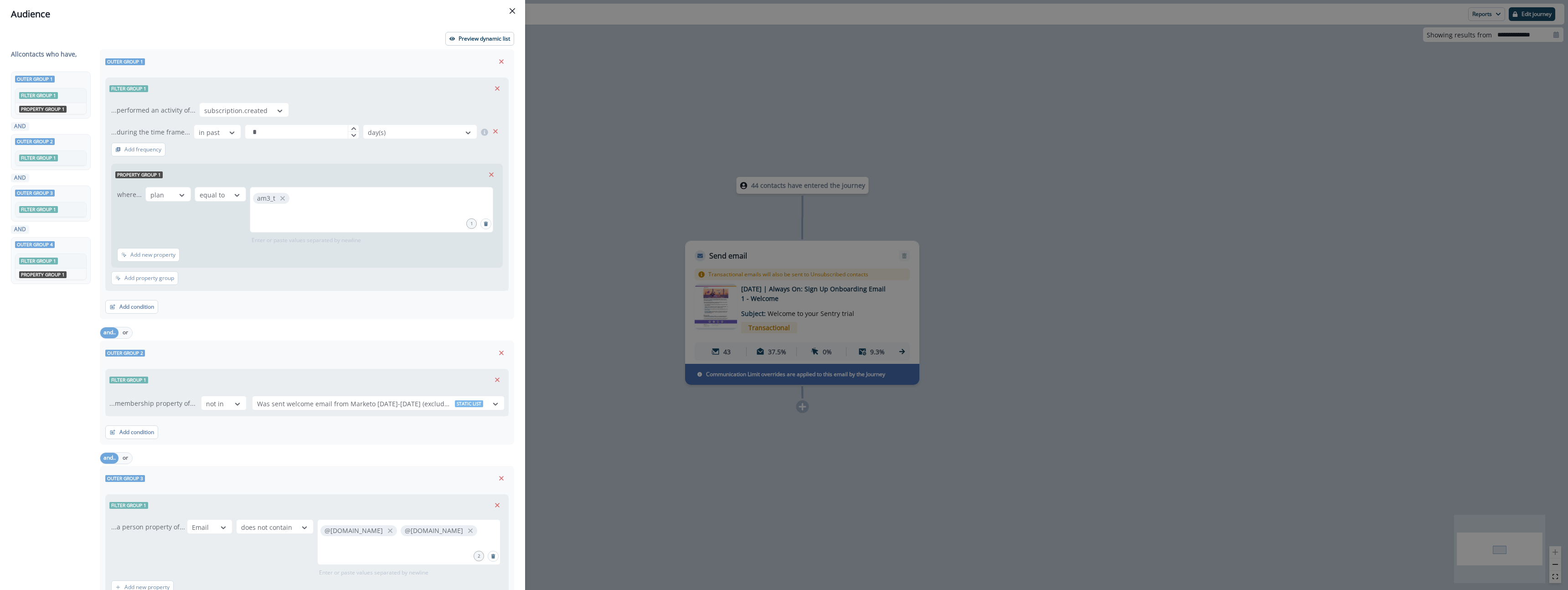
click at [768, 108] on div "Audience Preview dynamic list All contact s who have, Outer group 1 Filter grou…" at bounding box center [784, 295] width 1568 height 590
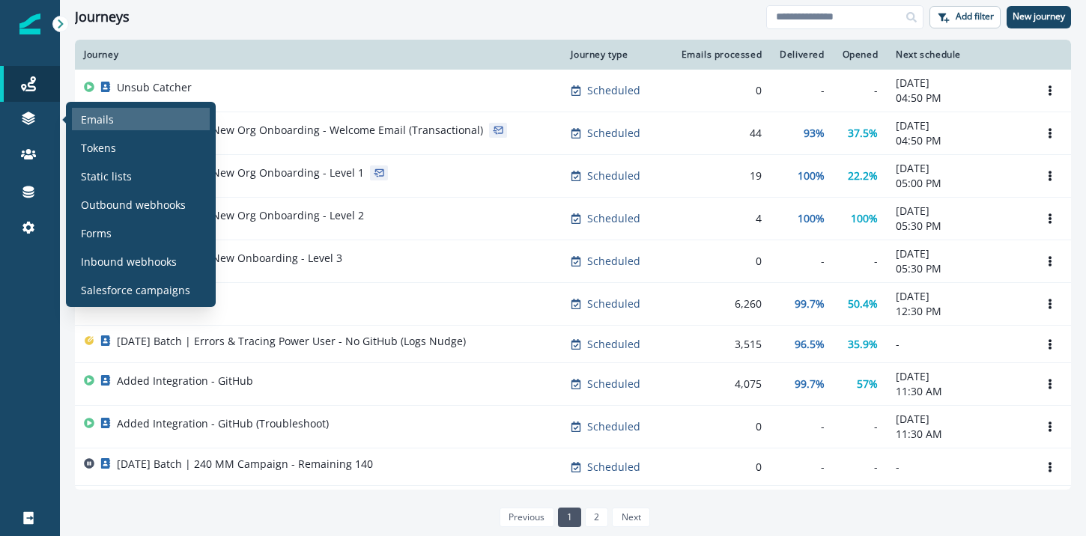
click at [97, 119] on p "Emails" at bounding box center [97, 120] width 33 height 16
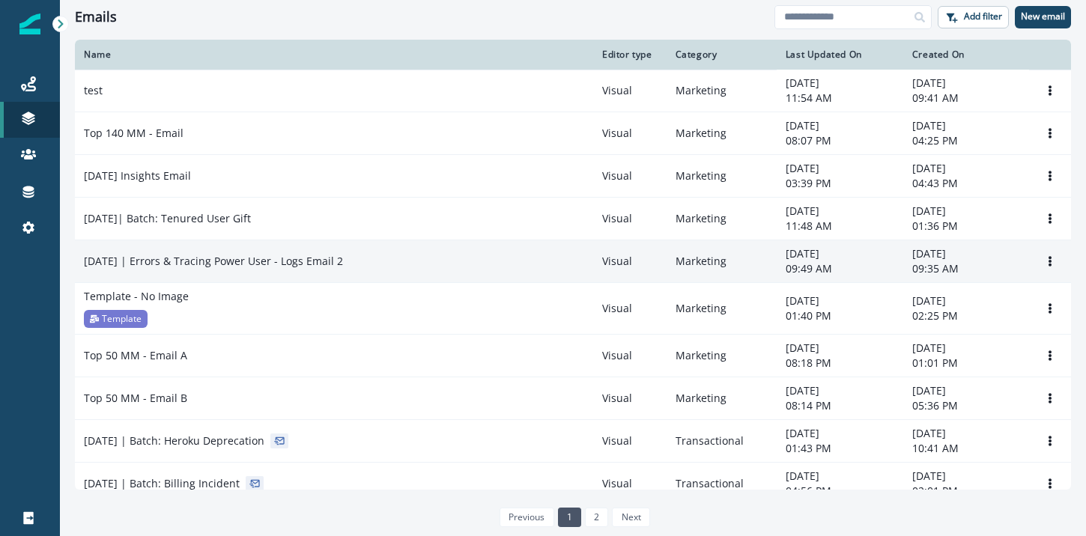
click at [343, 263] on p "2025-10-01 | Errors & Tracing Power User - Logs Email 2" at bounding box center [213, 261] width 259 height 15
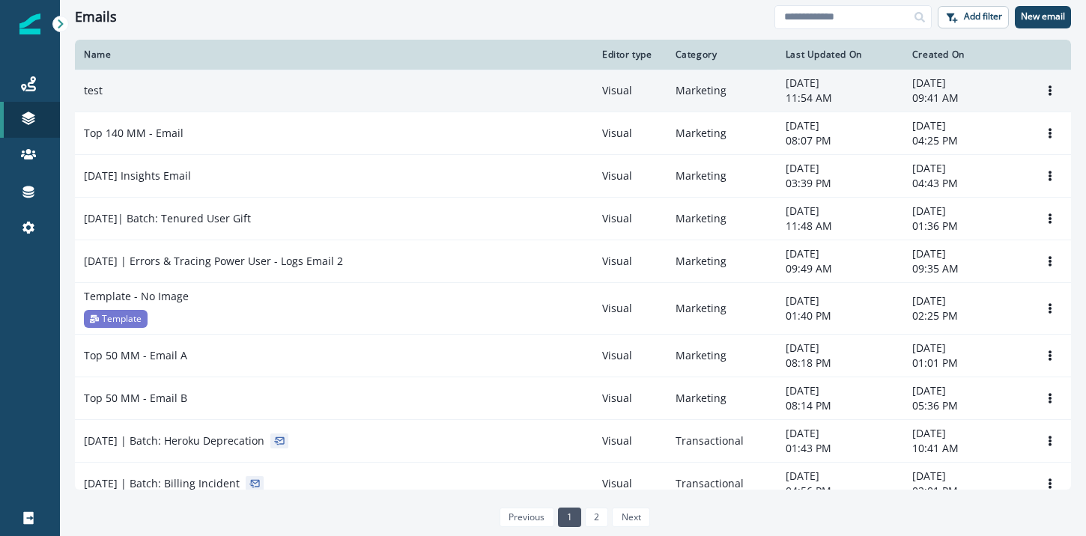
click at [261, 97] on div "test" at bounding box center [334, 90] width 500 height 15
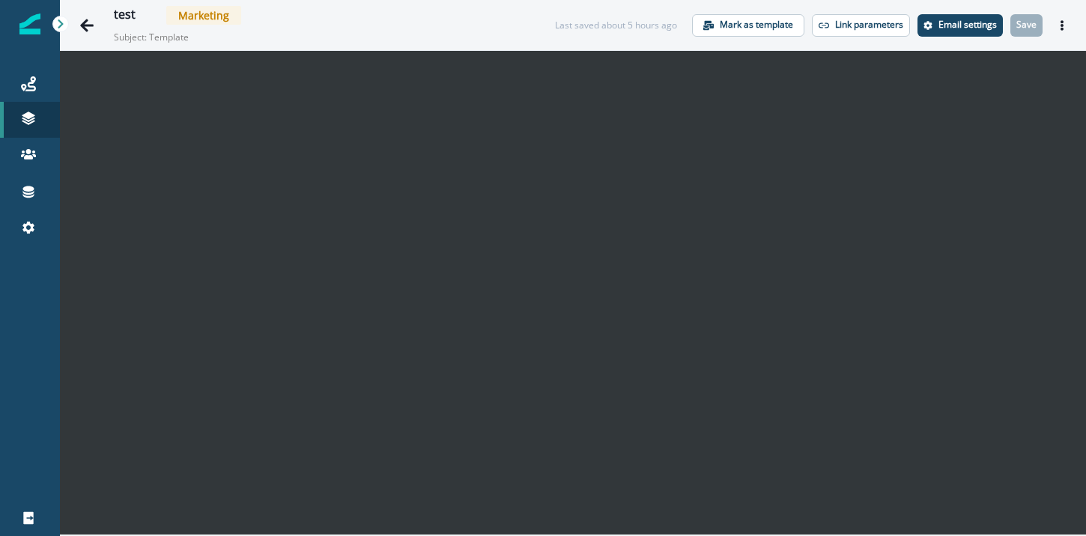
drag, startPoint x: 1060, startPoint y: 30, endPoint x: 1036, endPoint y: 41, distance: 26.5
click at [1060, 30] on icon "Actions" at bounding box center [1062, 25] width 10 height 10
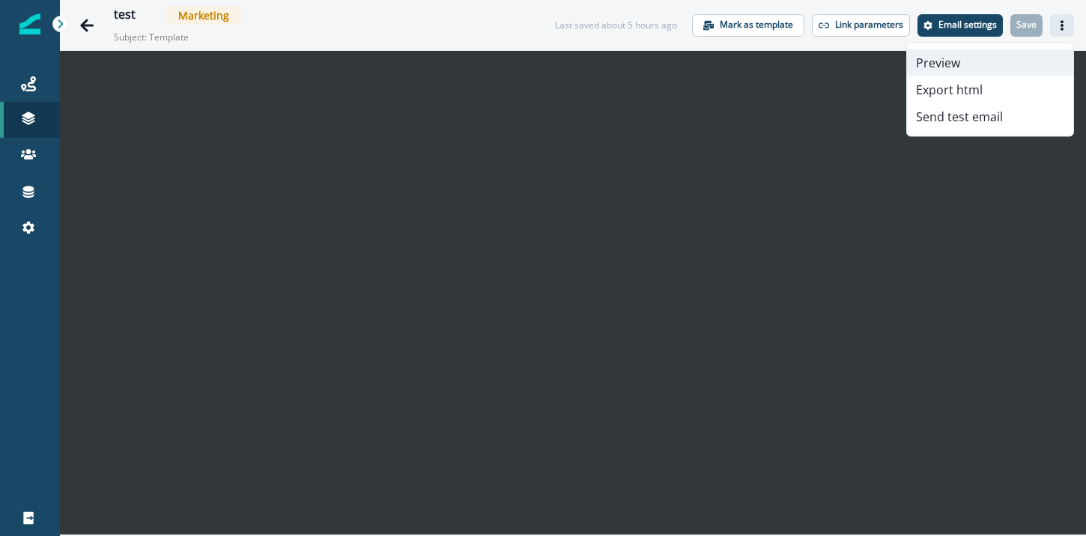
click at [980, 57] on button "Preview" at bounding box center [990, 62] width 166 height 27
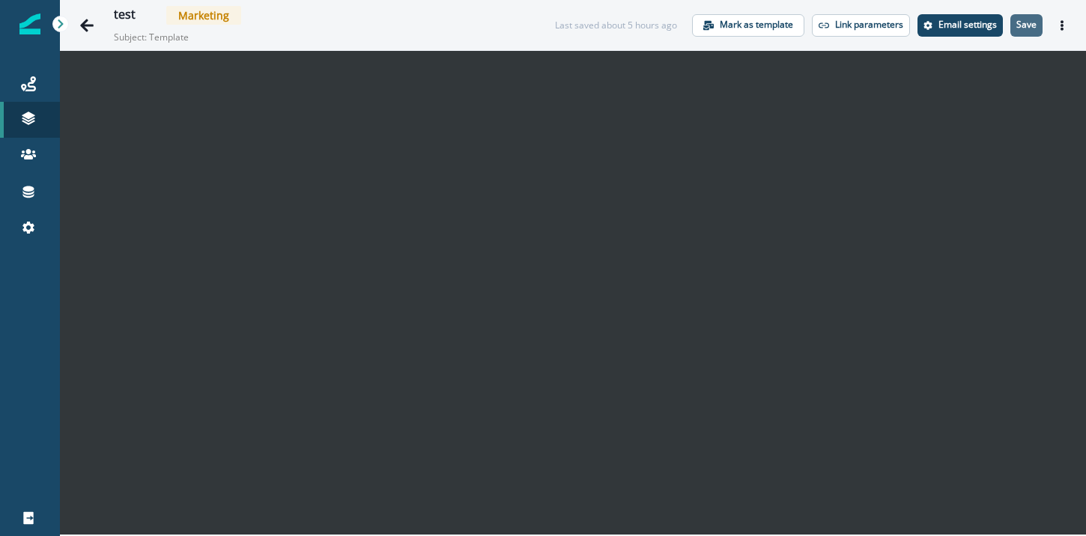
click at [1026, 28] on p "Save" at bounding box center [1026, 24] width 20 height 10
click at [1064, 28] on icon "Actions" at bounding box center [1062, 25] width 10 height 10
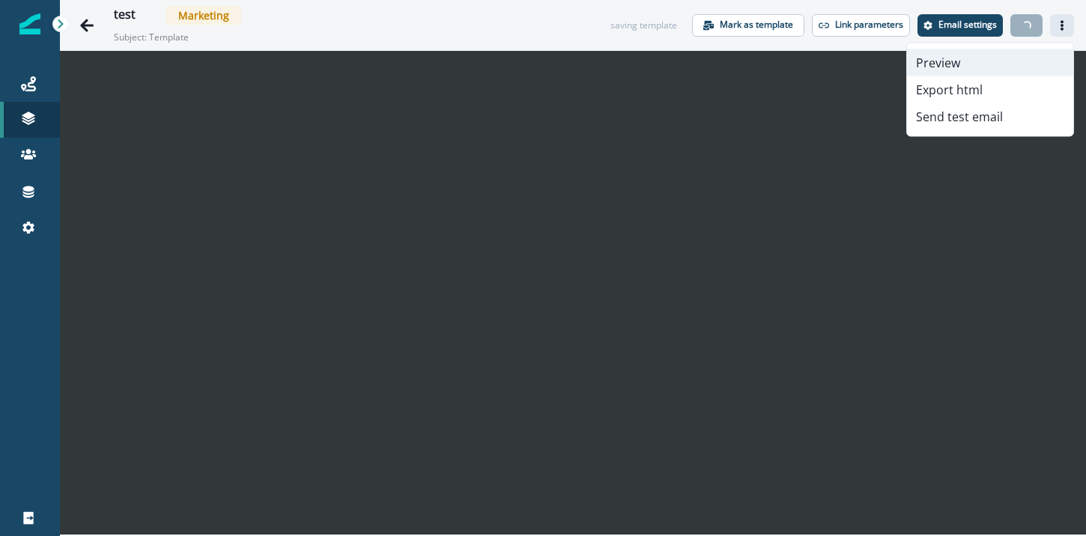
click at [969, 63] on button "Preview" at bounding box center [990, 62] width 166 height 27
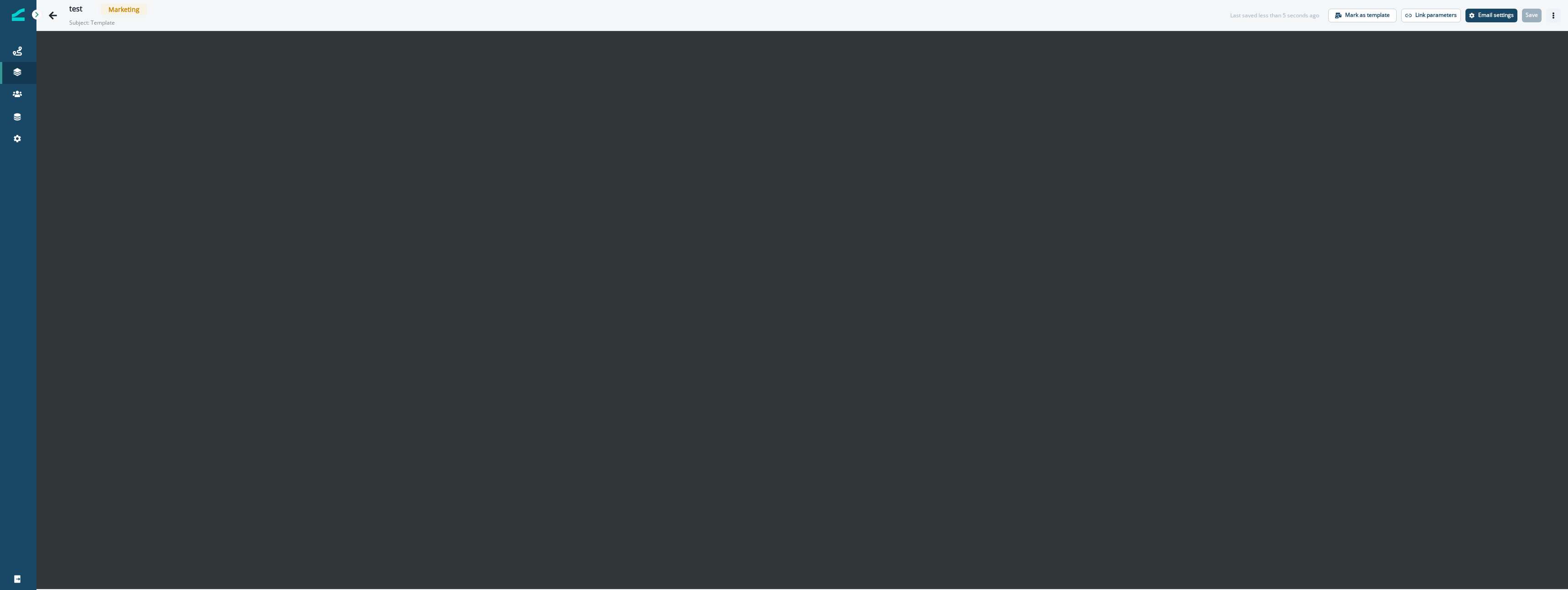
click at [660, 17] on button "Actions" at bounding box center [1553, 15] width 15 height 13
click at [660, 17] on icon "Actions" at bounding box center [1553, 15] width 6 height 6
click at [660, 69] on button "Send test email" at bounding box center [1510, 71] width 101 height 16
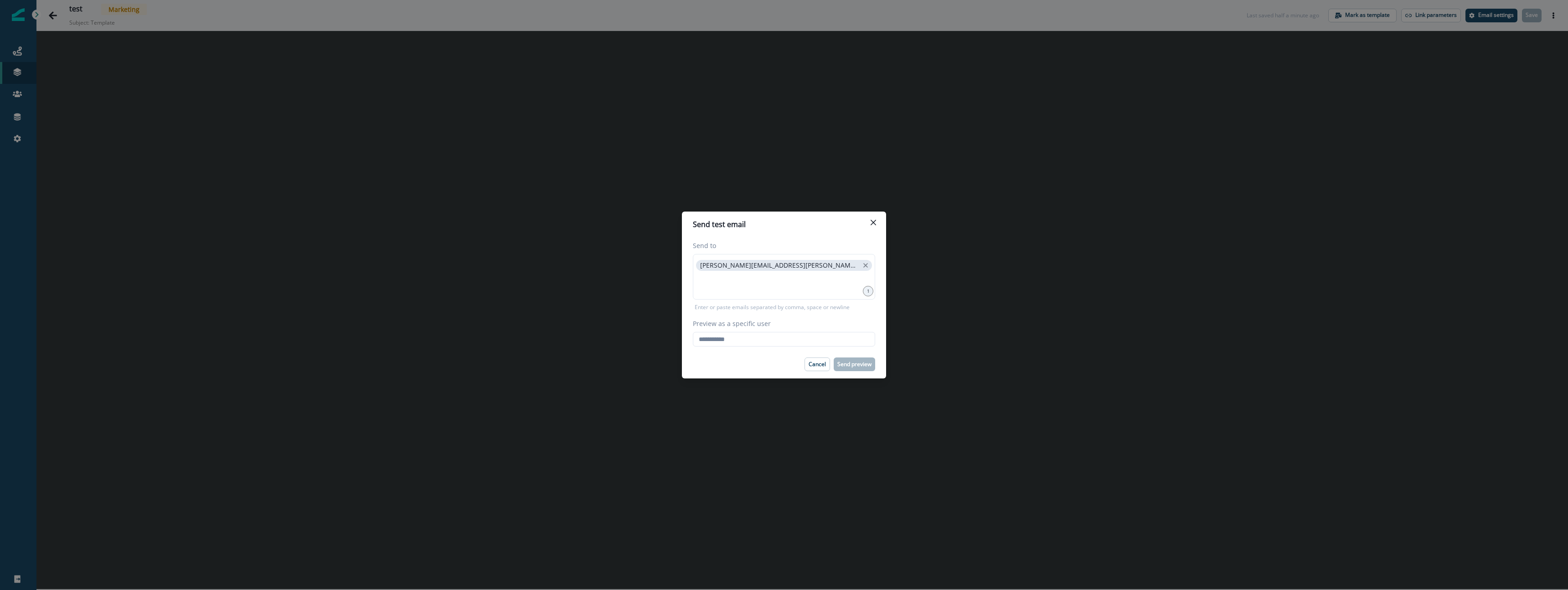
click at [660, 240] on div "Send test email Send to raina.armstrong@sentry.io 1 Enter or paste emails separ…" at bounding box center [784, 295] width 1568 height 590
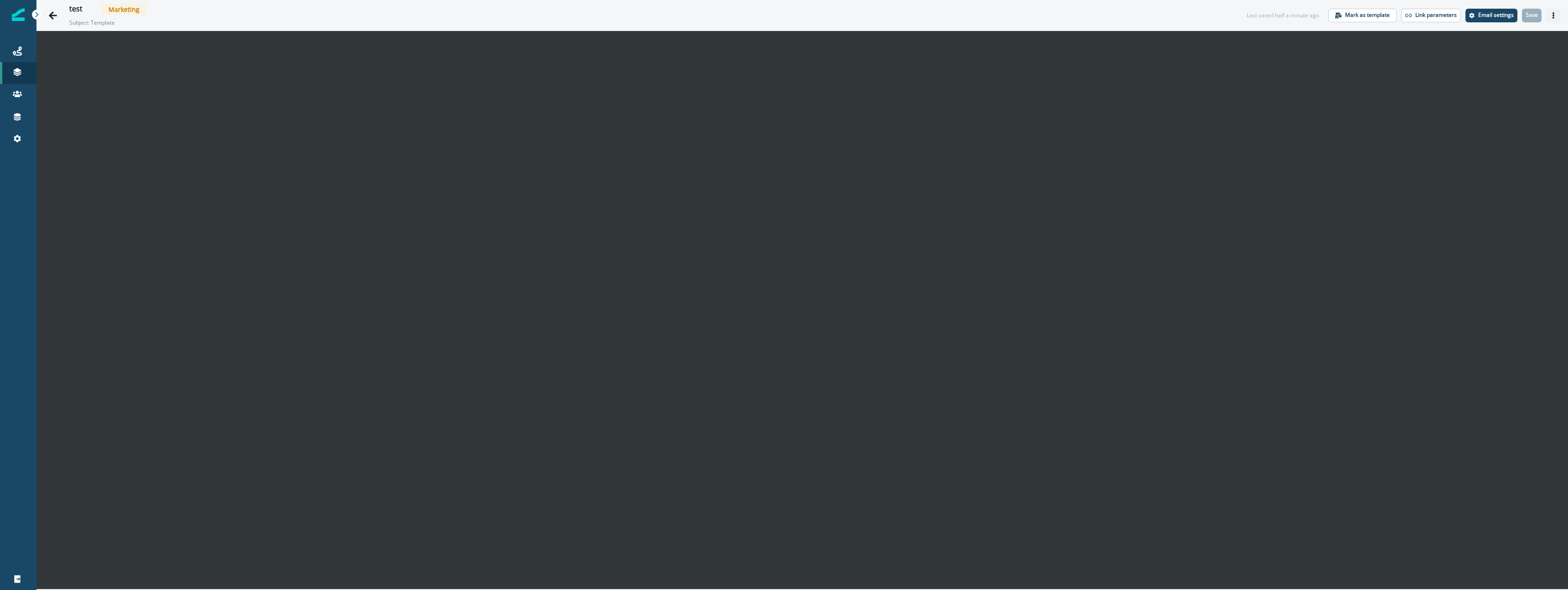
click at [660, 17] on icon "Actions" at bounding box center [1553, 15] width 6 height 6
click at [660, 68] on button "Send test email" at bounding box center [1510, 71] width 101 height 16
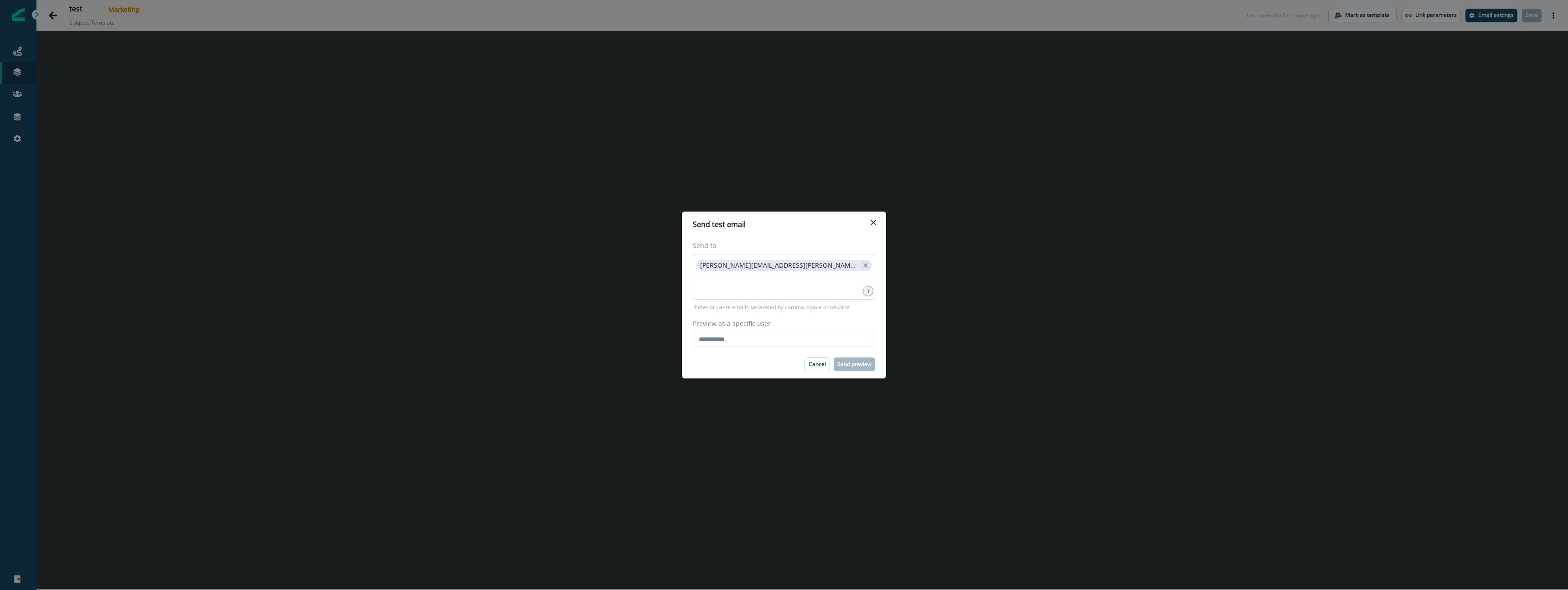
click at [660, 269] on span "raina.armstrong@sentry.io" at bounding box center [783, 265] width 176 height 11
drag, startPoint x: 699, startPoint y: 269, endPoint x: 754, endPoint y: 264, distance: 55.2
click at [660, 264] on span "raina.armstrong@sentry.io" at bounding box center [783, 265] width 176 height 11
click at [660, 265] on p "raina.armstrong@sentry.io" at bounding box center [779, 265] width 159 height 8
copy span
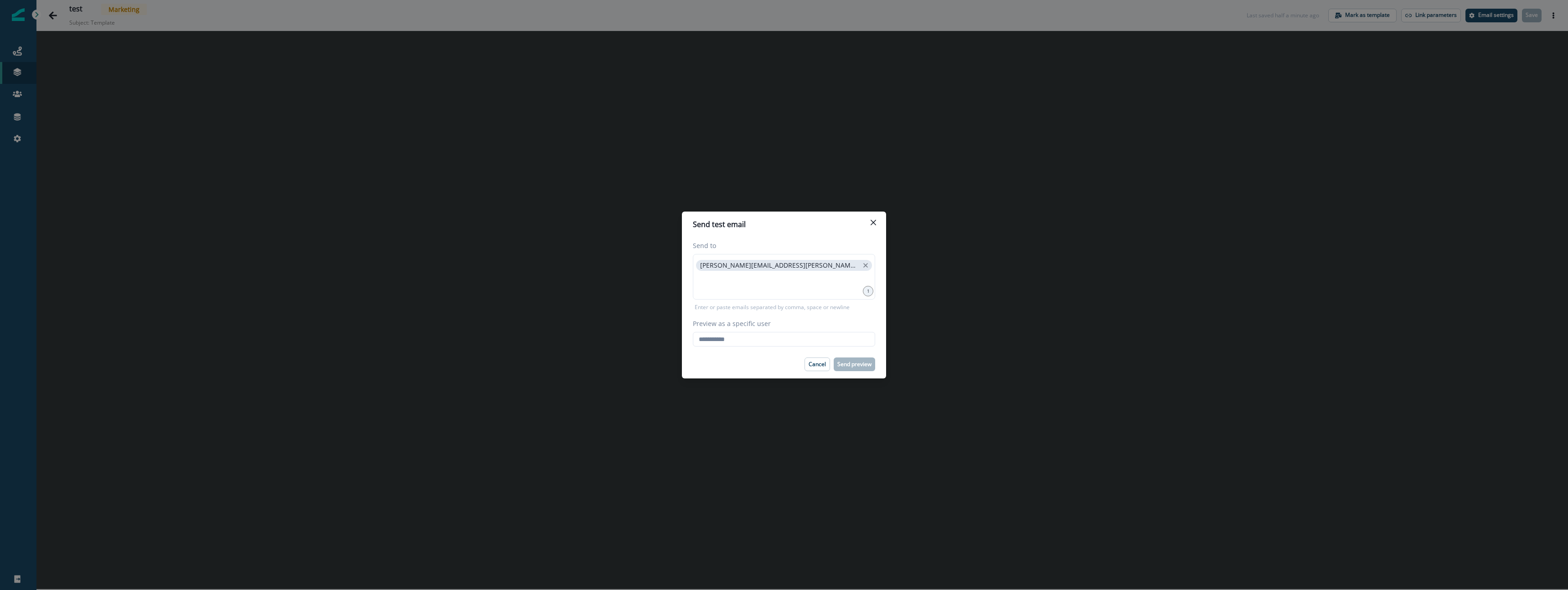
drag, startPoint x: 710, startPoint y: 265, endPoint x: 766, endPoint y: 303, distance: 67.7
click at [660, 265] on div "raina.armstrong@sentry.io" at bounding box center [784, 276] width 183 height 46
drag, startPoint x: 752, startPoint y: 340, endPoint x: 747, endPoint y: 342, distance: 5.4
click at [660, 326] on input "Preview as a specific user" at bounding box center [784, 339] width 183 height 15
paste input "**********"
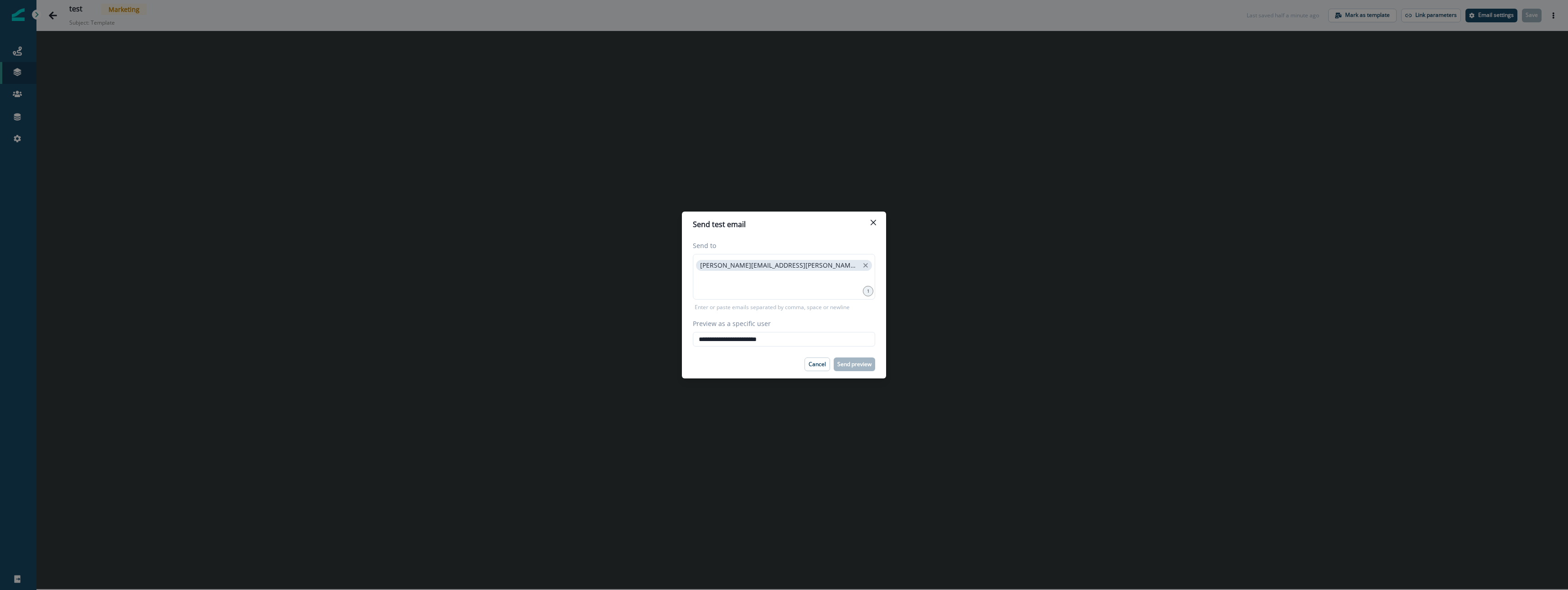
type input "**********"
drag, startPoint x: 747, startPoint y: 361, endPoint x: 760, endPoint y: 361, distance: 13.0
click at [660, 326] on div "Cancel Send preview" at bounding box center [784, 364] width 183 height 13
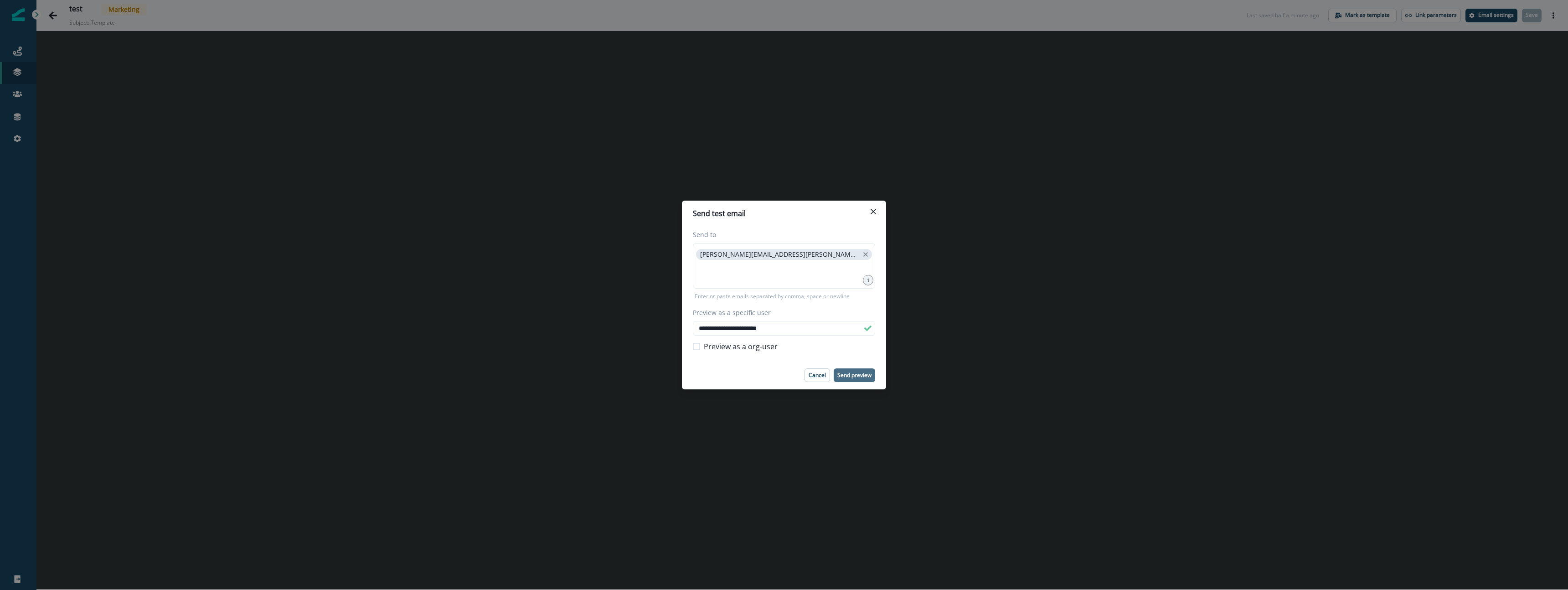
click at [660, 326] on p "Send preview" at bounding box center [855, 375] width 34 height 6
click at [660, 212] on button "Close" at bounding box center [873, 211] width 15 height 15
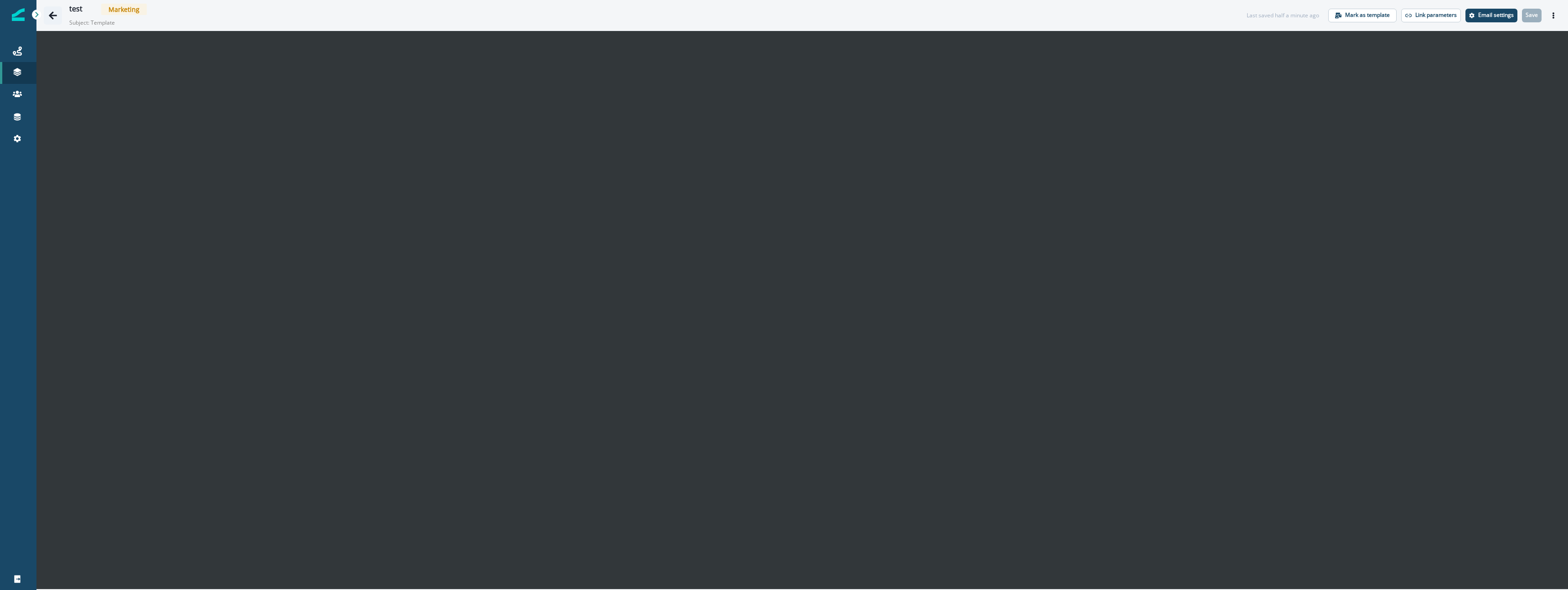
click at [54, 15] on icon "Go back" at bounding box center [52, 15] width 8 height 8
